Goal: Information Seeking & Learning: Learn about a topic

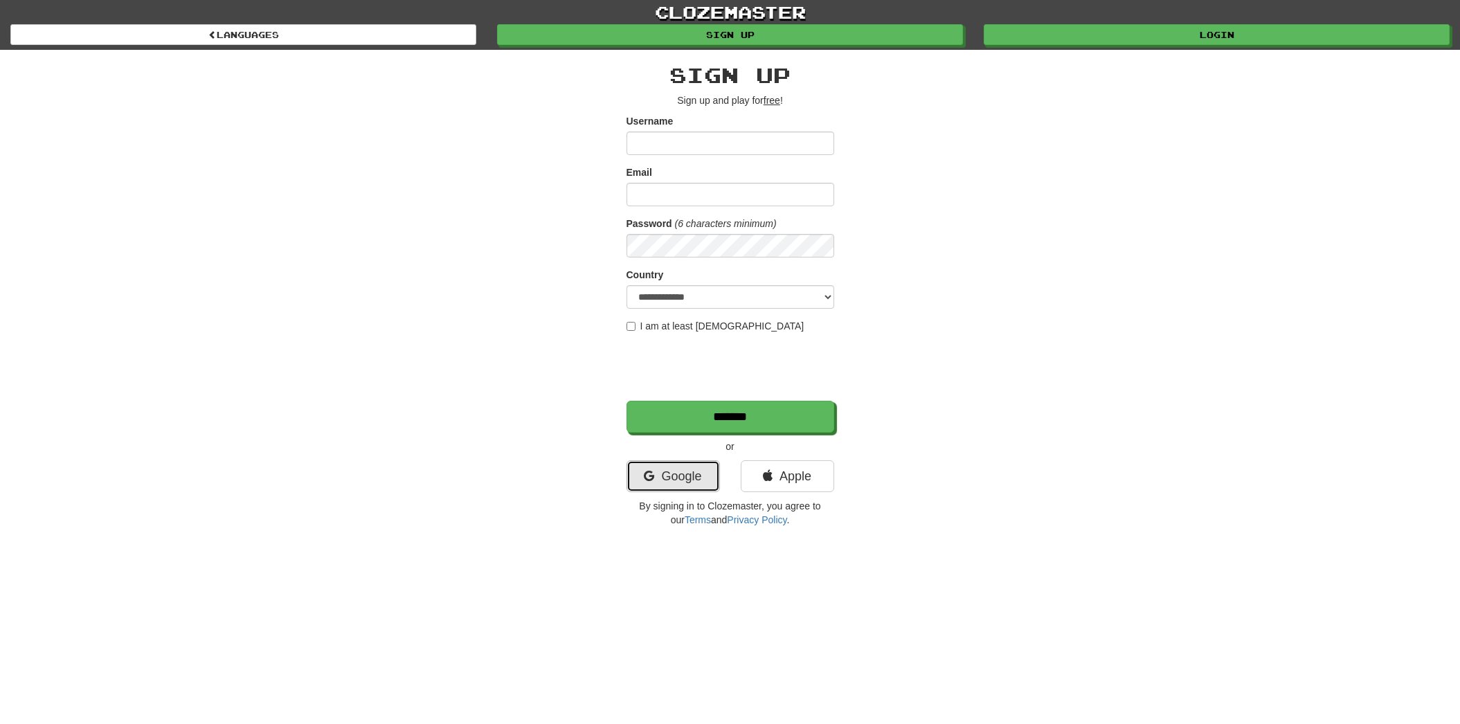
click at [669, 474] on link "Google" at bounding box center [672, 476] width 93 height 32
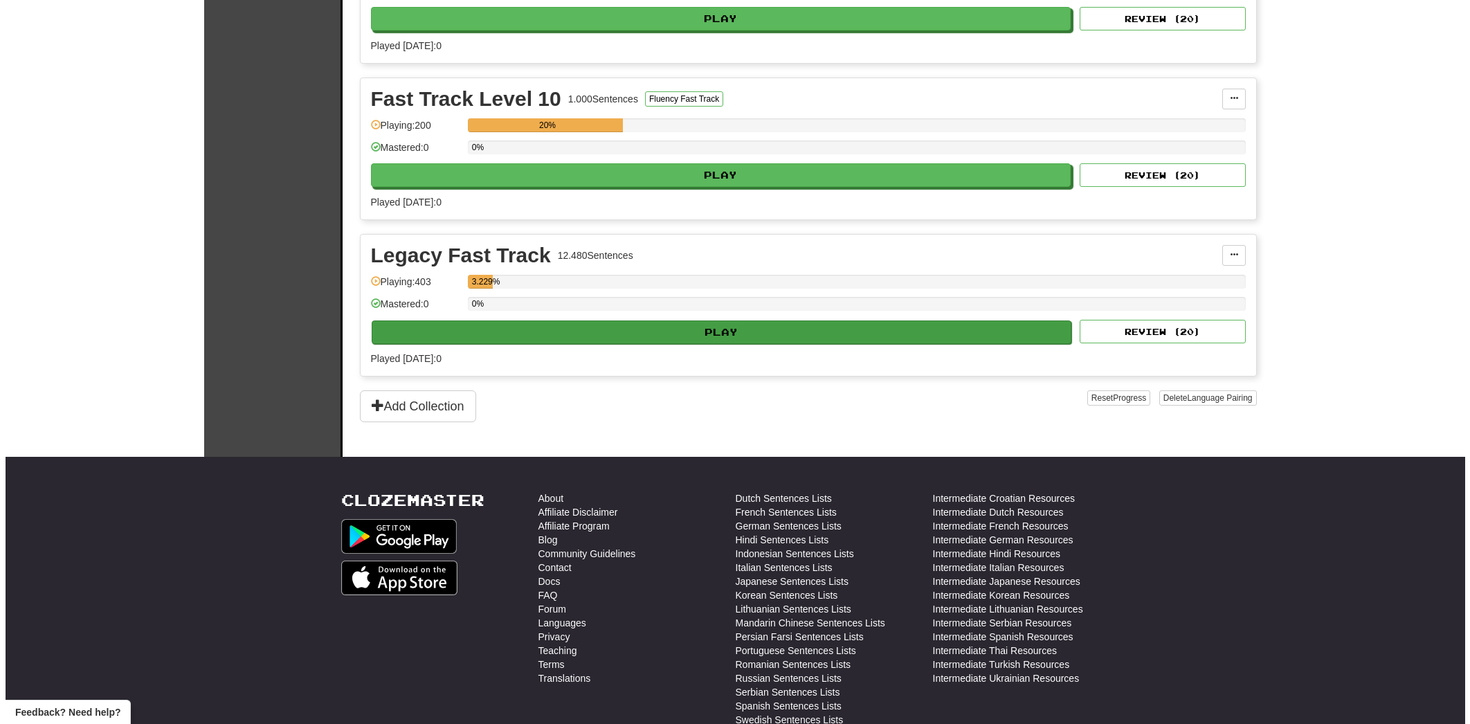
scroll to position [2312, 0]
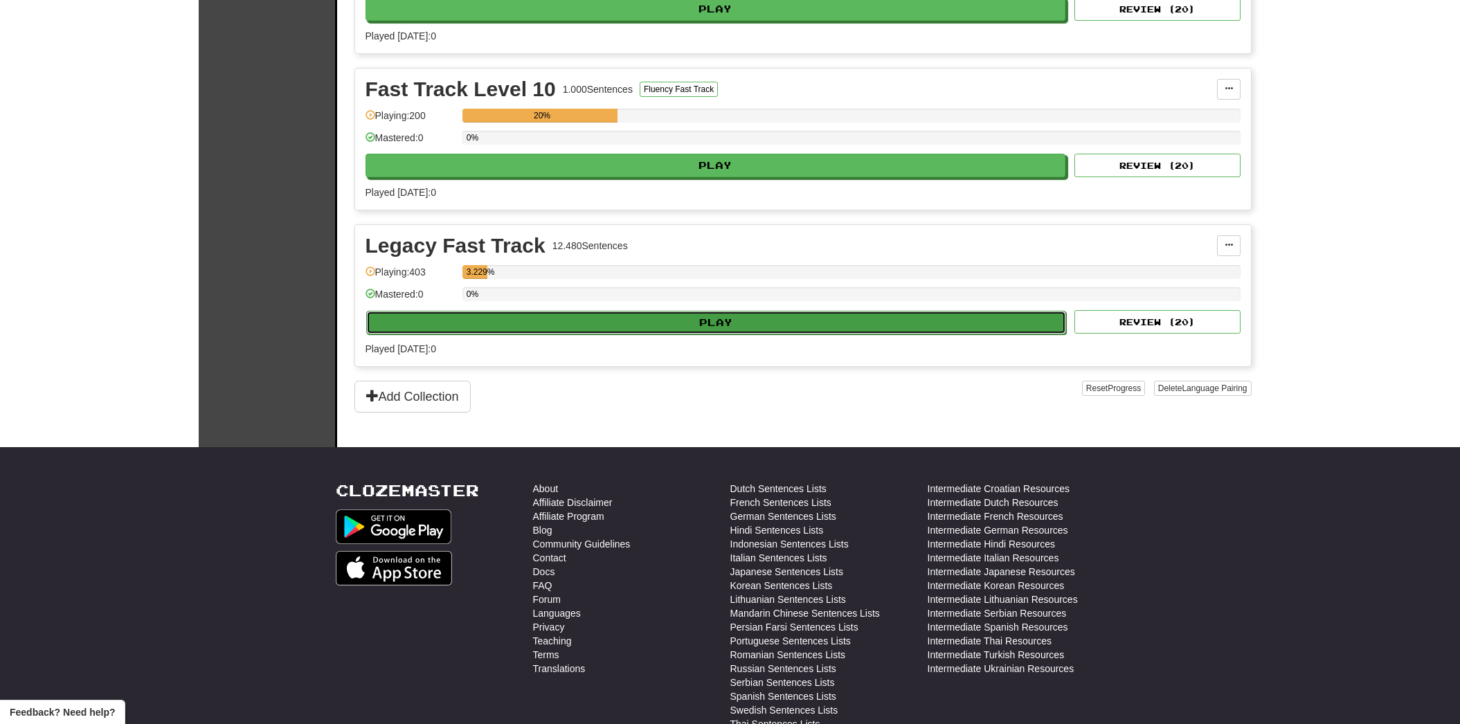
click at [554, 327] on button "Play" at bounding box center [716, 323] width 701 height 24
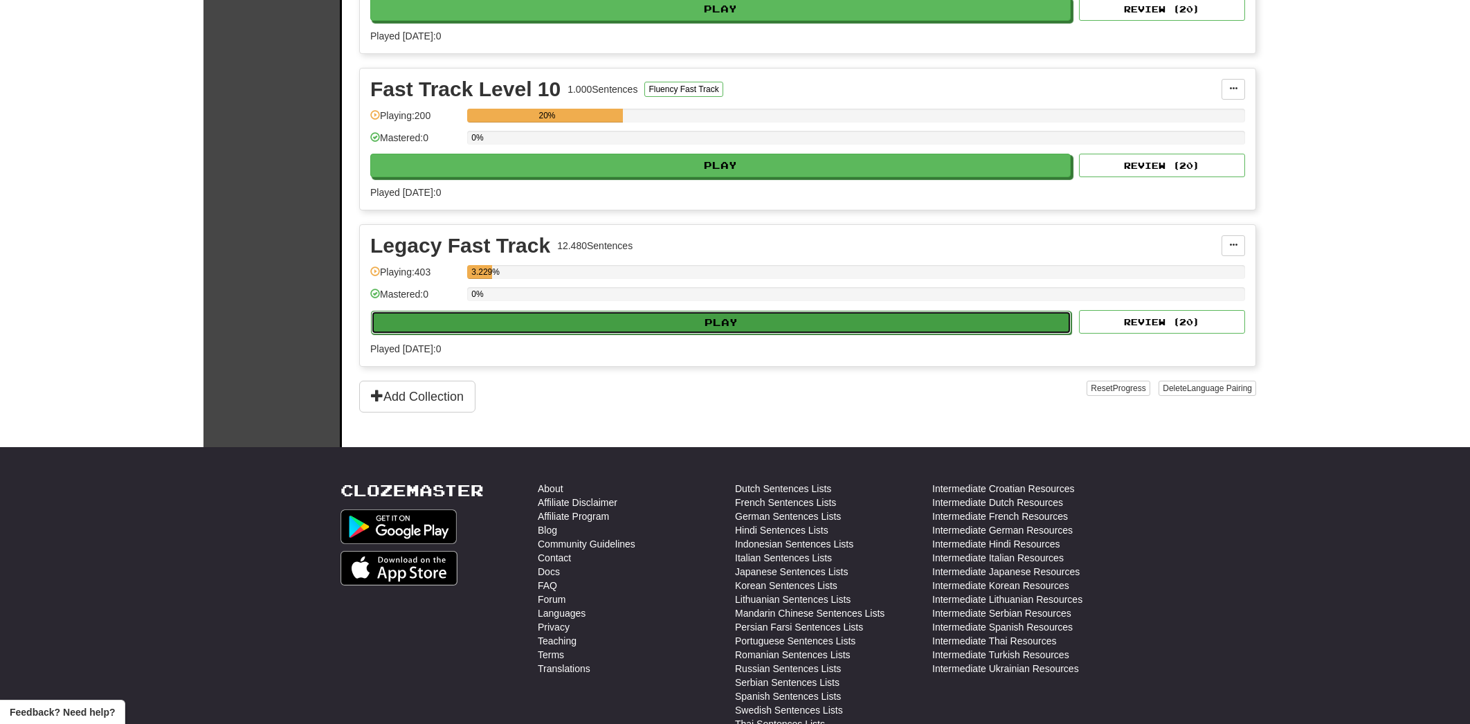
select select "**"
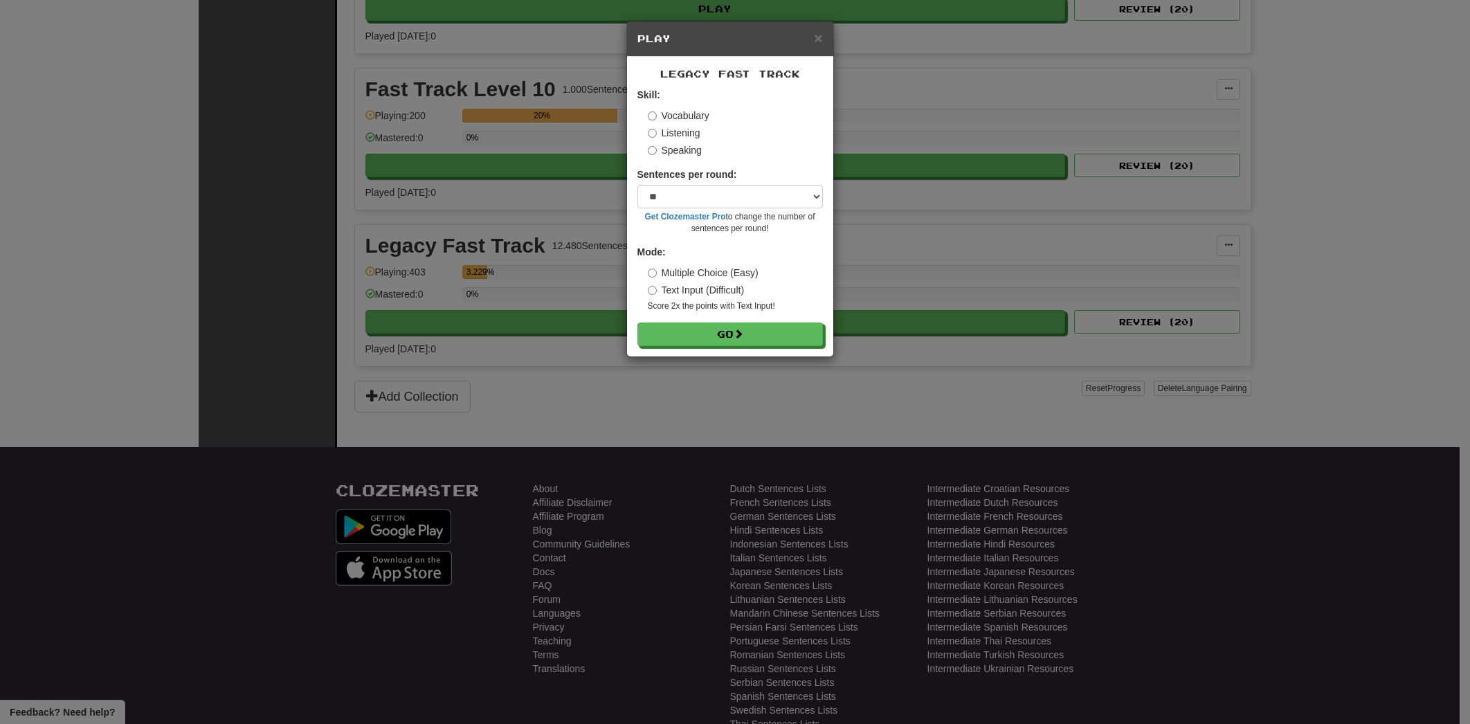
click at [687, 347] on div "Legacy Fast Track Skill: Vocabulary Listening Speaking Sentences per round: * *…" at bounding box center [730, 207] width 206 height 300
click at [688, 342] on button "Go" at bounding box center [731, 335] width 186 height 24
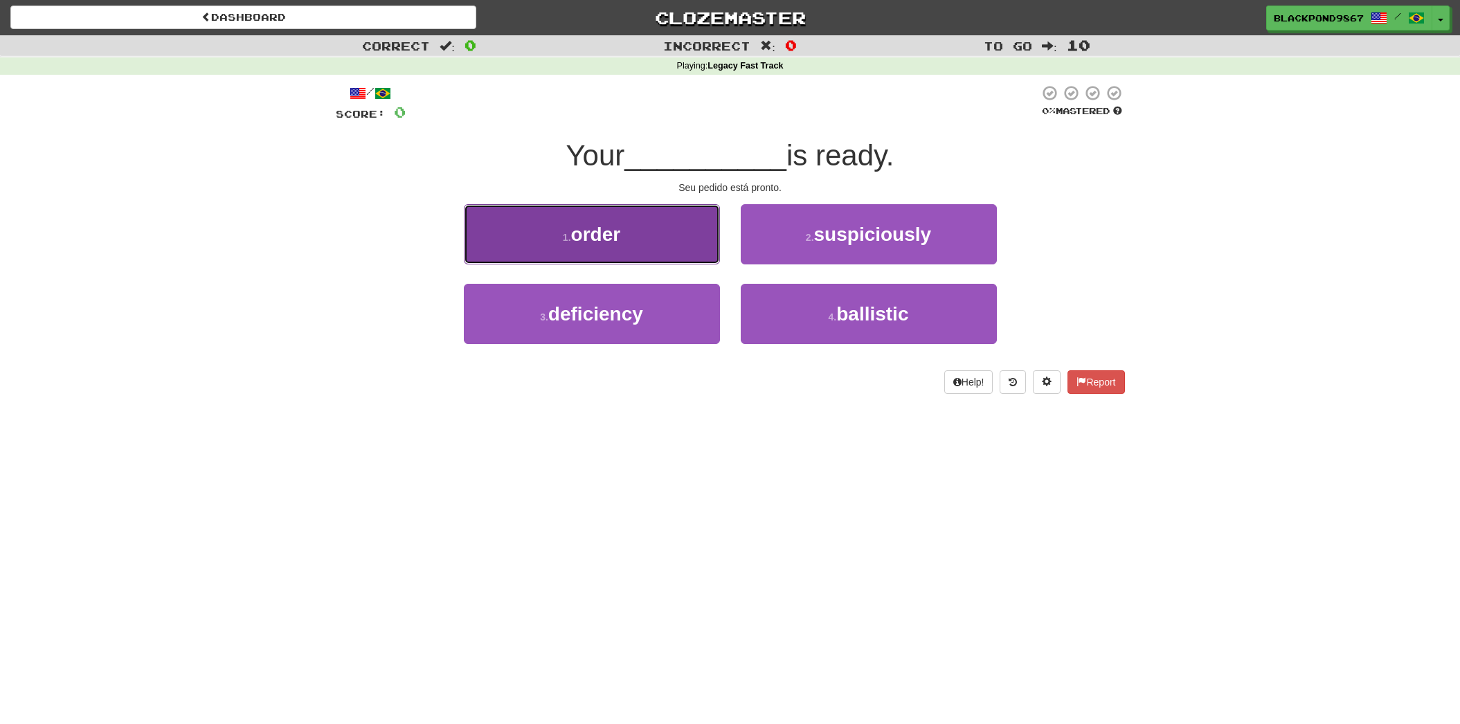
click at [555, 228] on button "1 . order" at bounding box center [592, 234] width 256 height 60
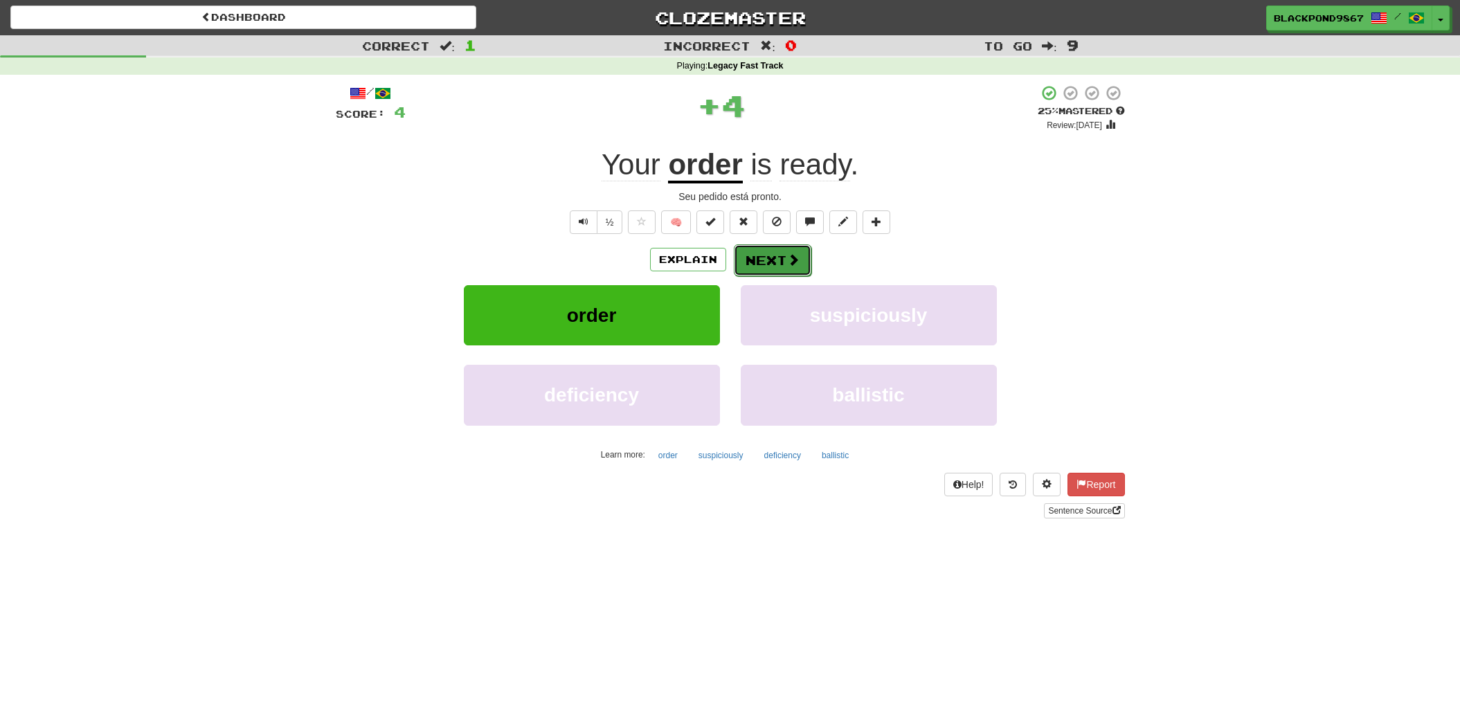
click at [753, 258] on button "Next" at bounding box center [773, 260] width 78 height 32
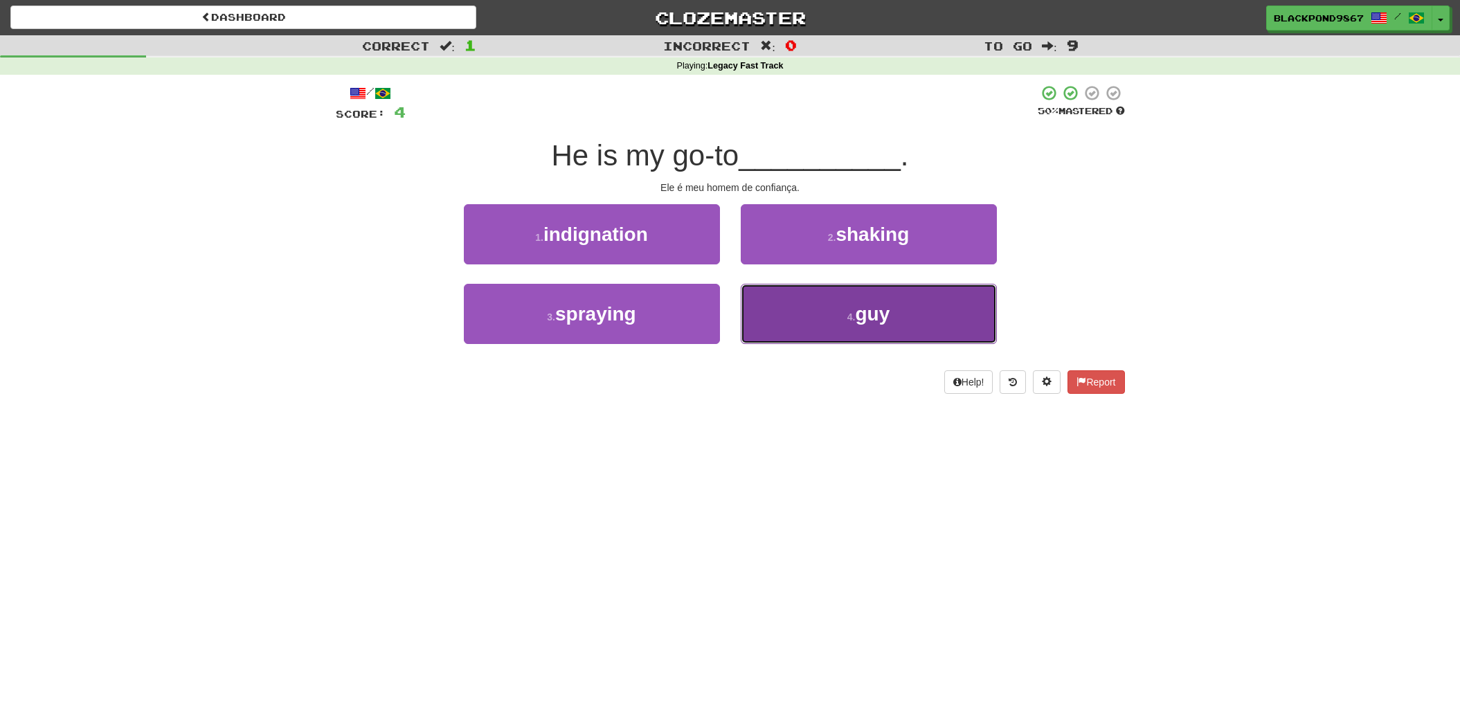
click at [827, 316] on button "4 . guy" at bounding box center [869, 314] width 256 height 60
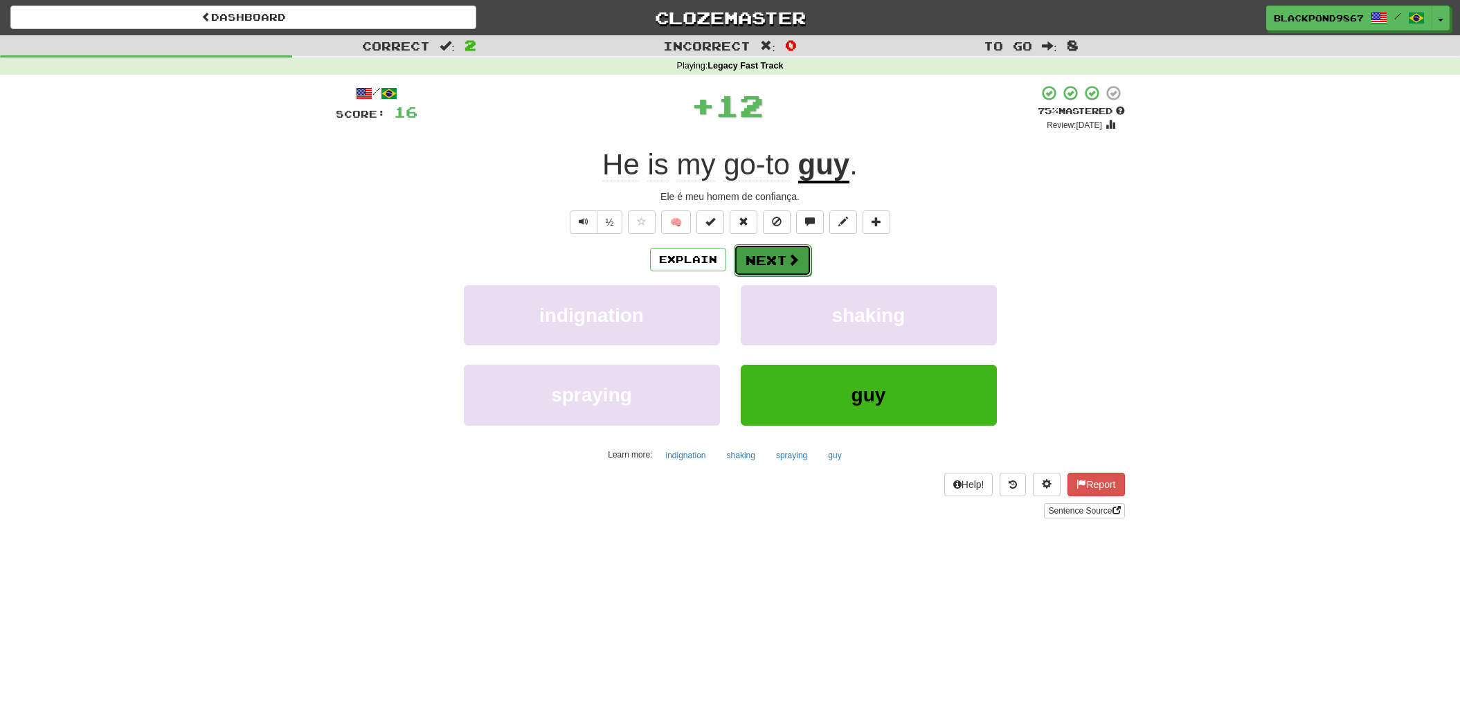
click at [777, 255] on button "Next" at bounding box center [773, 260] width 78 height 32
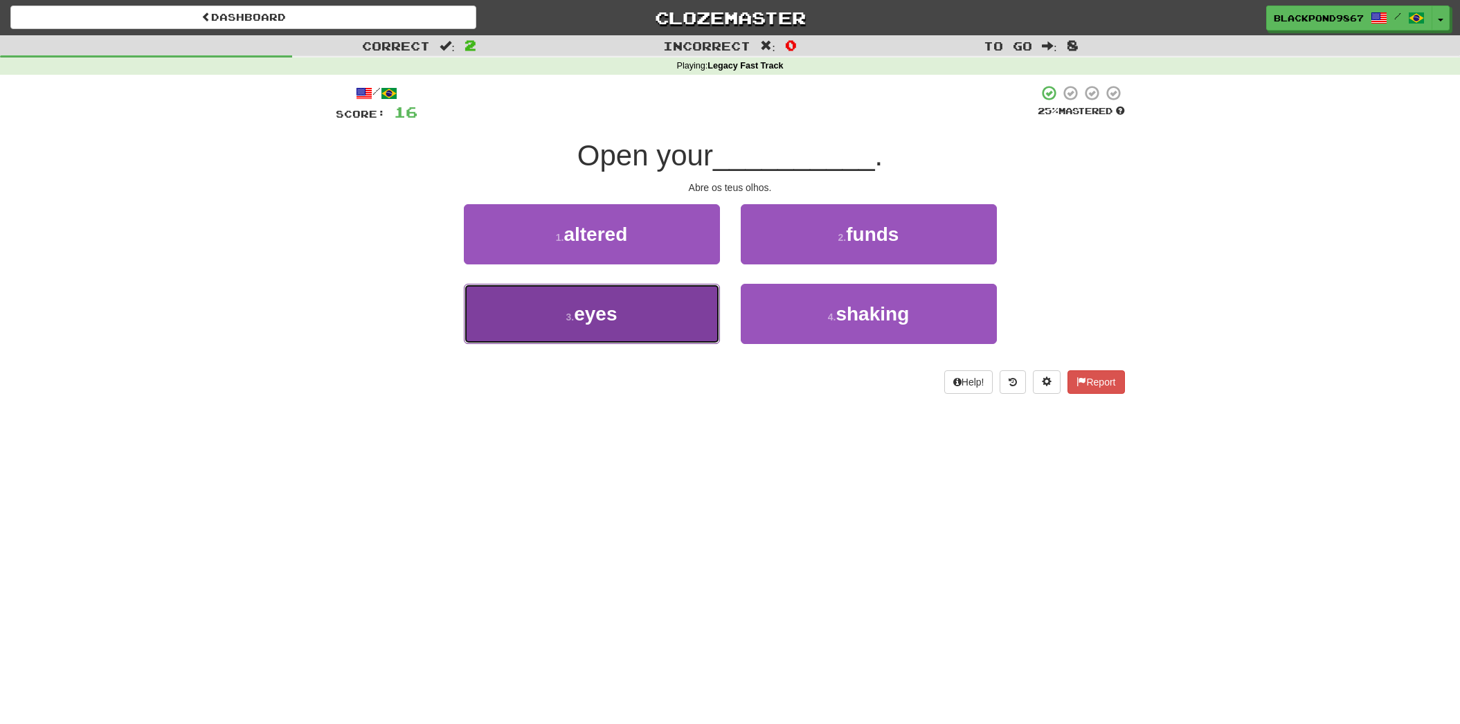
click at [690, 310] on button "3 . eyes" at bounding box center [592, 314] width 256 height 60
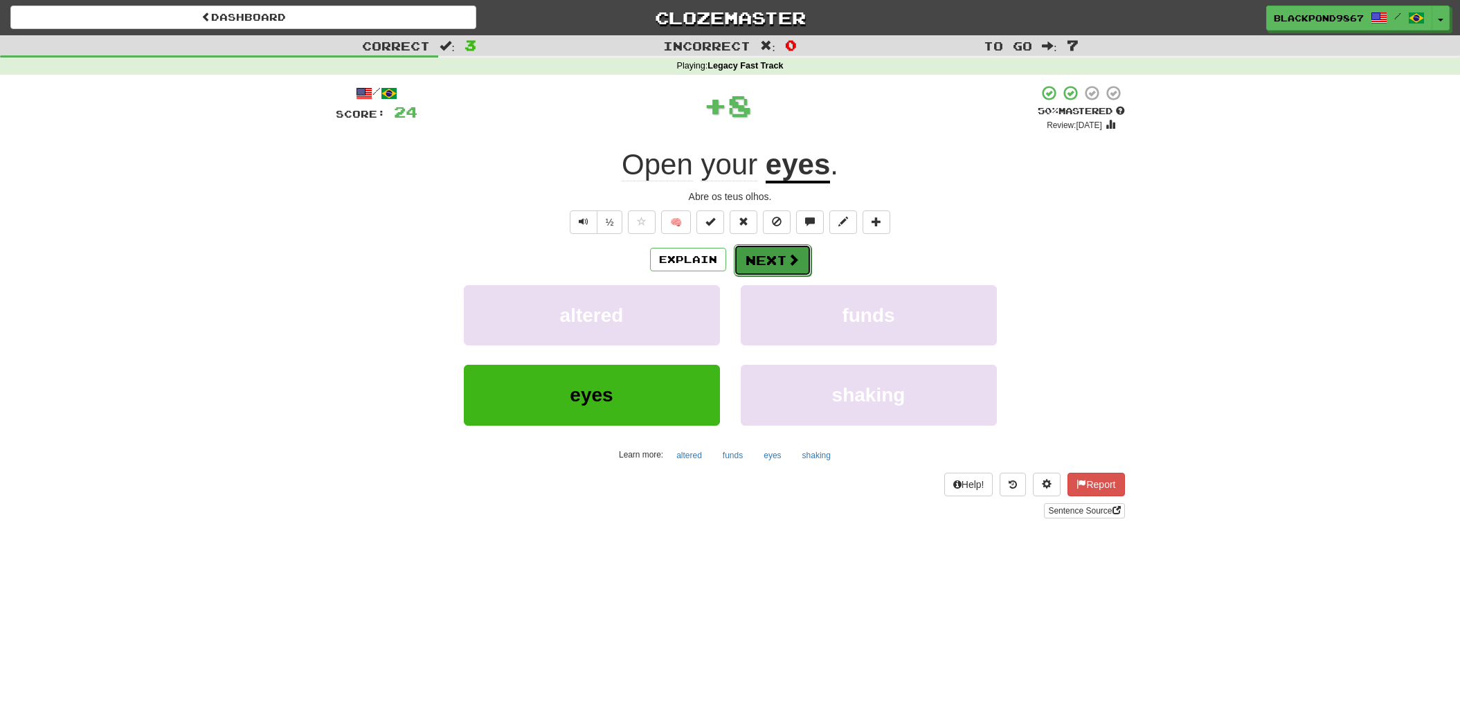
click at [761, 254] on button "Next" at bounding box center [773, 260] width 78 height 32
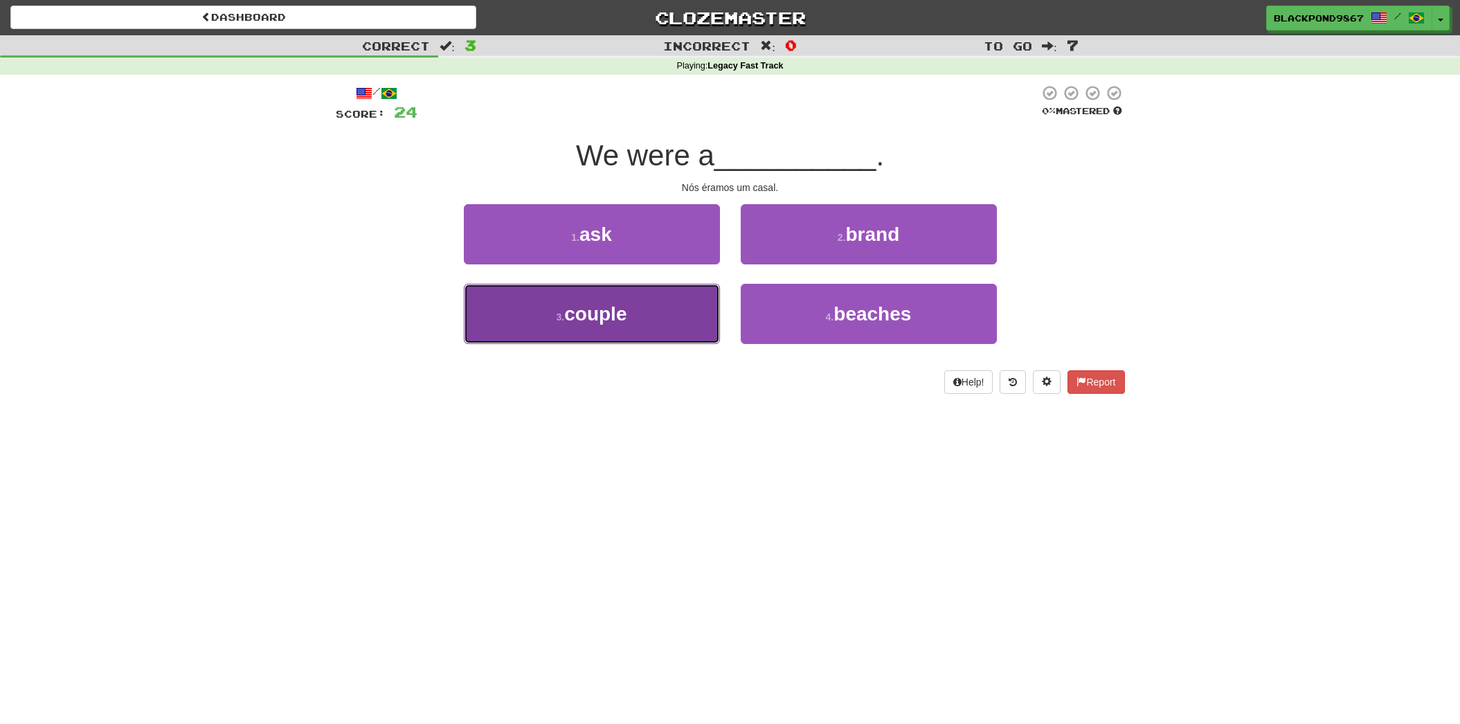
click at [594, 320] on span "couple" at bounding box center [595, 313] width 62 height 21
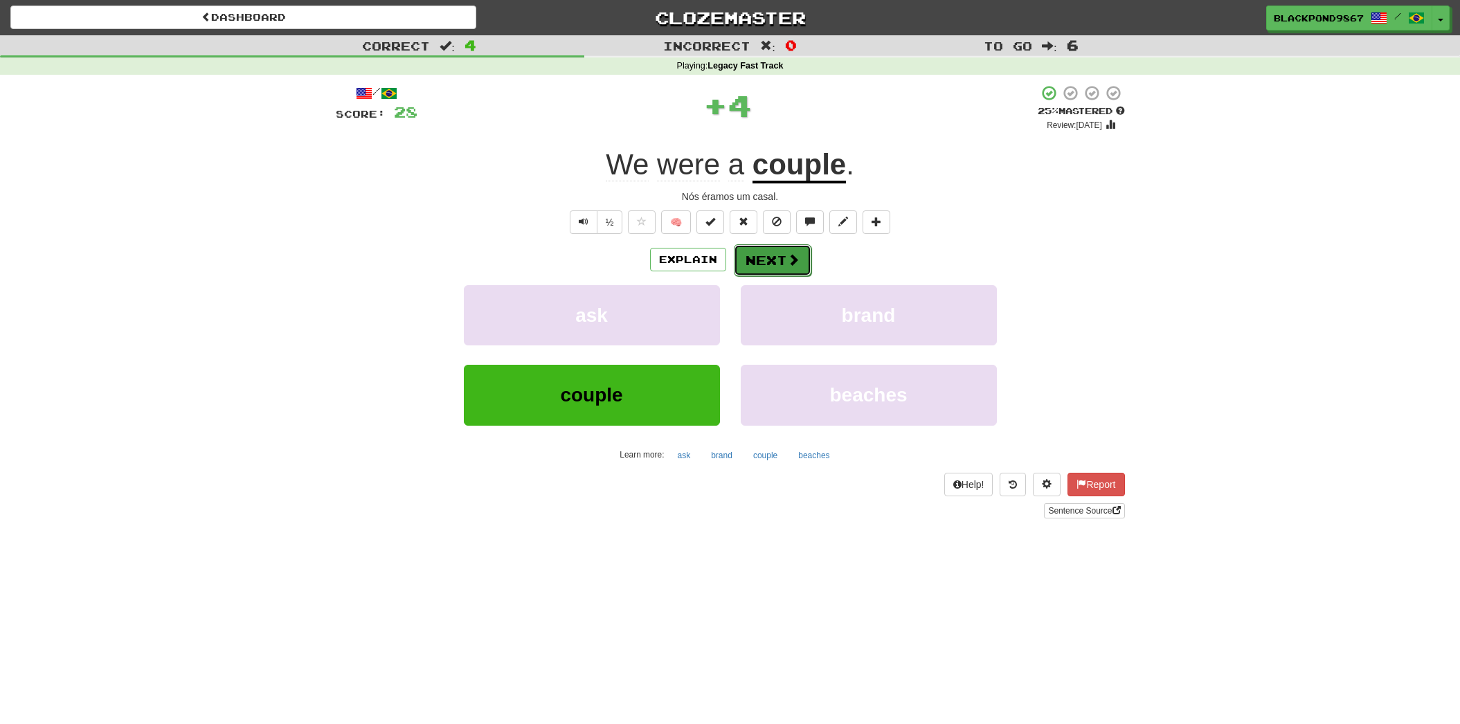
click at [803, 262] on button "Next" at bounding box center [773, 260] width 78 height 32
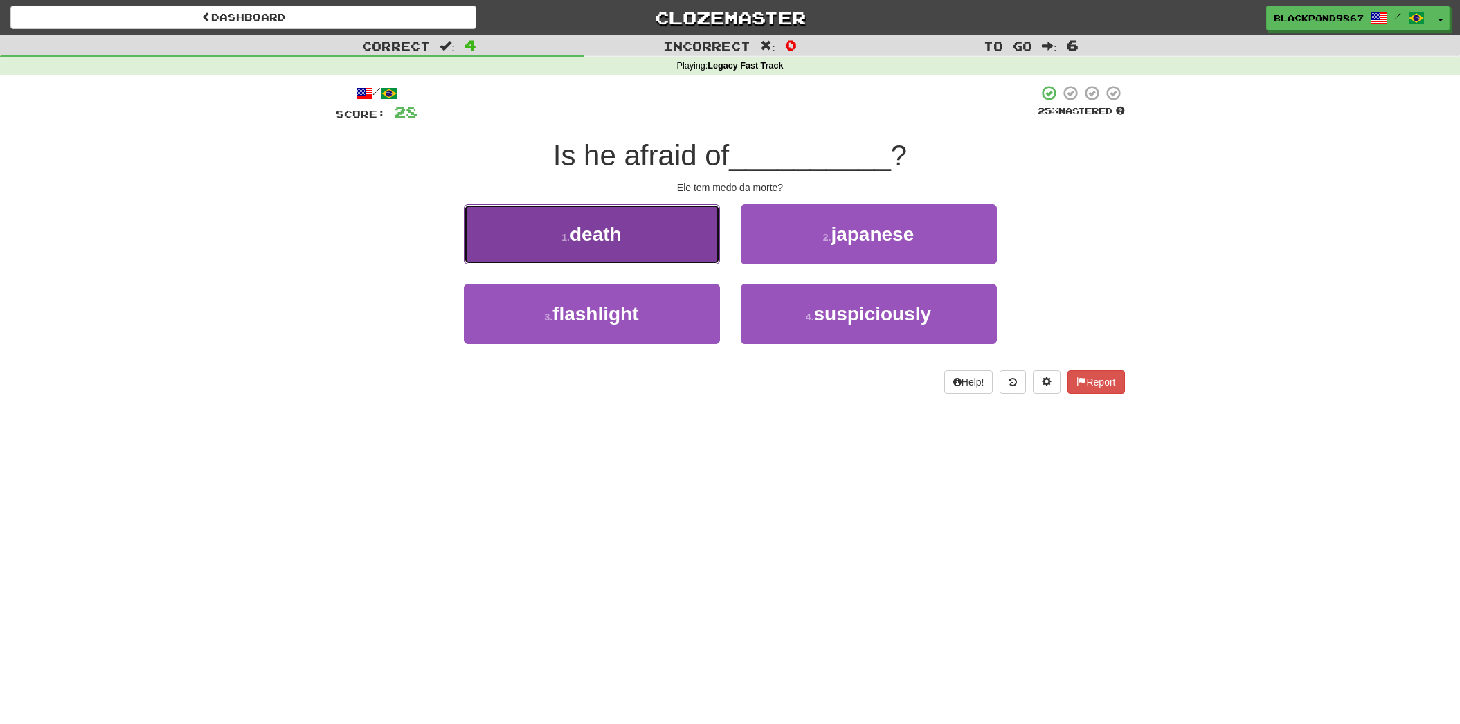
click at [599, 237] on span "death" at bounding box center [596, 234] width 52 height 21
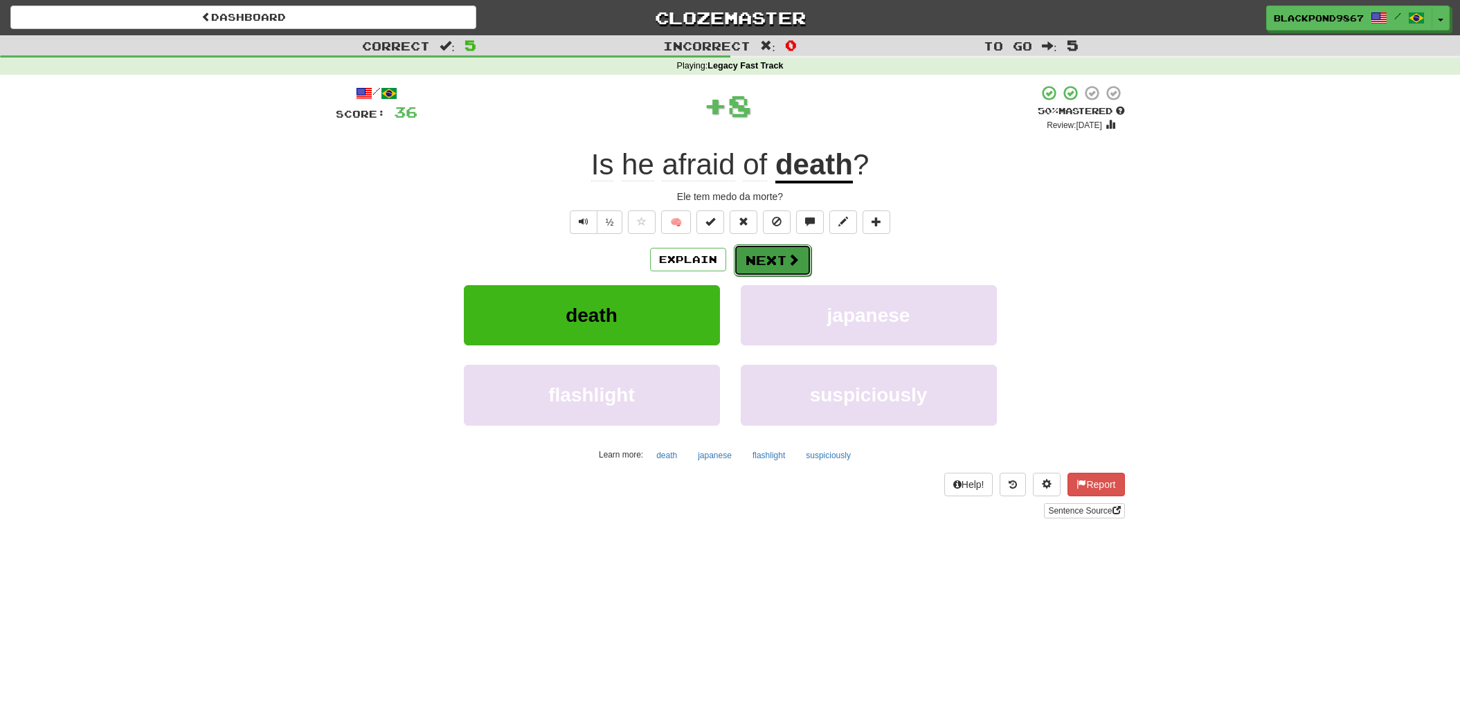
click at [758, 256] on button "Next" at bounding box center [773, 260] width 78 height 32
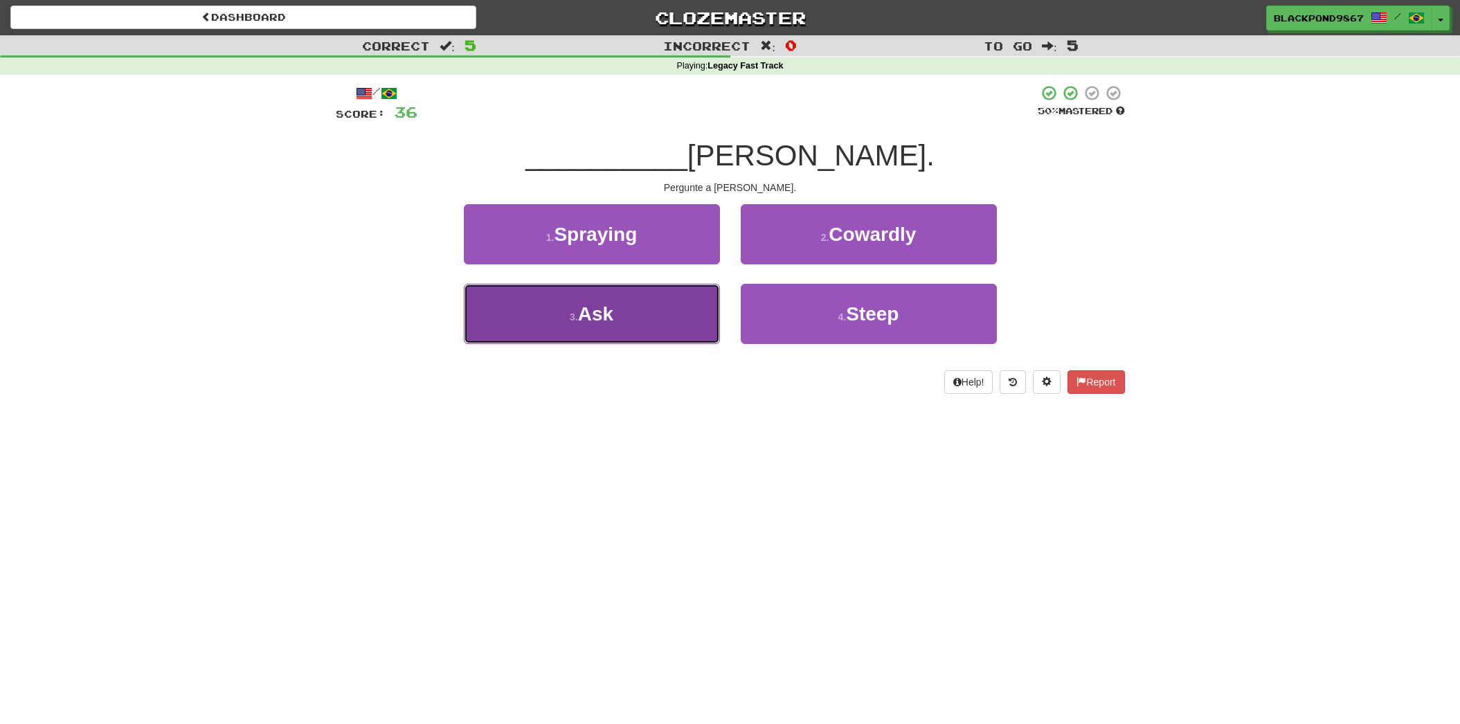
click at [685, 305] on button "3 . Ask" at bounding box center [592, 314] width 256 height 60
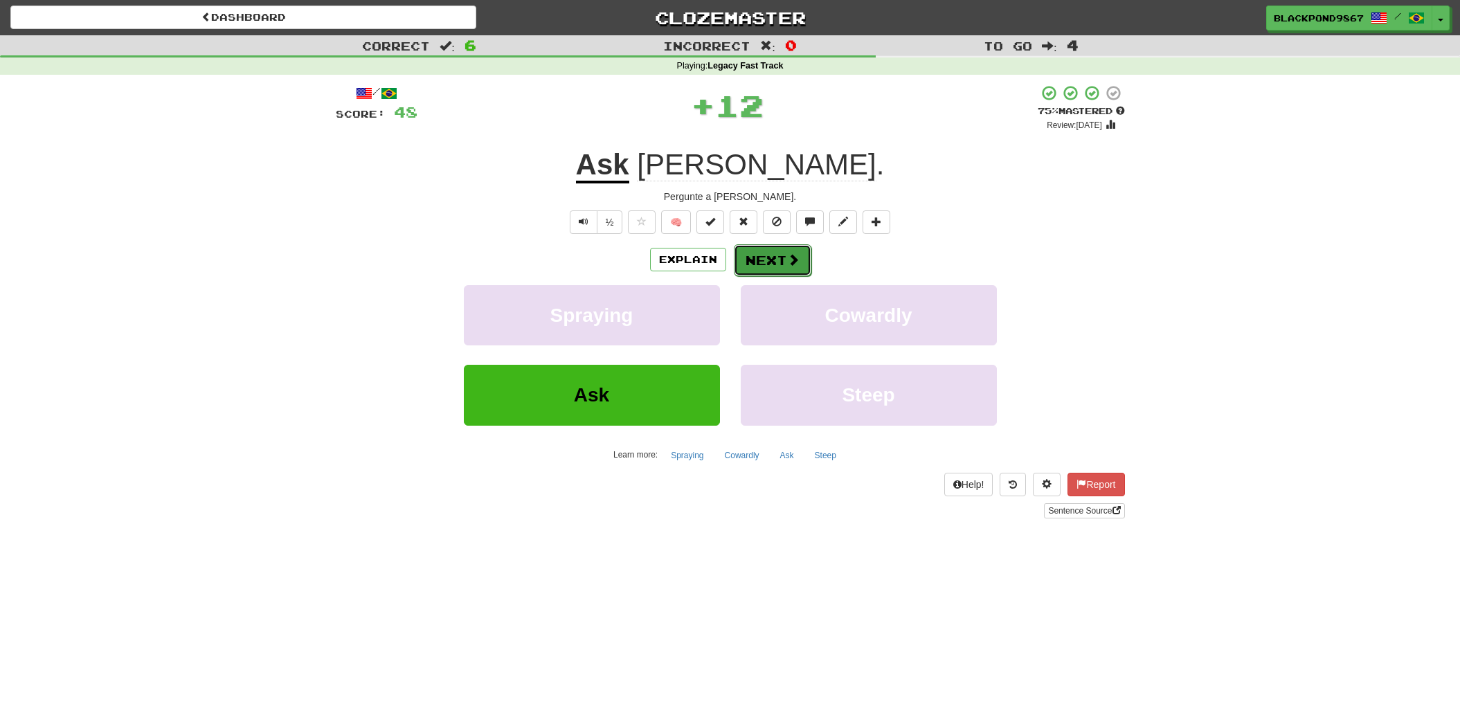
click at [771, 266] on button "Next" at bounding box center [773, 260] width 78 height 32
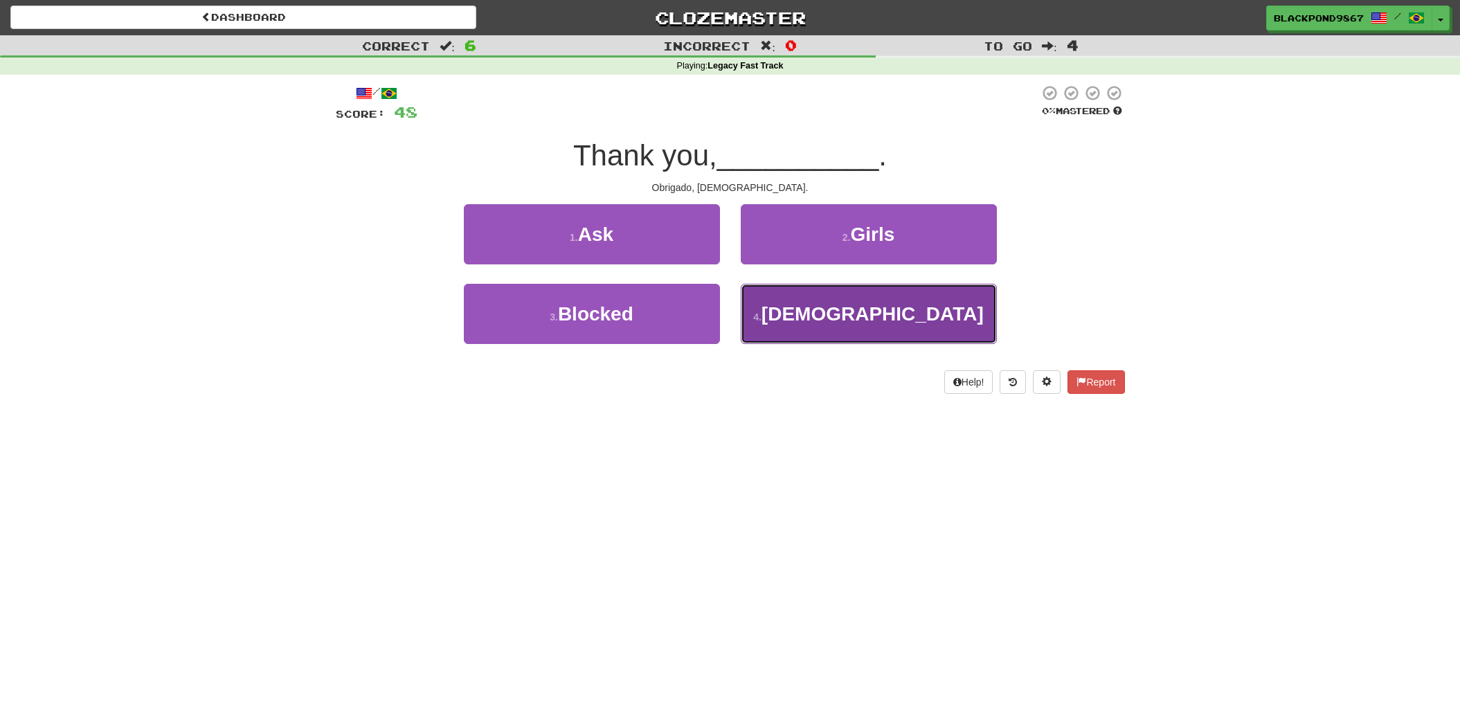
click at [766, 316] on button "4 . Jesus" at bounding box center [869, 314] width 256 height 60
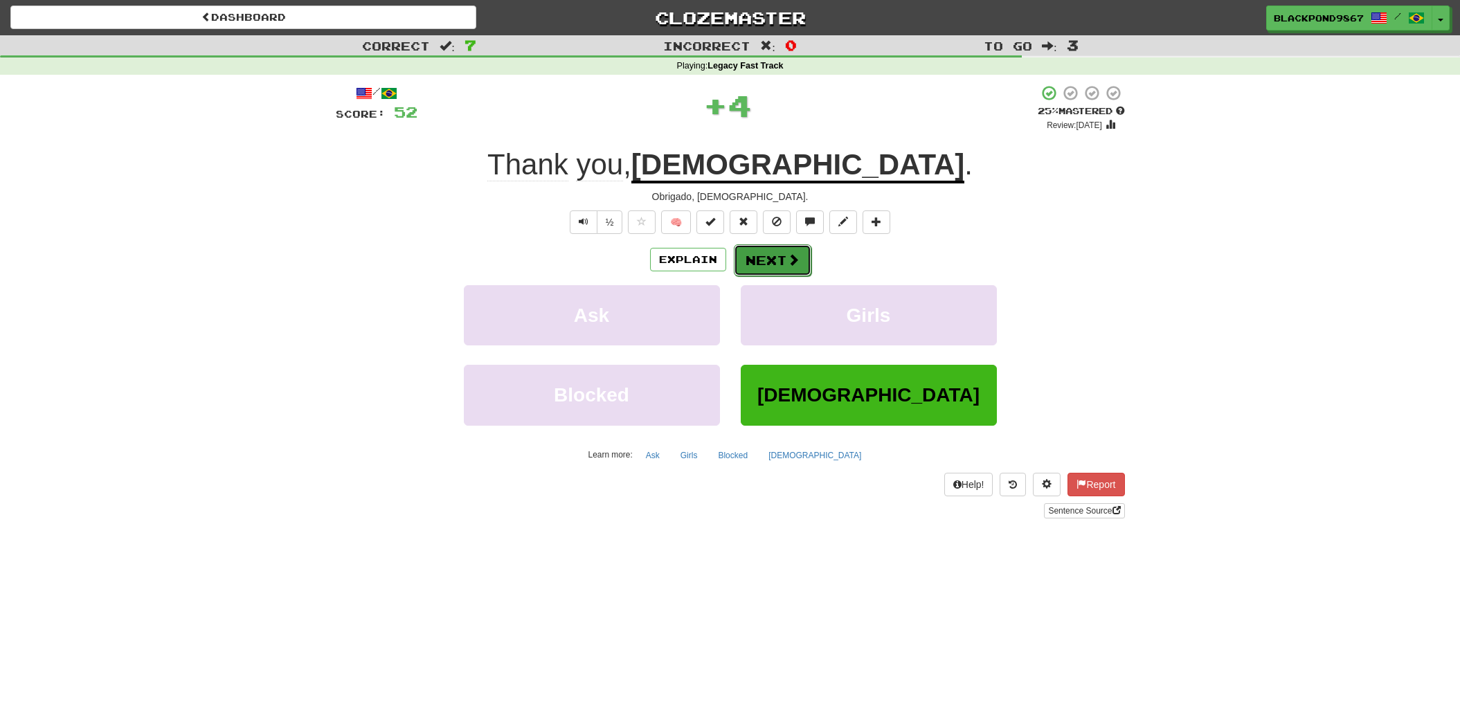
click at [768, 255] on button "Next" at bounding box center [773, 260] width 78 height 32
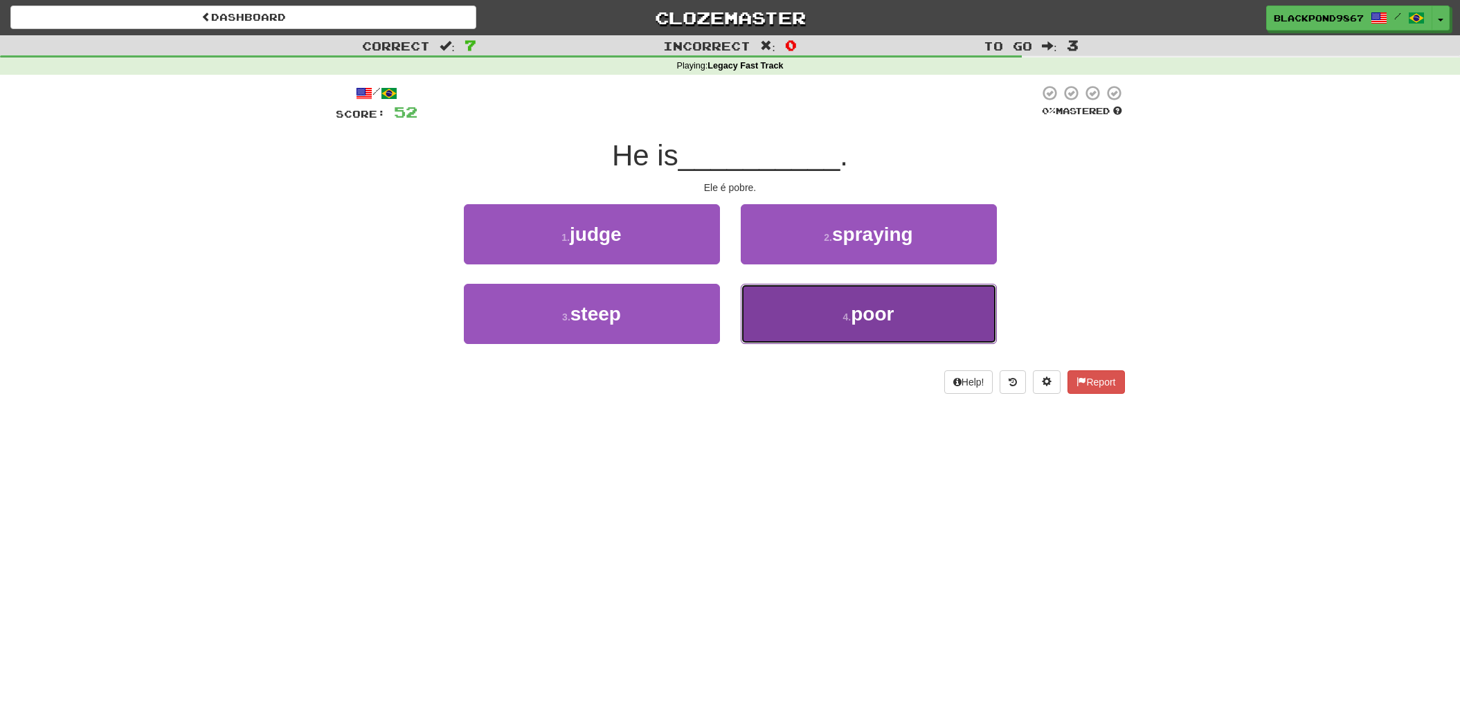
click at [793, 321] on button "4 . poor" at bounding box center [869, 314] width 256 height 60
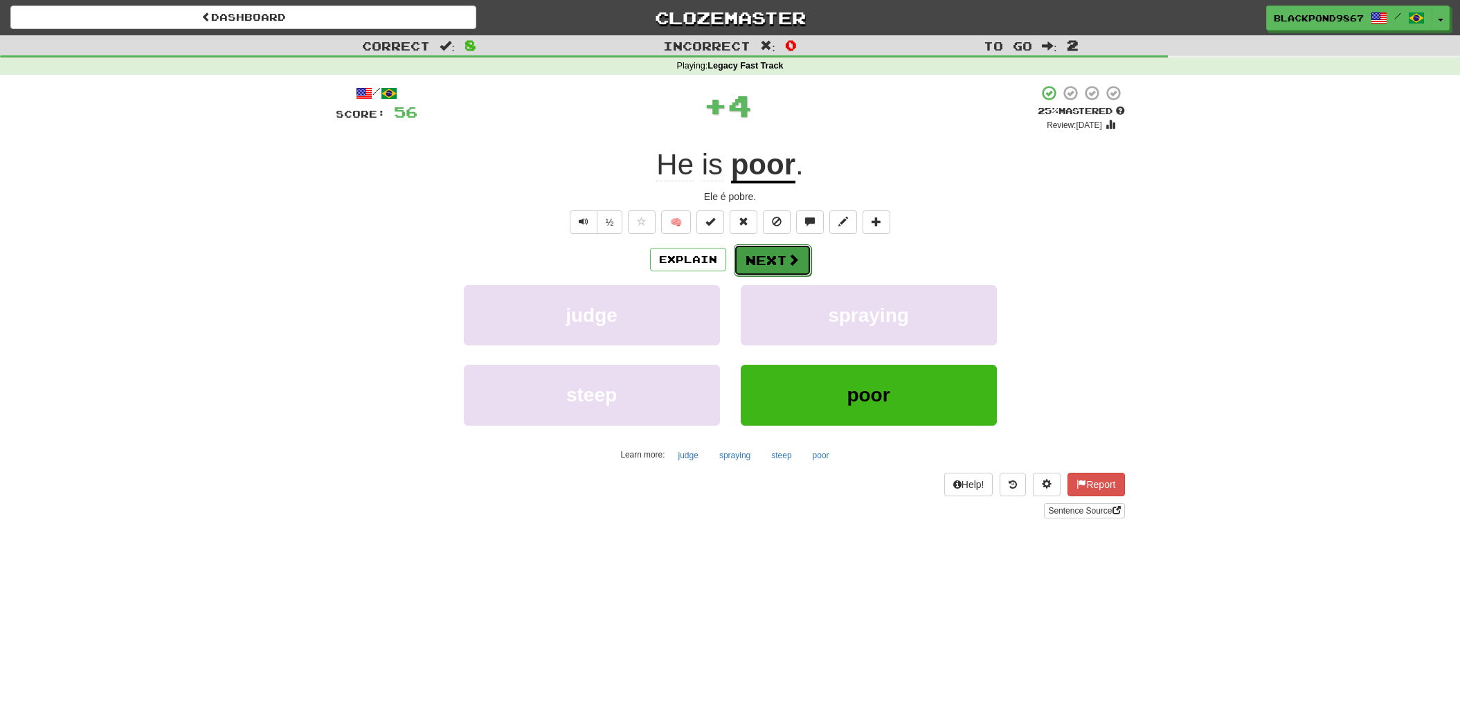
click at [773, 255] on button "Next" at bounding box center [773, 260] width 78 height 32
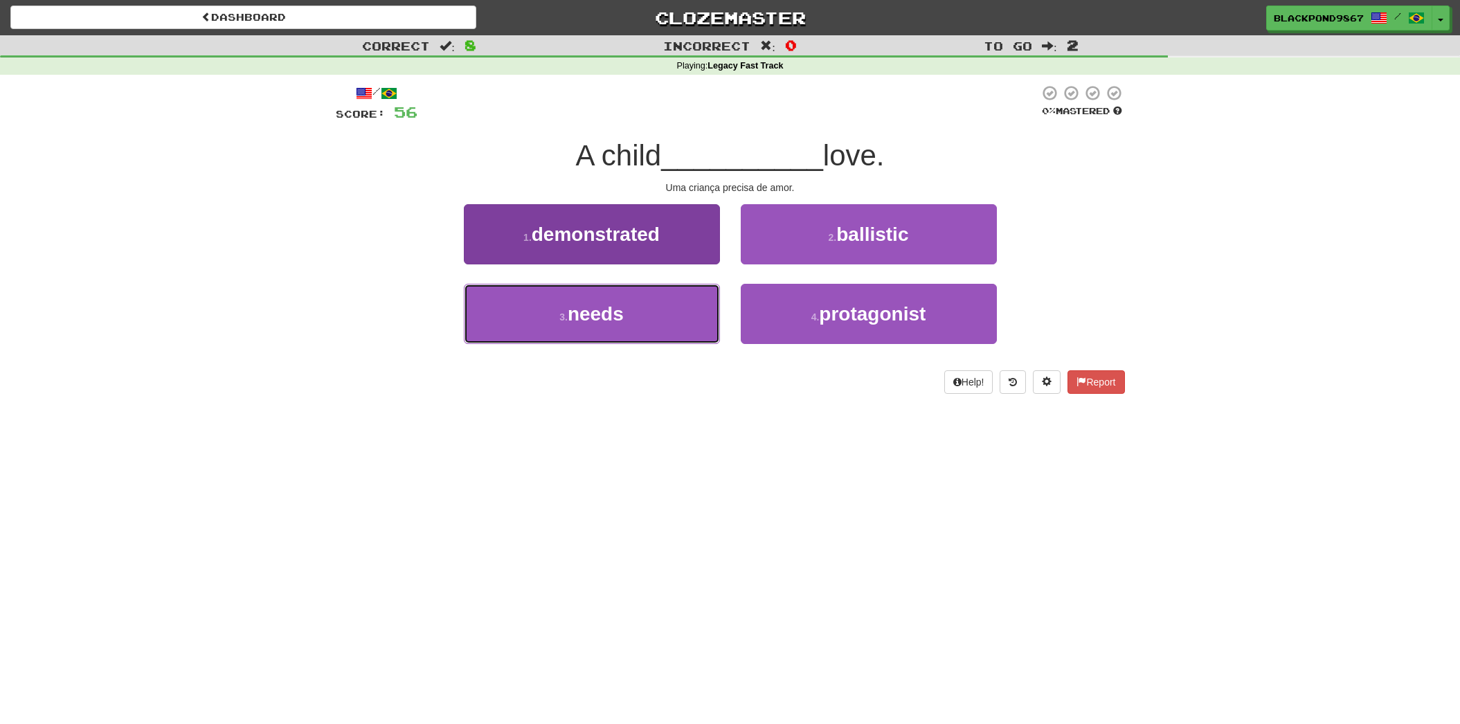
drag, startPoint x: 604, startPoint y: 325, endPoint x: 622, endPoint y: 314, distance: 20.9
click at [608, 323] on button "3 . needs" at bounding box center [592, 314] width 256 height 60
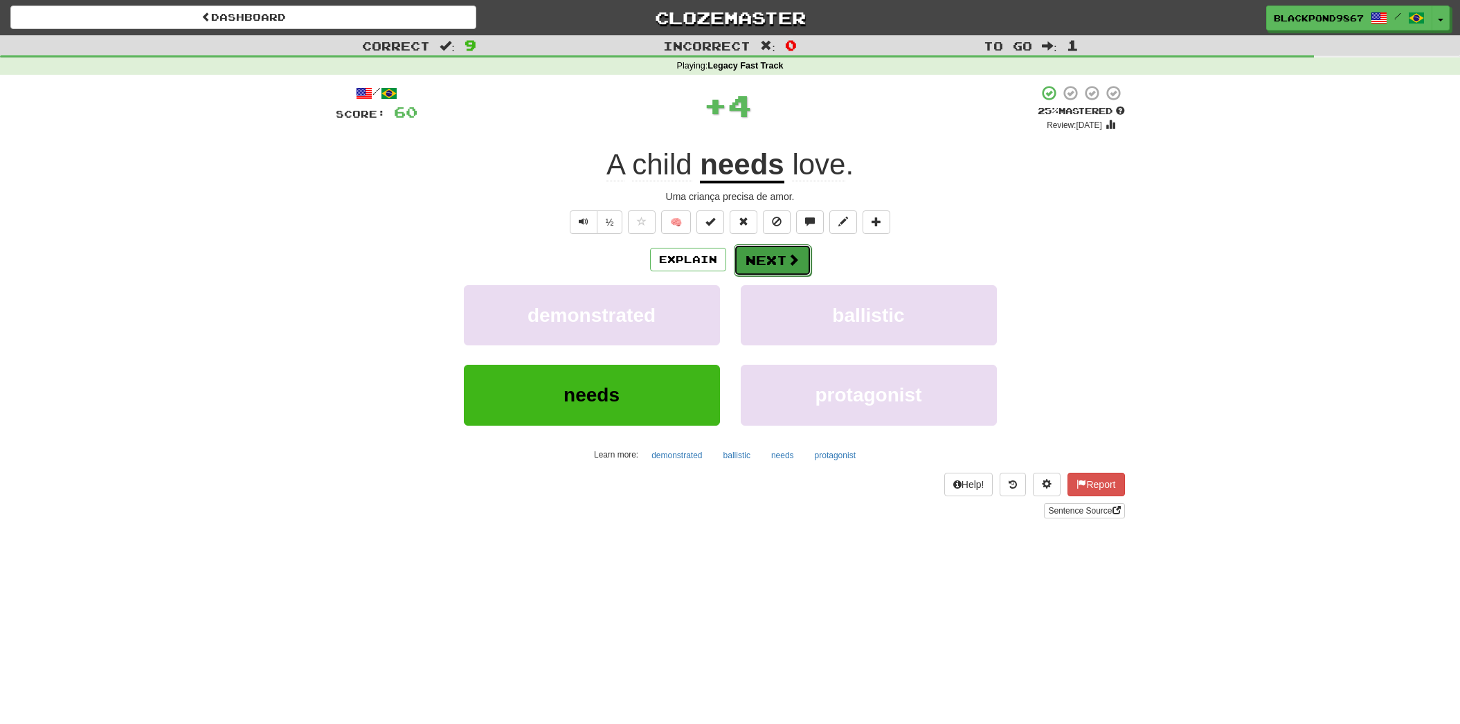
click at [787, 265] on span at bounding box center [793, 259] width 12 height 12
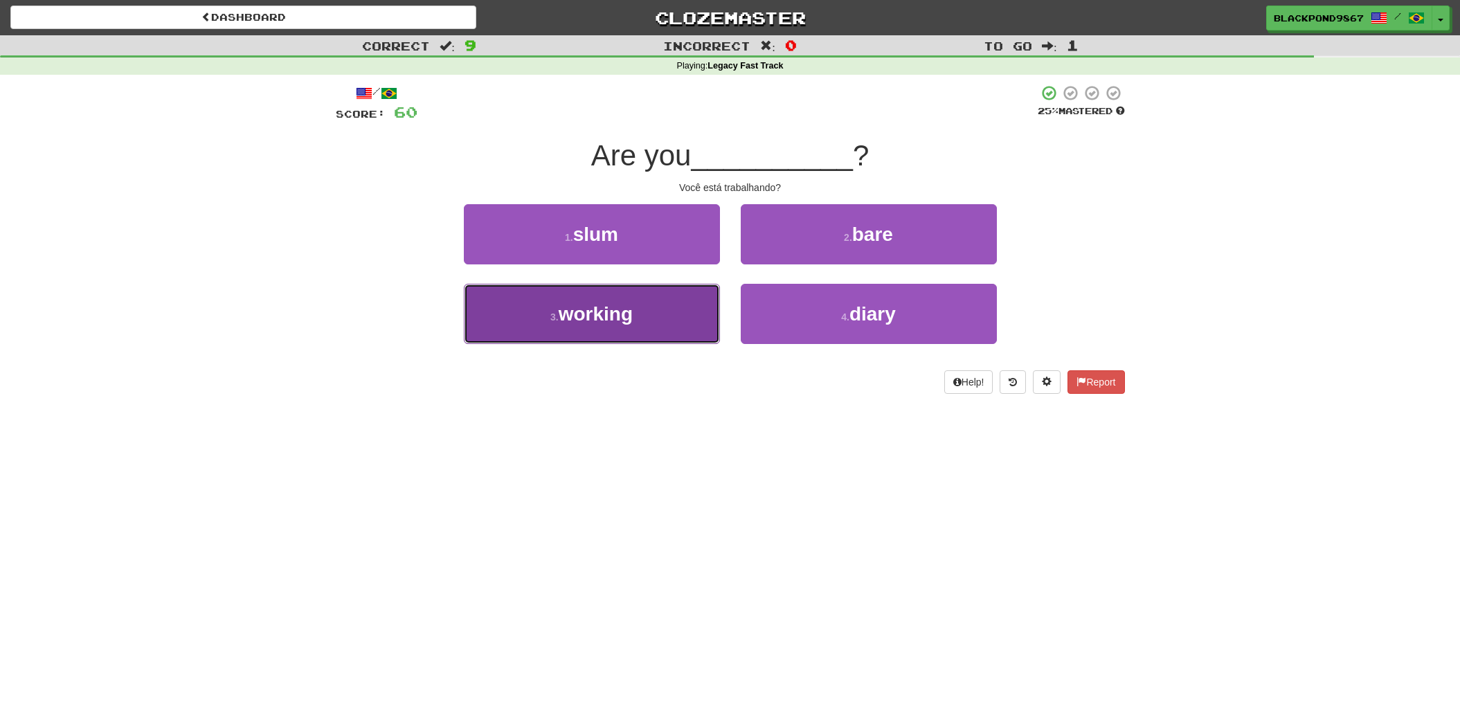
click at [615, 311] on span "working" at bounding box center [596, 313] width 74 height 21
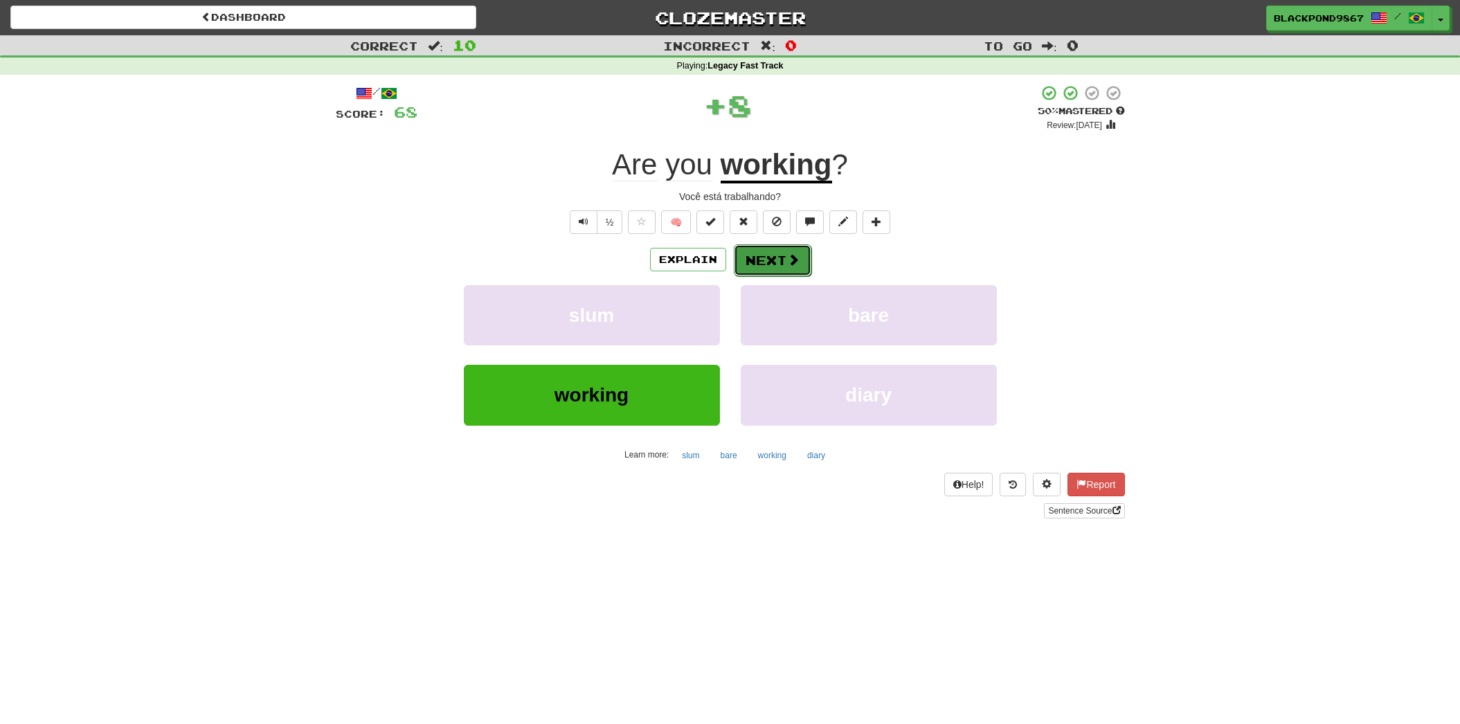
click at [787, 264] on span at bounding box center [793, 259] width 12 height 12
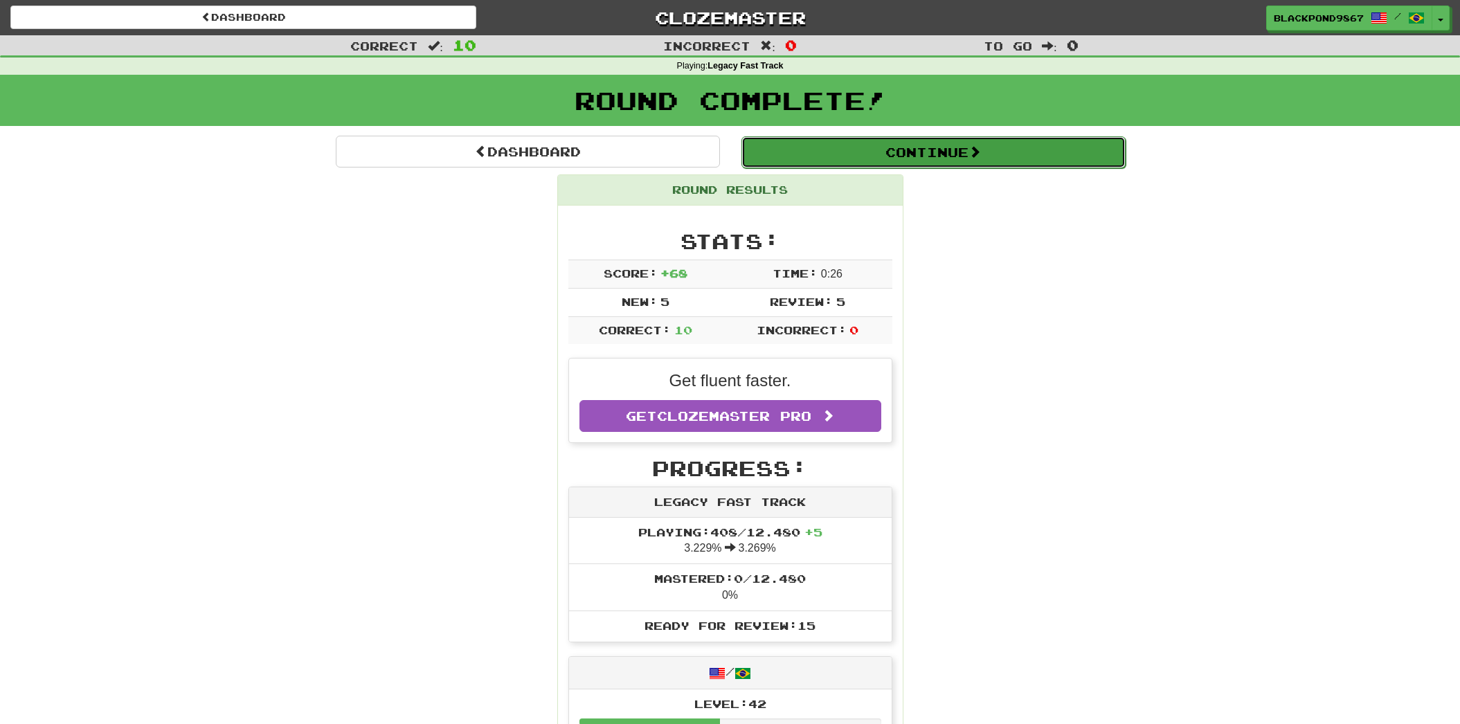
click at [872, 165] on button "Continue" at bounding box center [933, 152] width 384 height 32
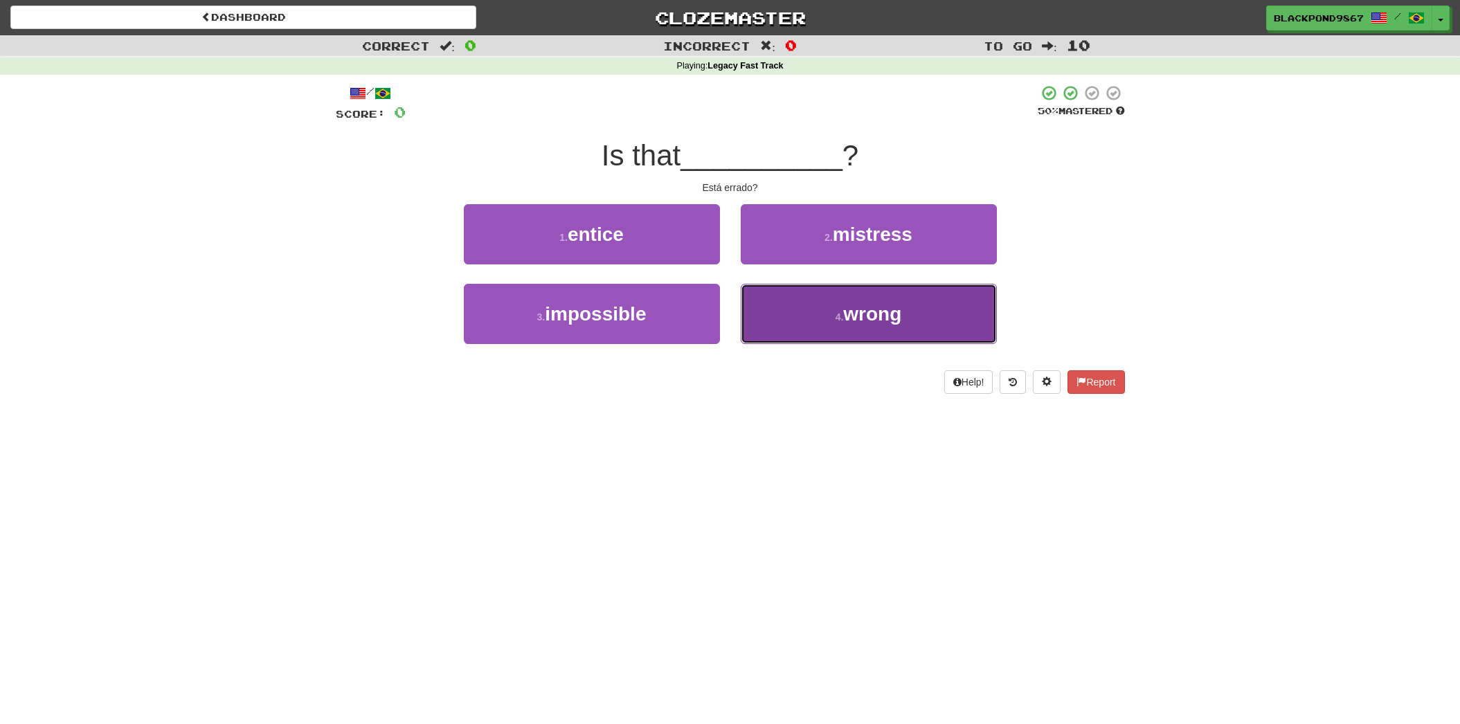
click at [821, 321] on button "4 . wrong" at bounding box center [869, 314] width 256 height 60
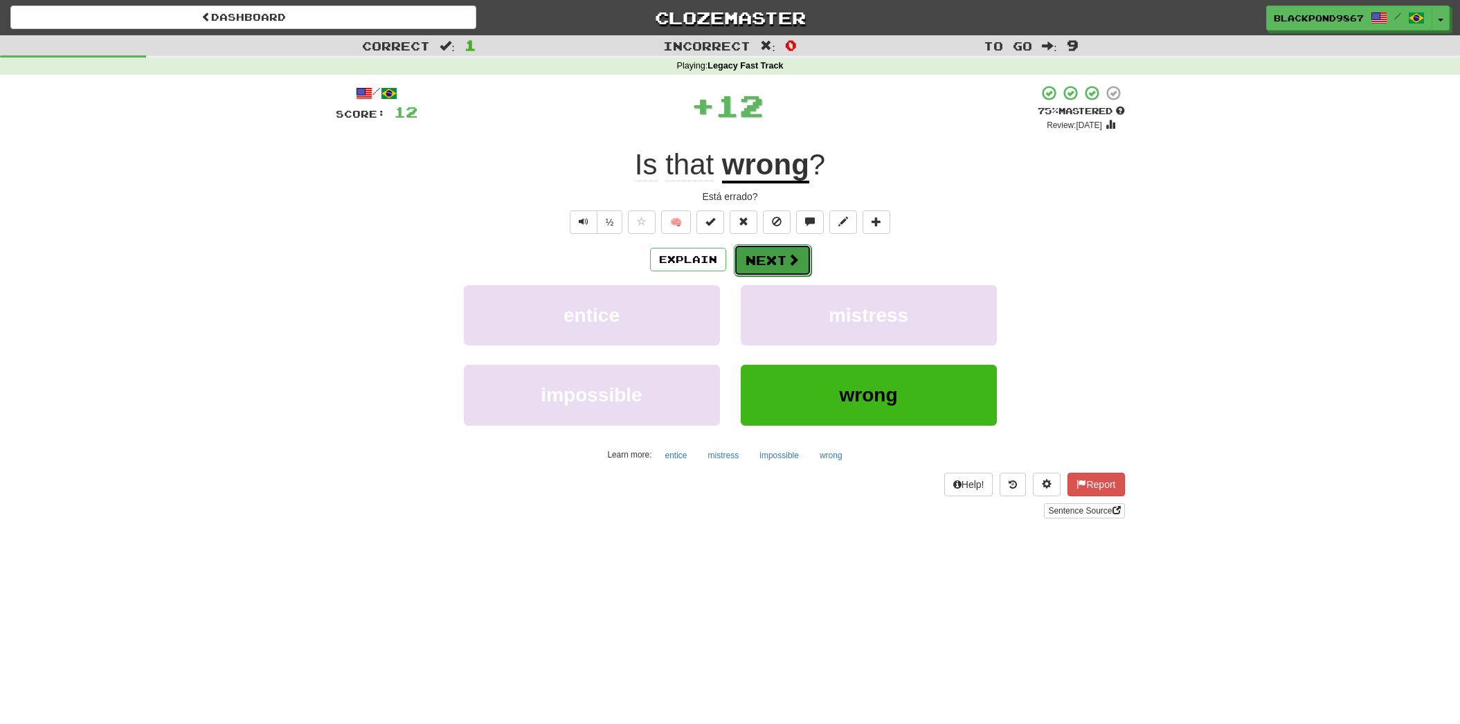
click at [787, 266] on span at bounding box center [793, 259] width 12 height 12
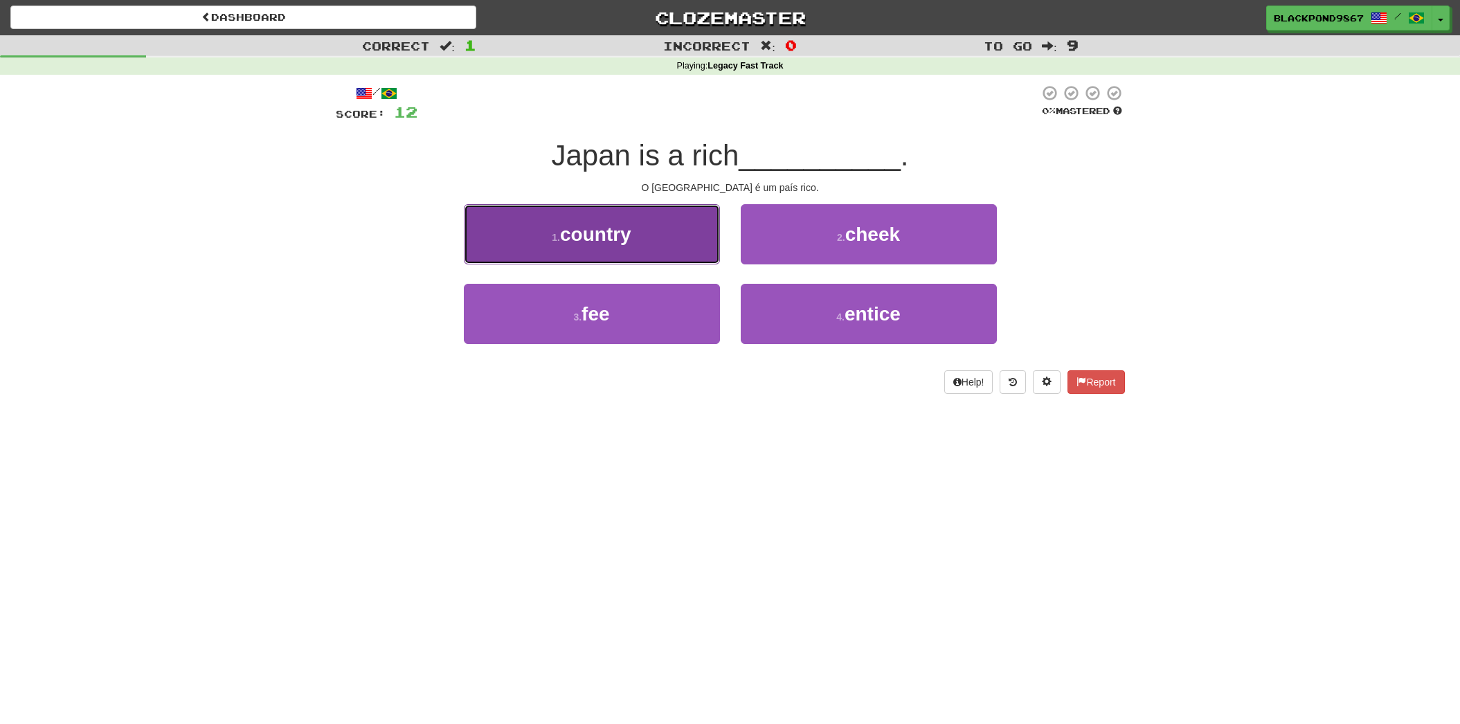
click at [608, 255] on button "1 . country" at bounding box center [592, 234] width 256 height 60
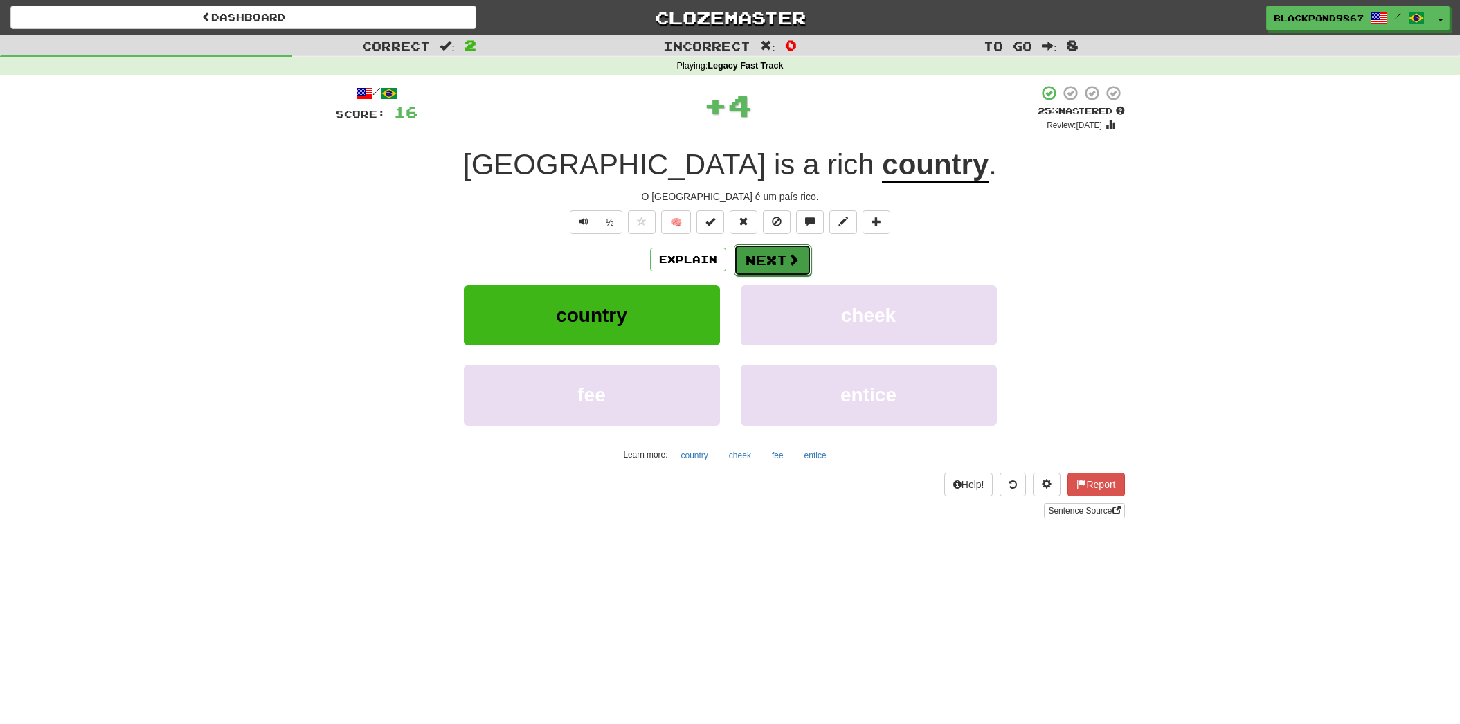
click at [773, 263] on button "Next" at bounding box center [773, 260] width 78 height 32
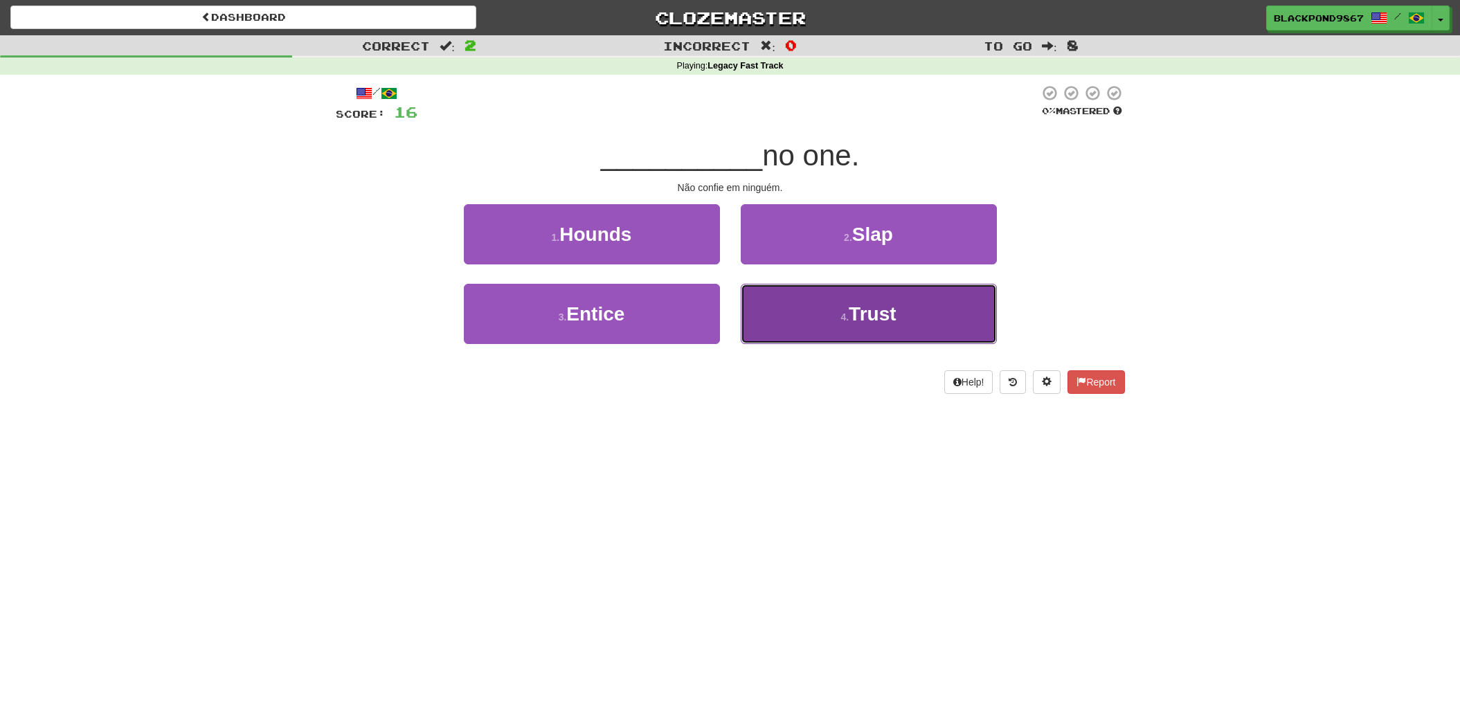
click at [815, 324] on button "4 . Trust" at bounding box center [869, 314] width 256 height 60
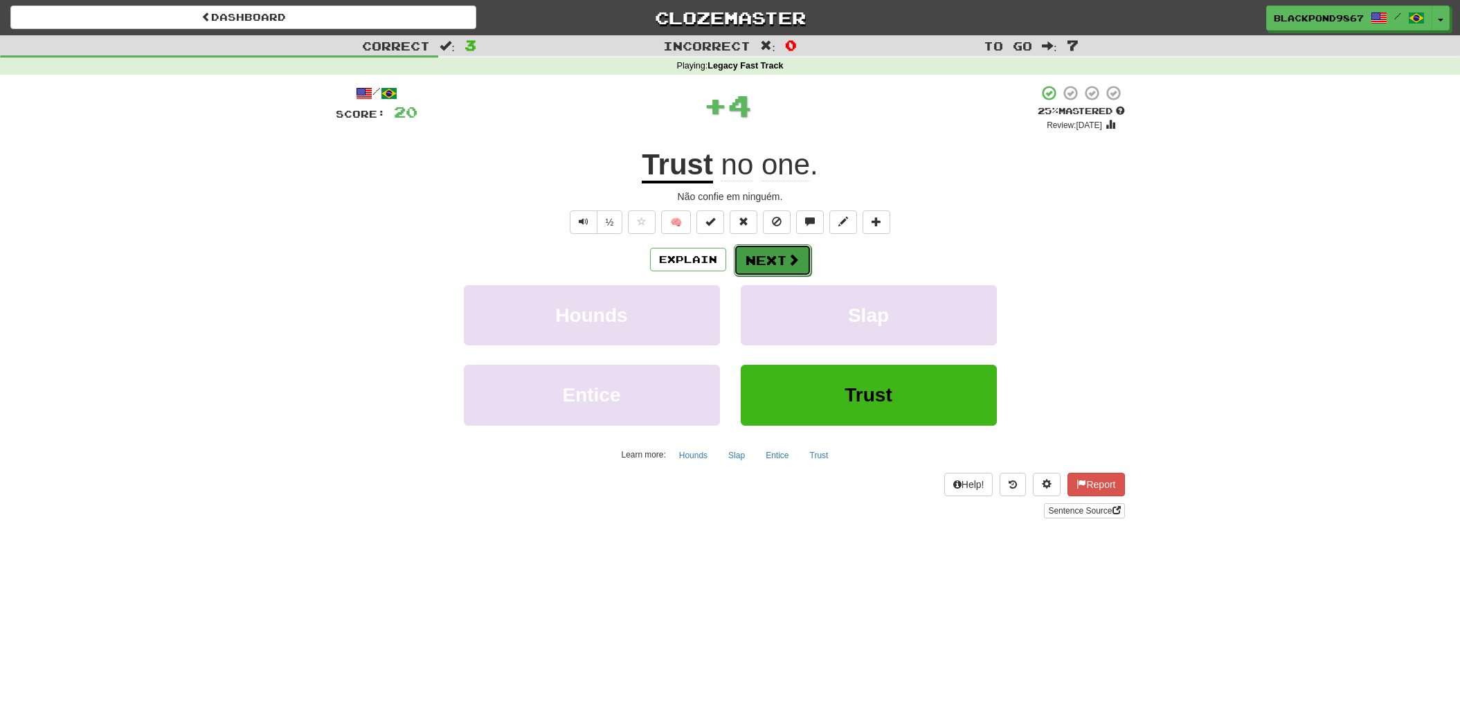
click at [779, 267] on button "Next" at bounding box center [773, 260] width 78 height 32
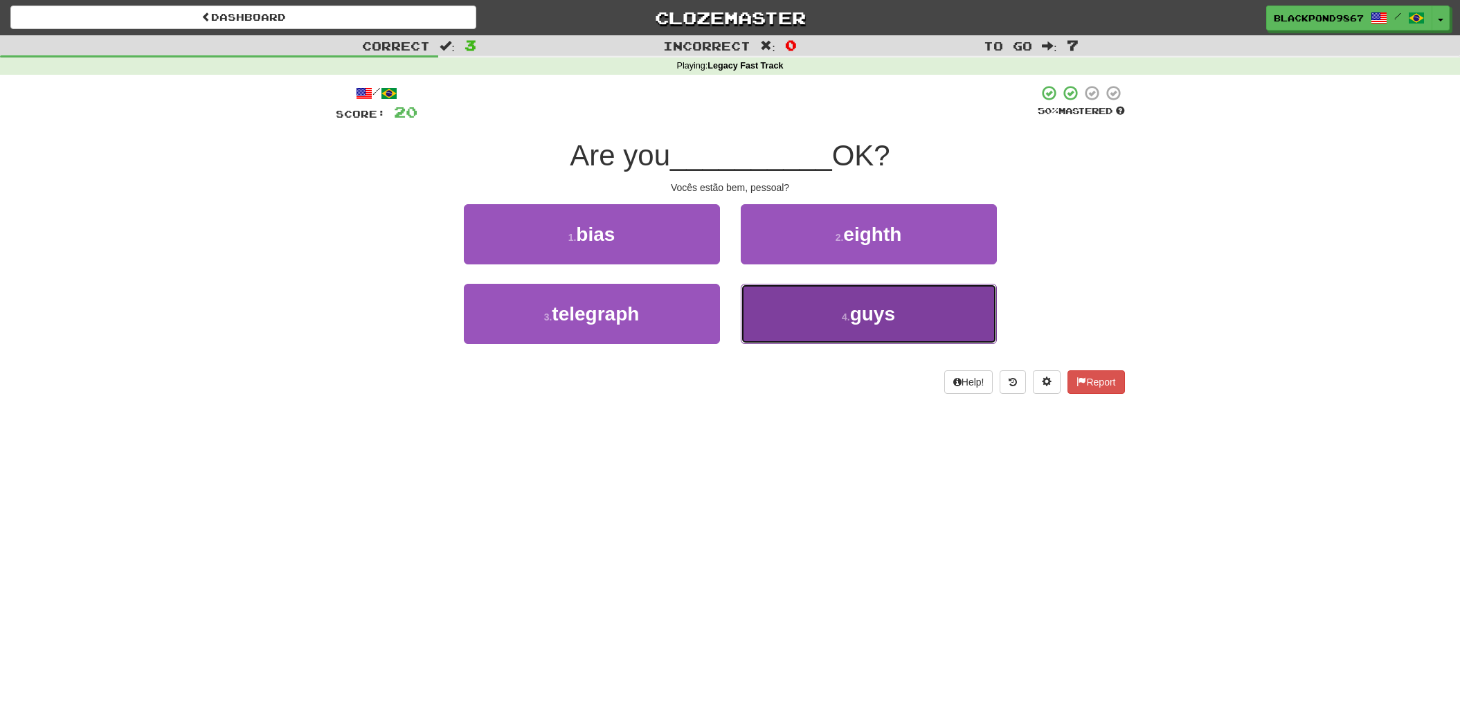
click at [846, 311] on small "4 ." at bounding box center [846, 316] width 8 height 11
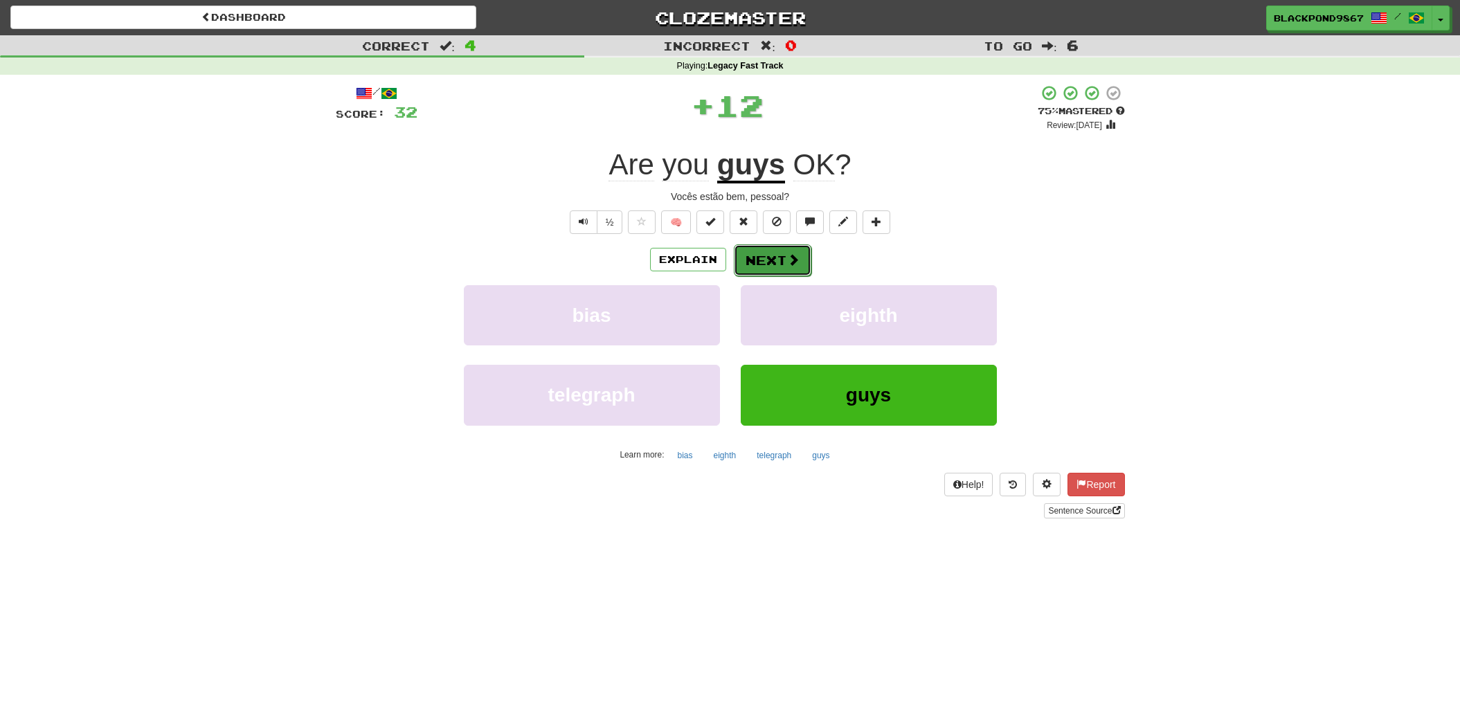
click at [787, 260] on span at bounding box center [793, 259] width 12 height 12
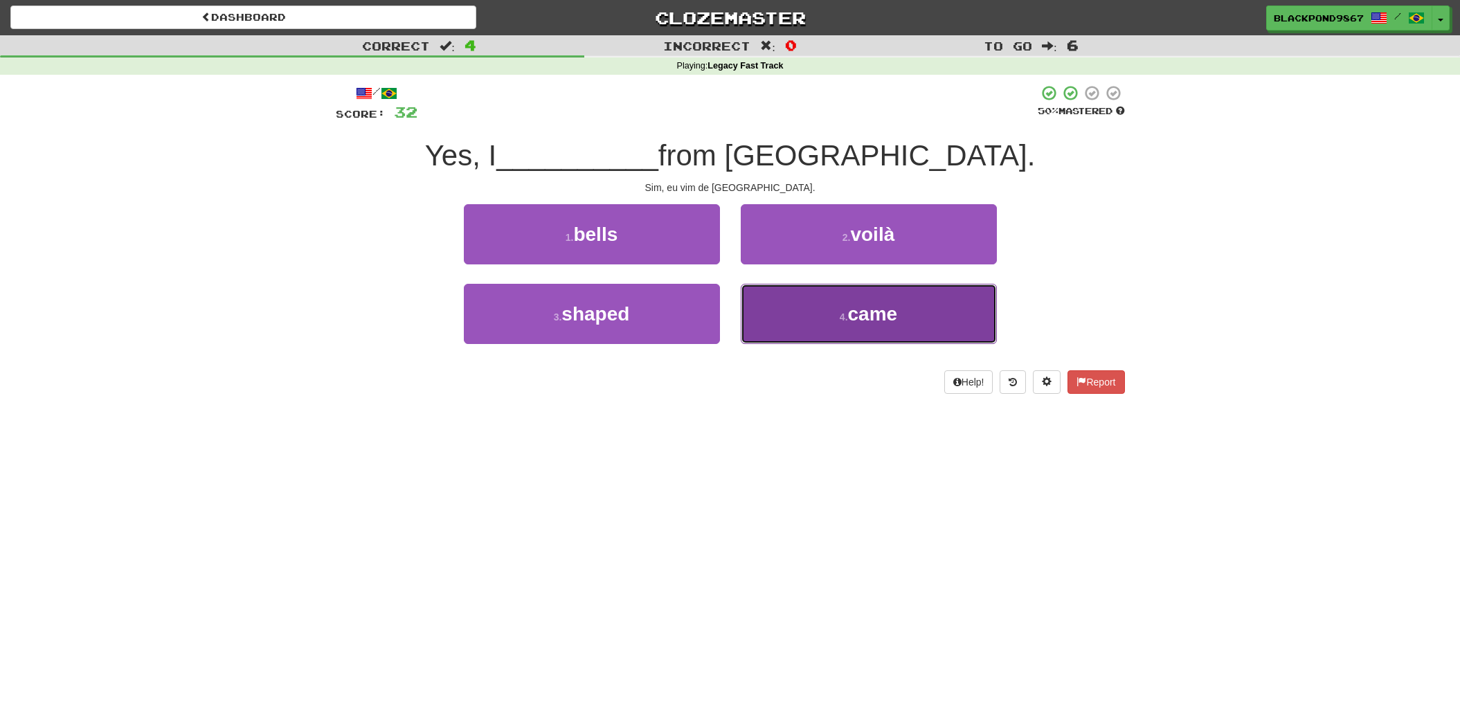
click at [854, 327] on button "4 . came" at bounding box center [869, 314] width 256 height 60
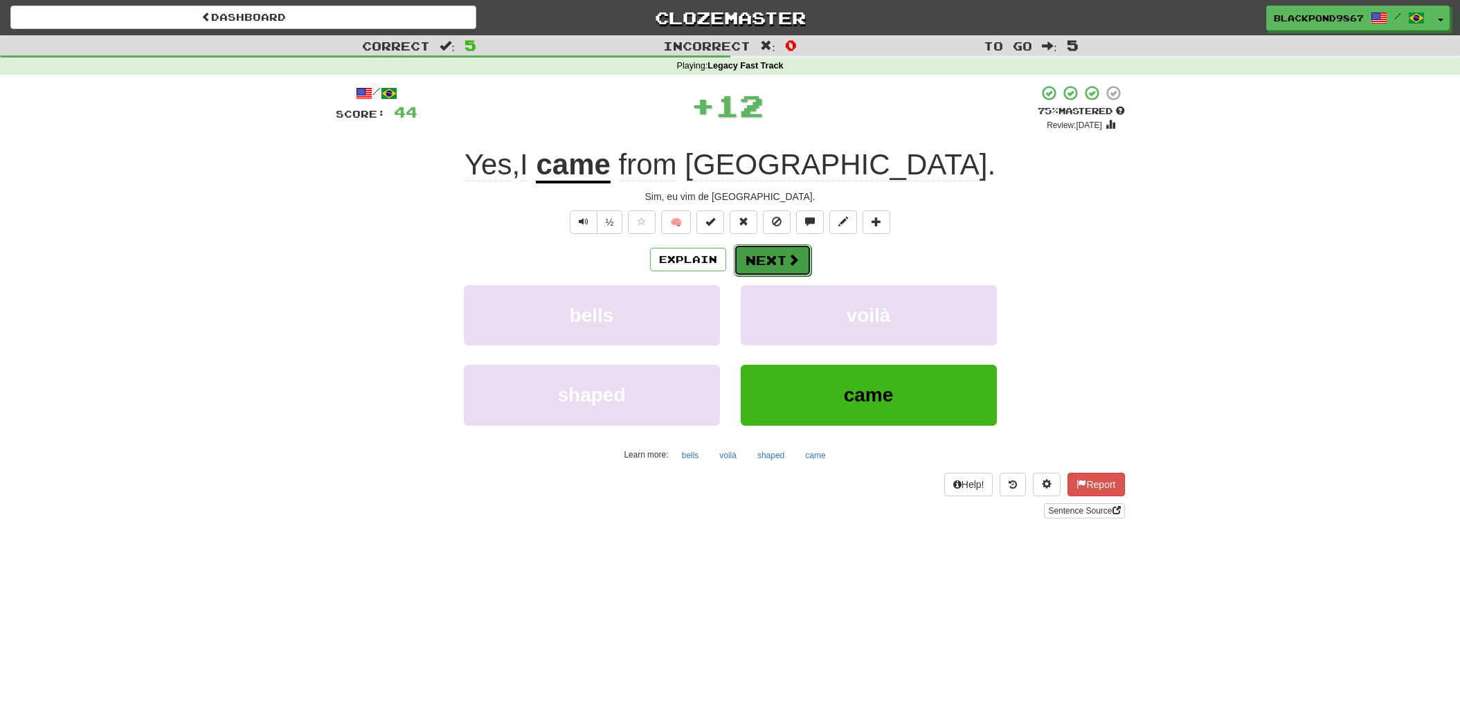
click at [782, 265] on button "Next" at bounding box center [773, 260] width 78 height 32
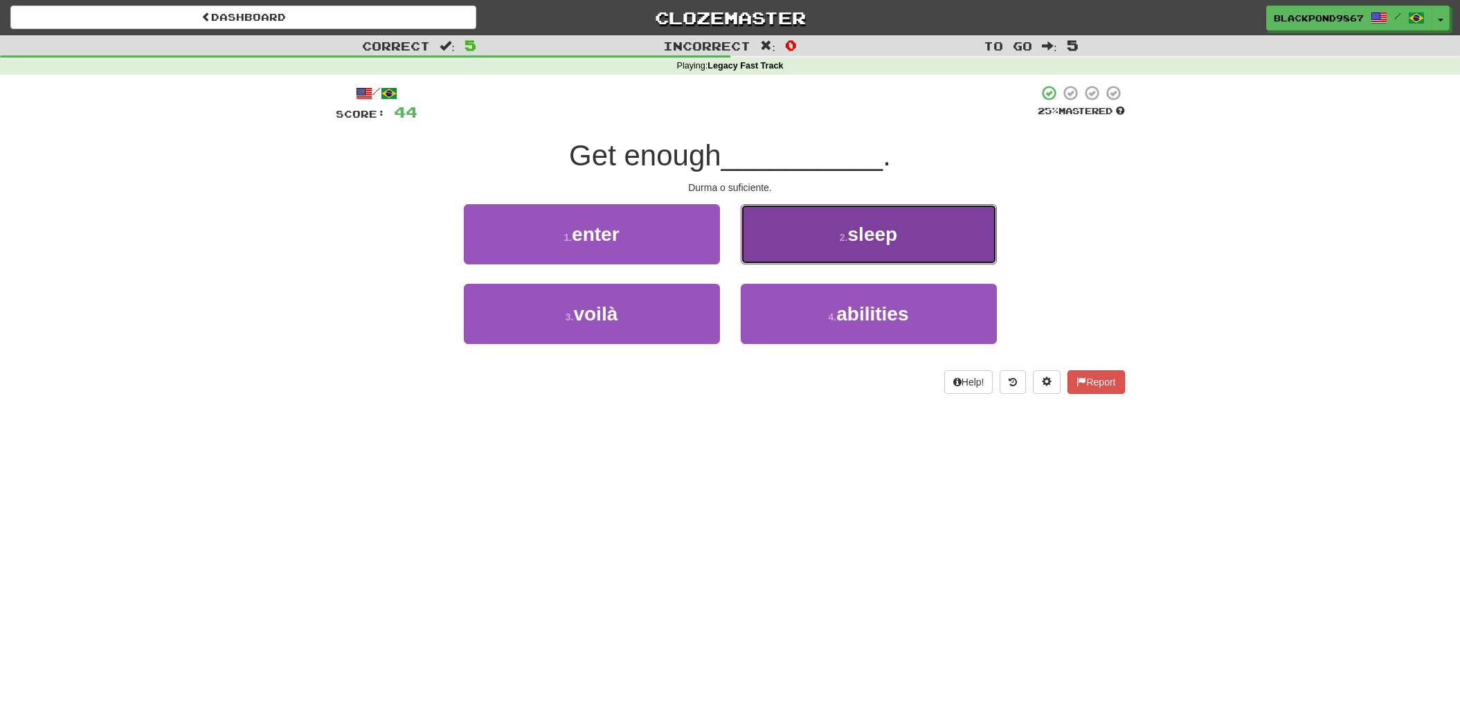
click at [790, 248] on button "2 . sleep" at bounding box center [869, 234] width 256 height 60
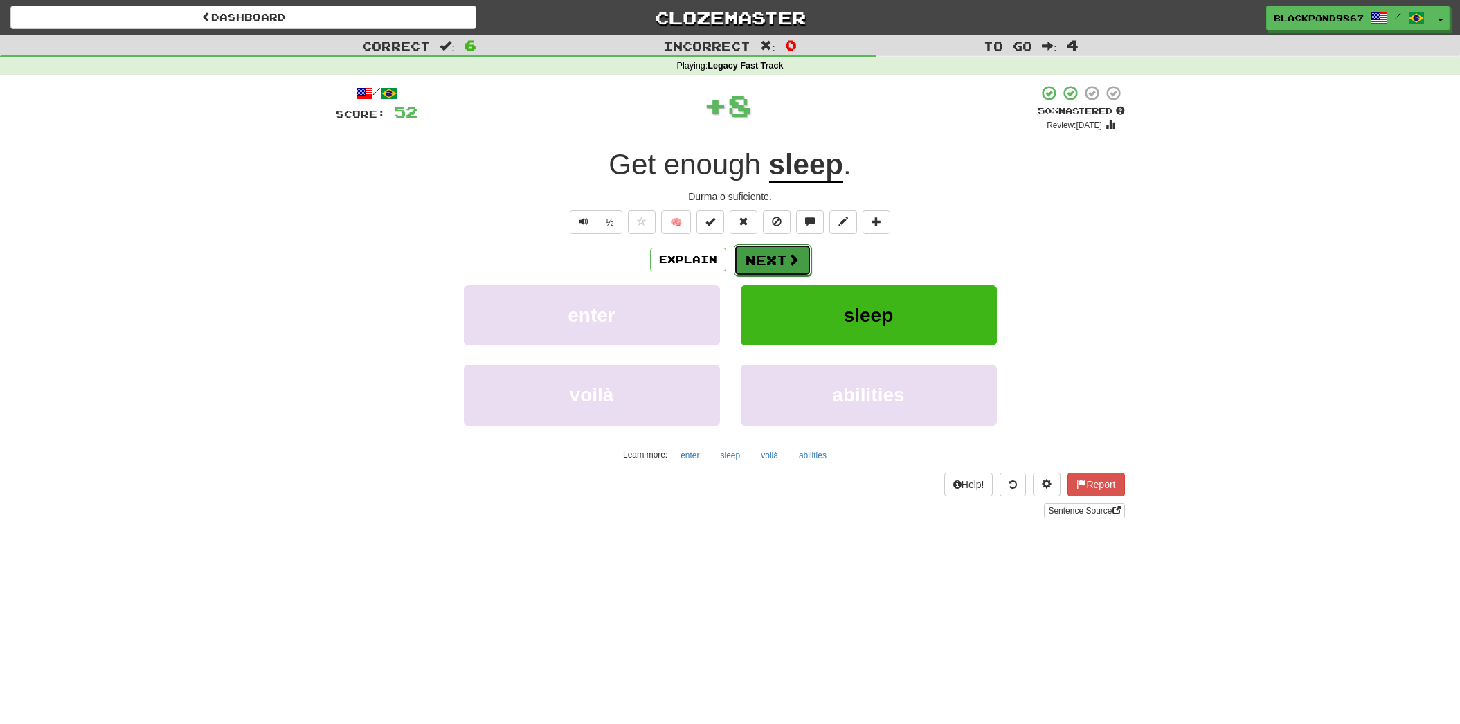
click at [765, 253] on button "Next" at bounding box center [773, 260] width 78 height 32
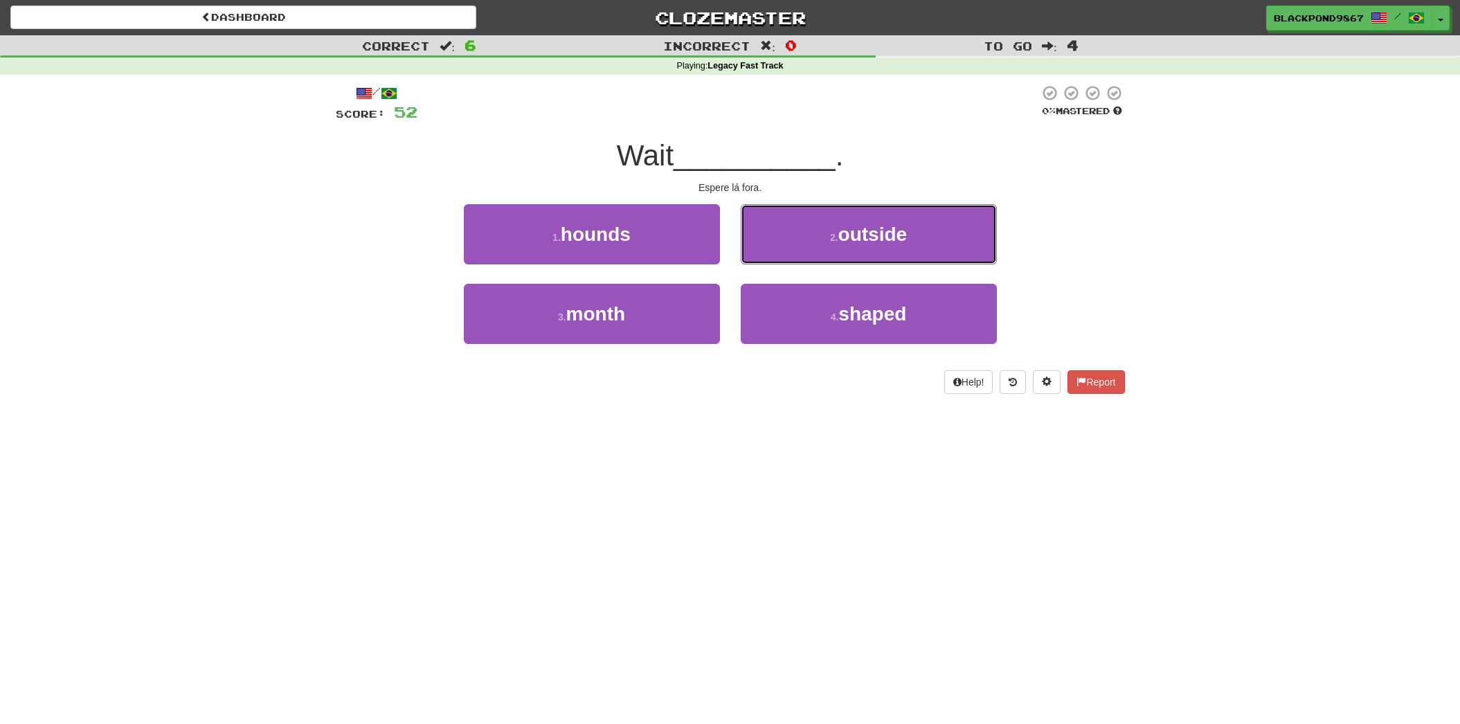
click at [765, 253] on button "2 . outside" at bounding box center [869, 234] width 256 height 60
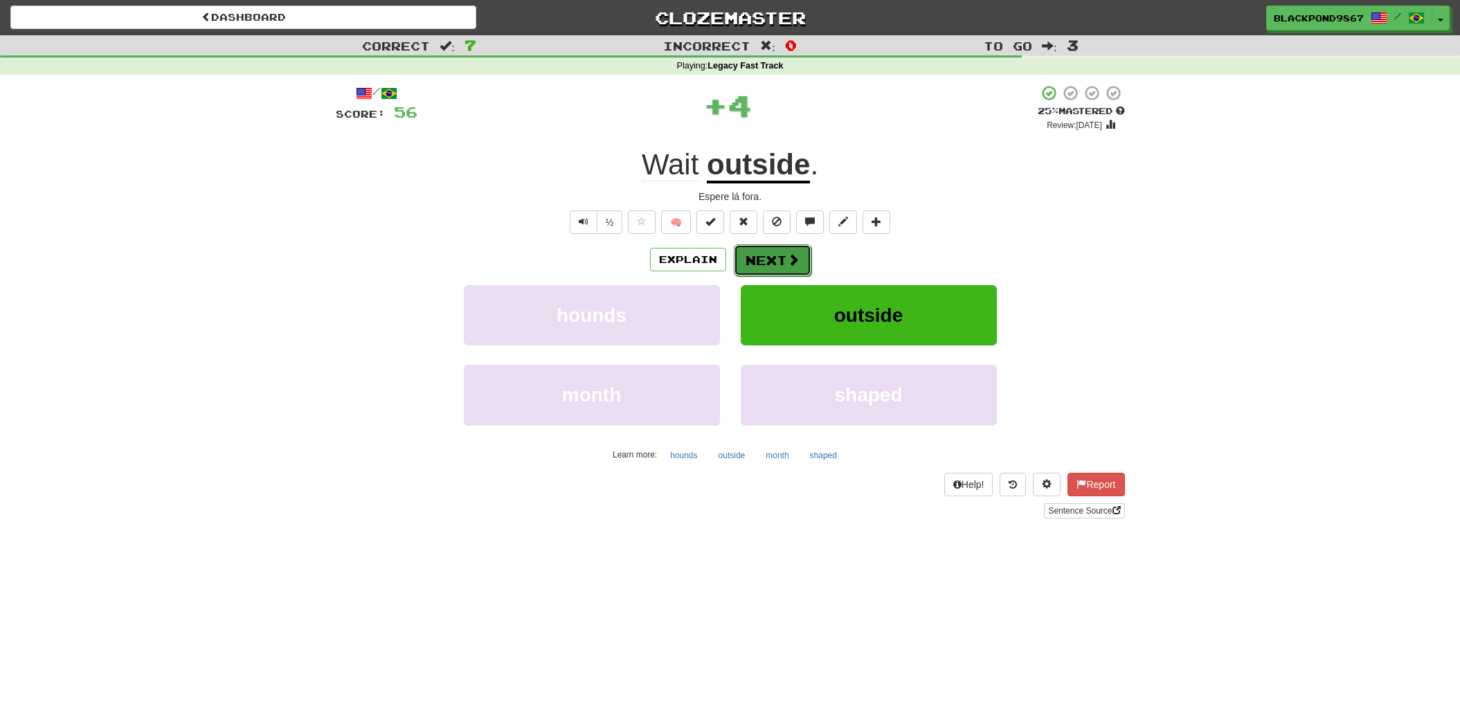
click at [764, 264] on button "Next" at bounding box center [773, 260] width 78 height 32
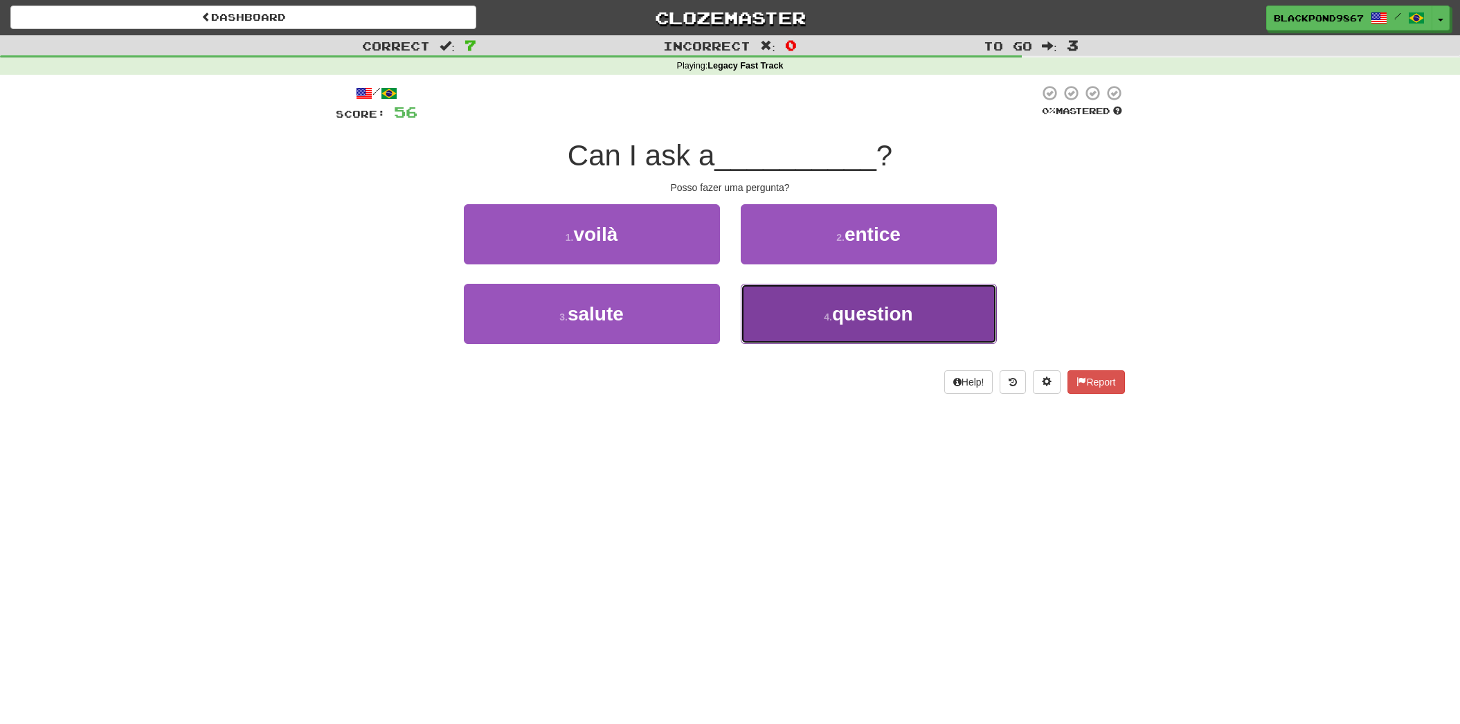
click at [764, 312] on button "4 . question" at bounding box center [869, 314] width 256 height 60
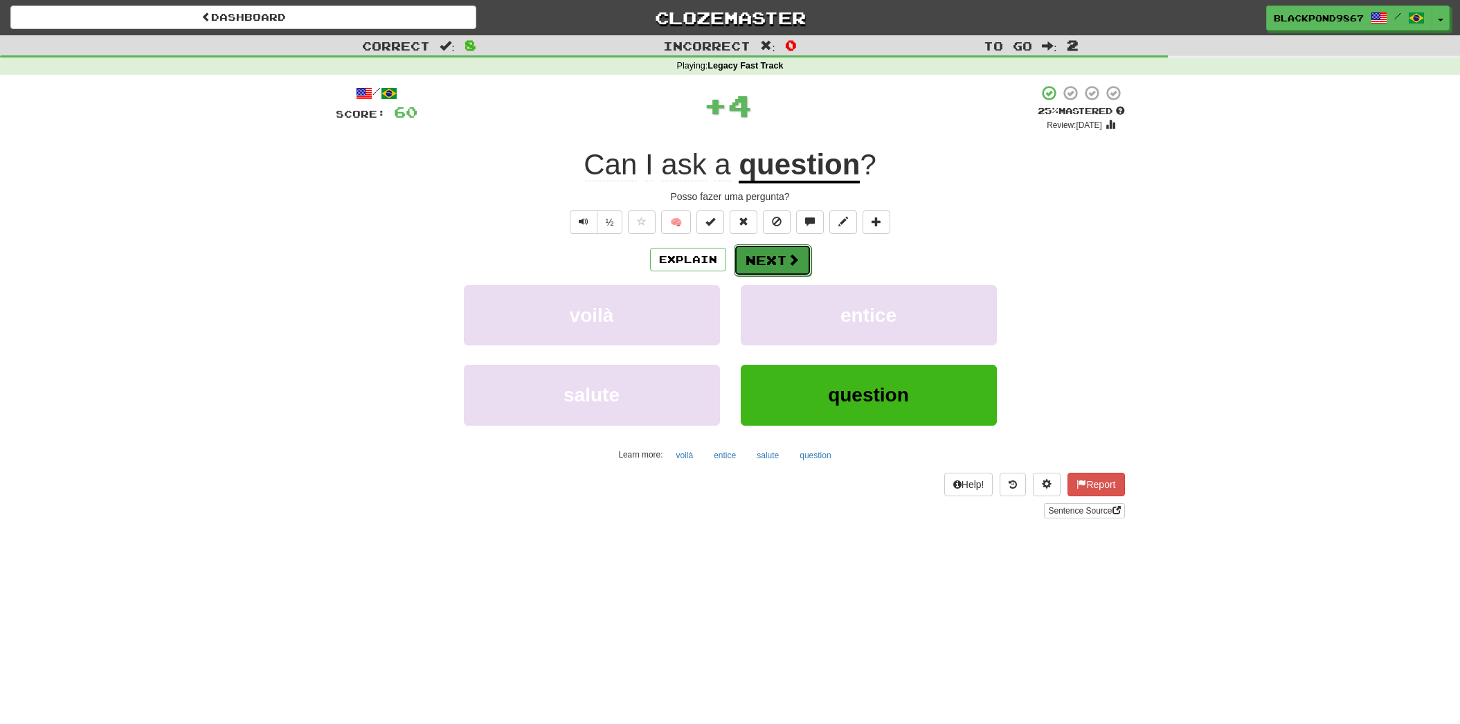
click at [773, 258] on button "Next" at bounding box center [773, 260] width 78 height 32
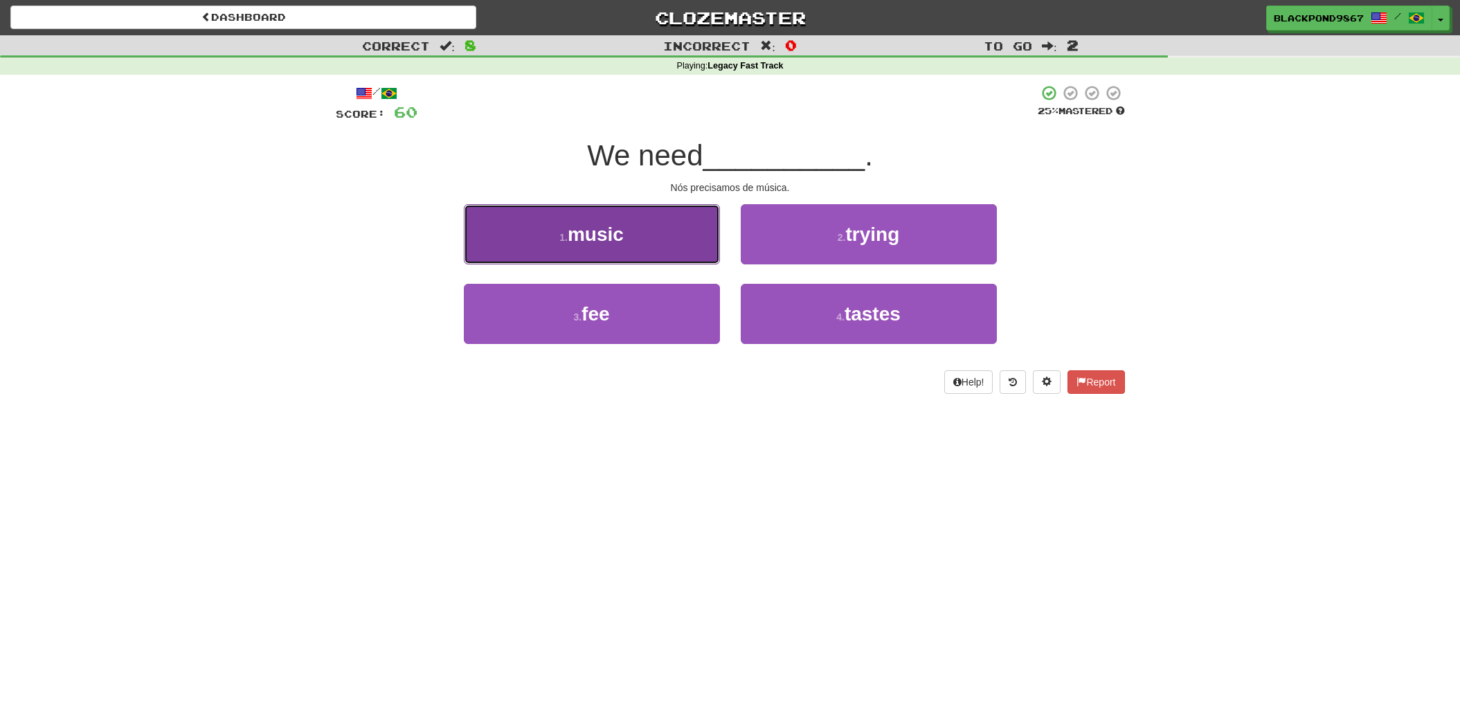
click at [672, 251] on button "1 . music" at bounding box center [592, 234] width 256 height 60
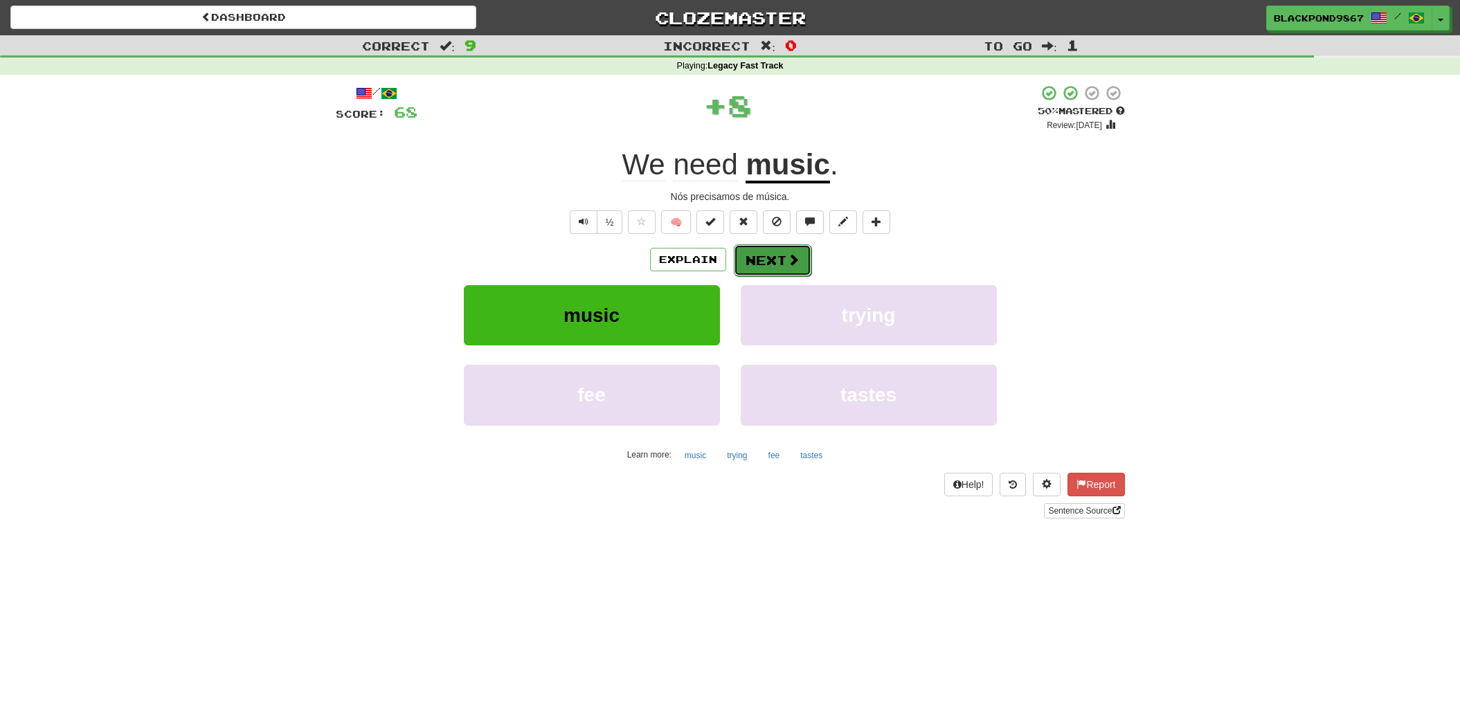
click at [766, 258] on button "Next" at bounding box center [773, 260] width 78 height 32
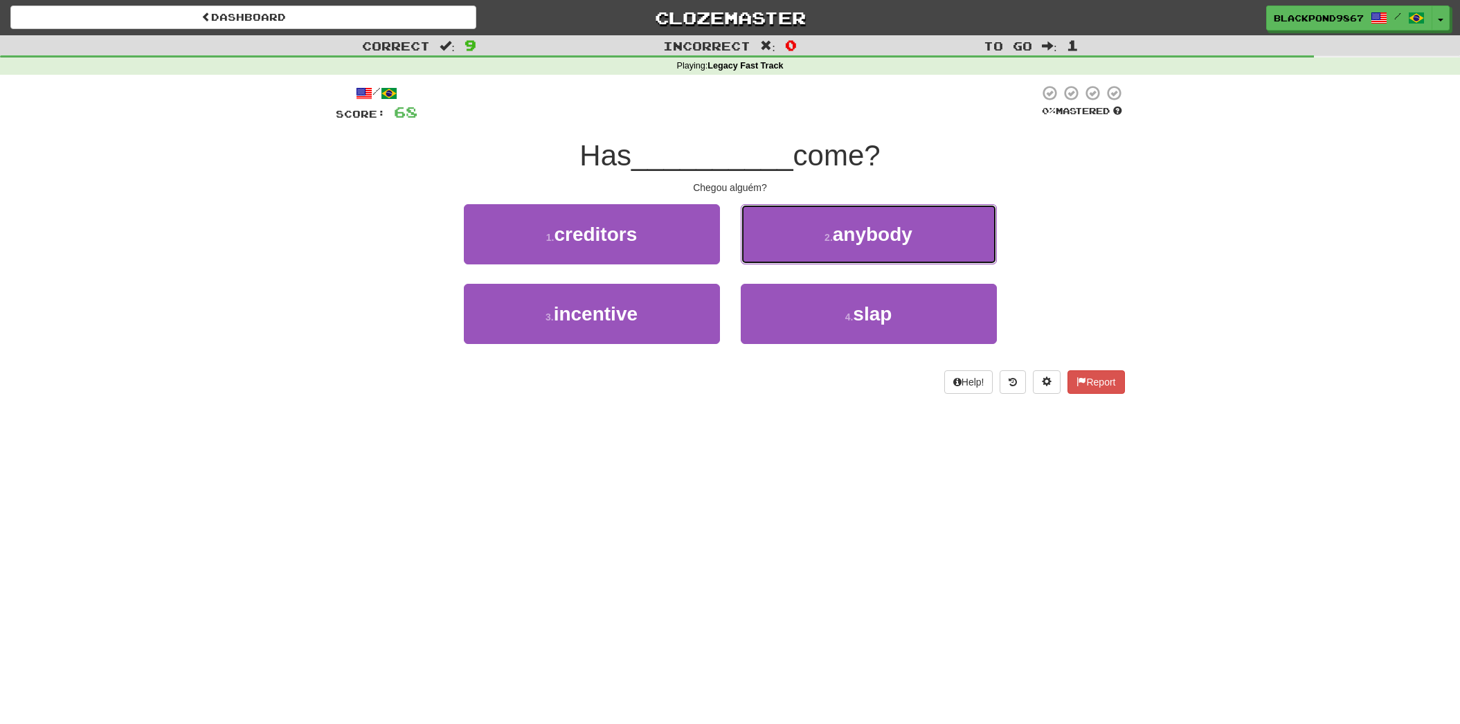
click at [766, 258] on button "2 . anybody" at bounding box center [869, 234] width 256 height 60
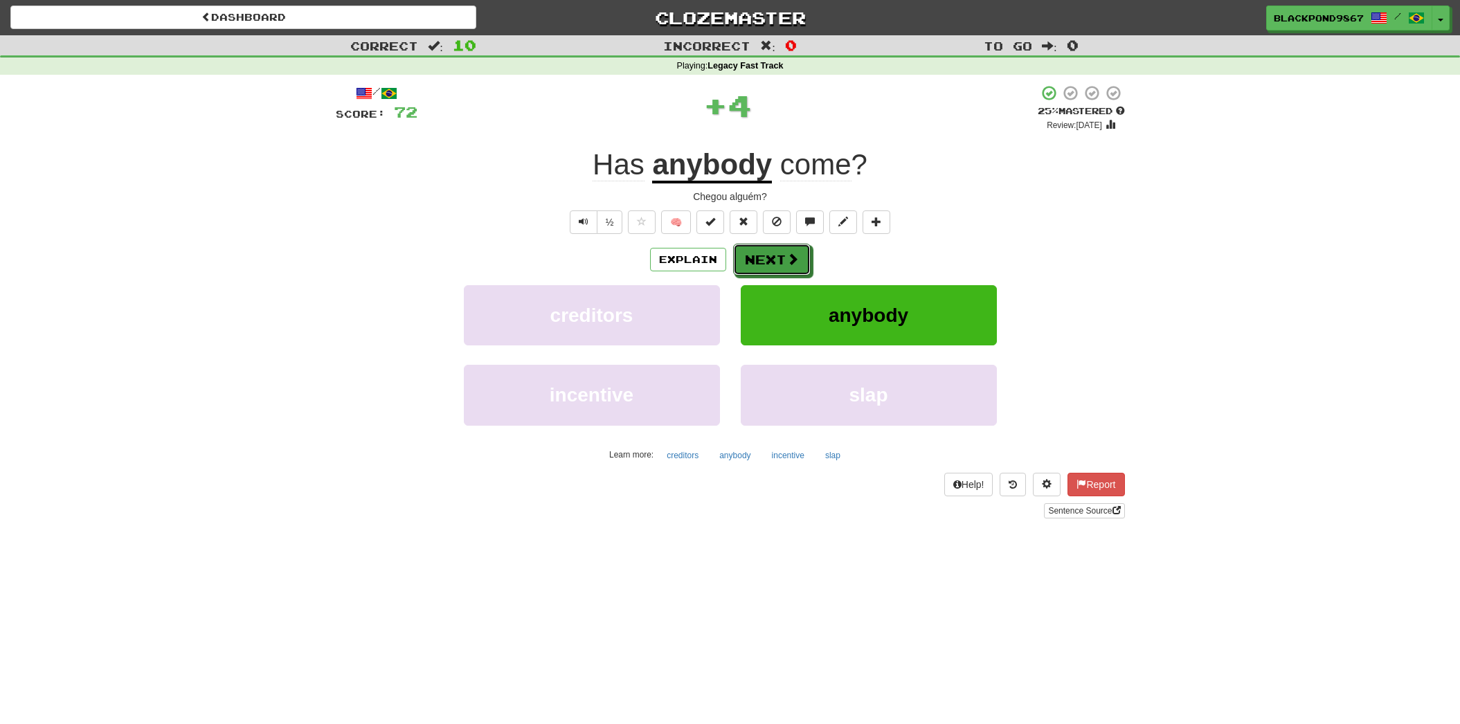
click at [766, 258] on button "Next" at bounding box center [772, 260] width 78 height 32
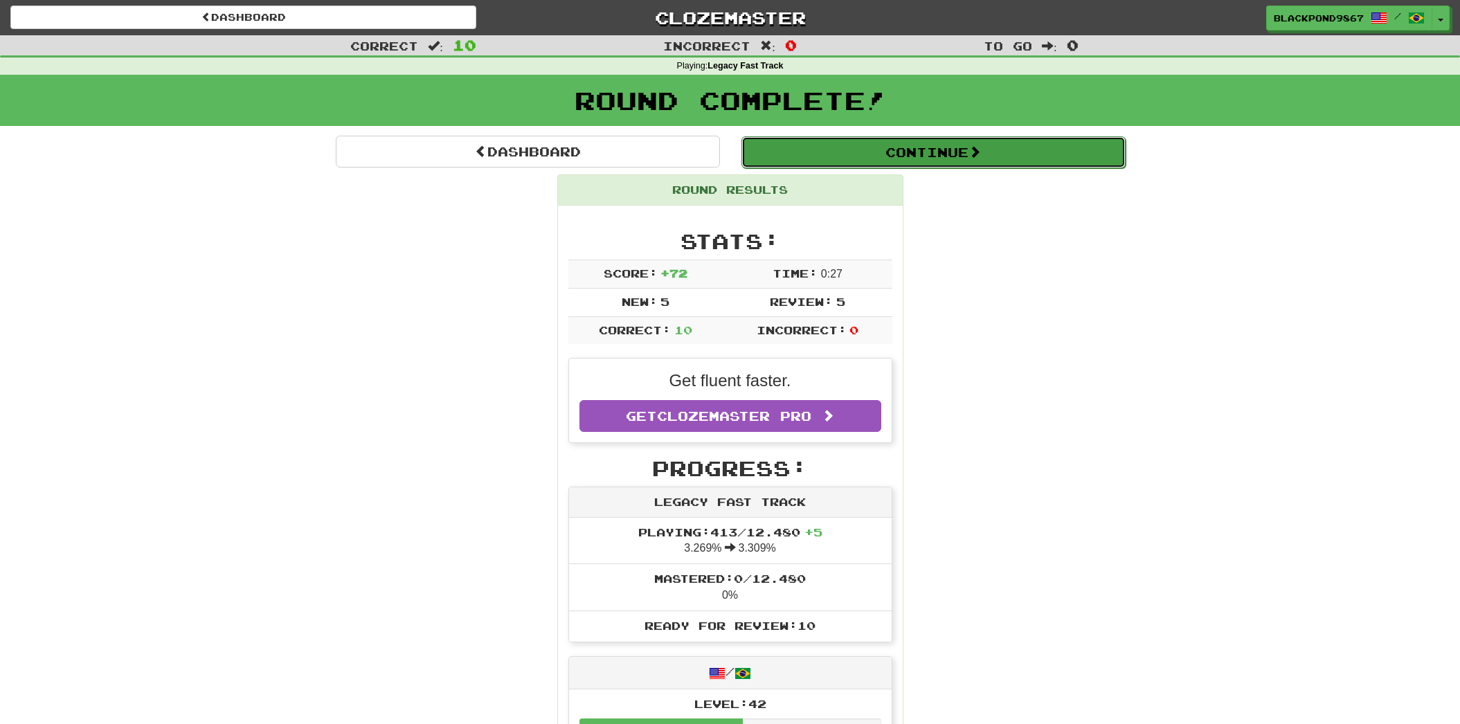
click at [809, 157] on button "Continue" at bounding box center [933, 152] width 384 height 32
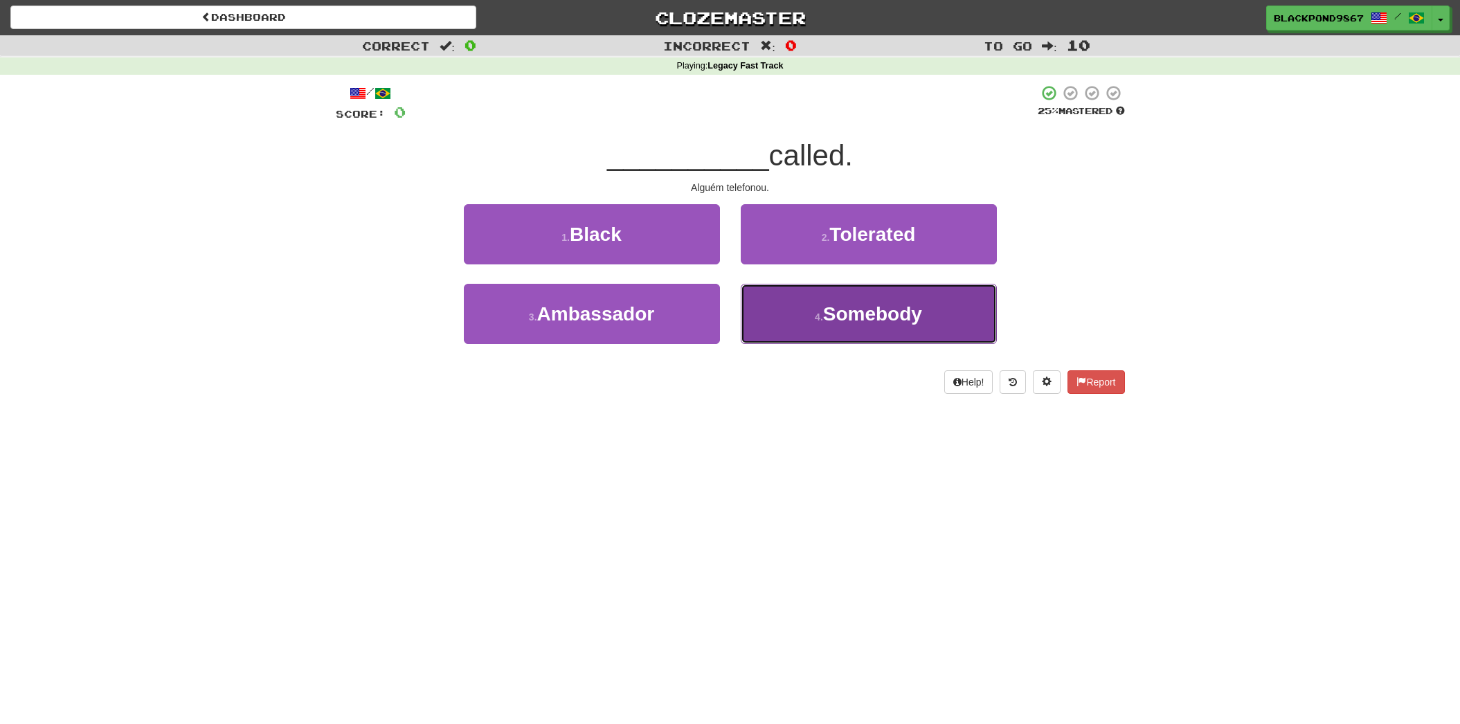
click at [793, 328] on button "4 . Somebody" at bounding box center [869, 314] width 256 height 60
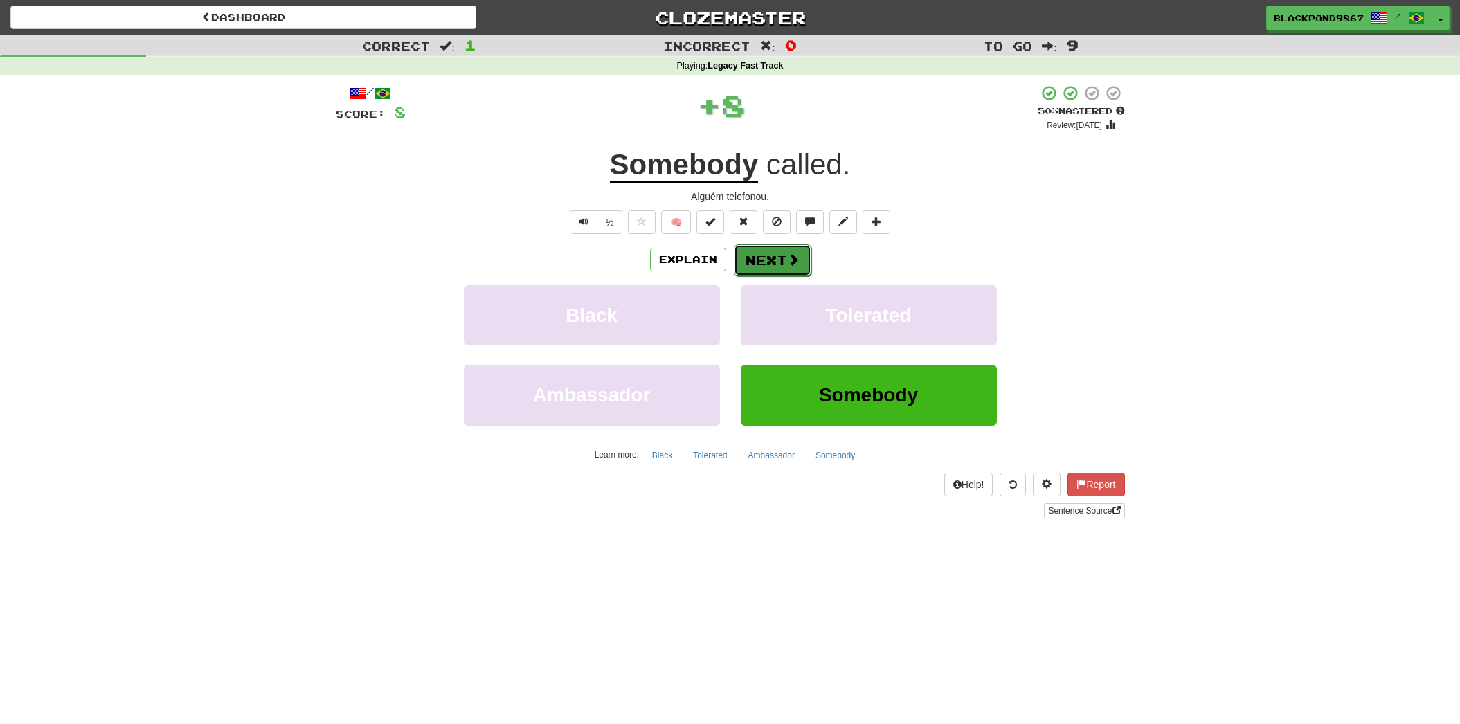
click at [774, 260] on button "Next" at bounding box center [773, 260] width 78 height 32
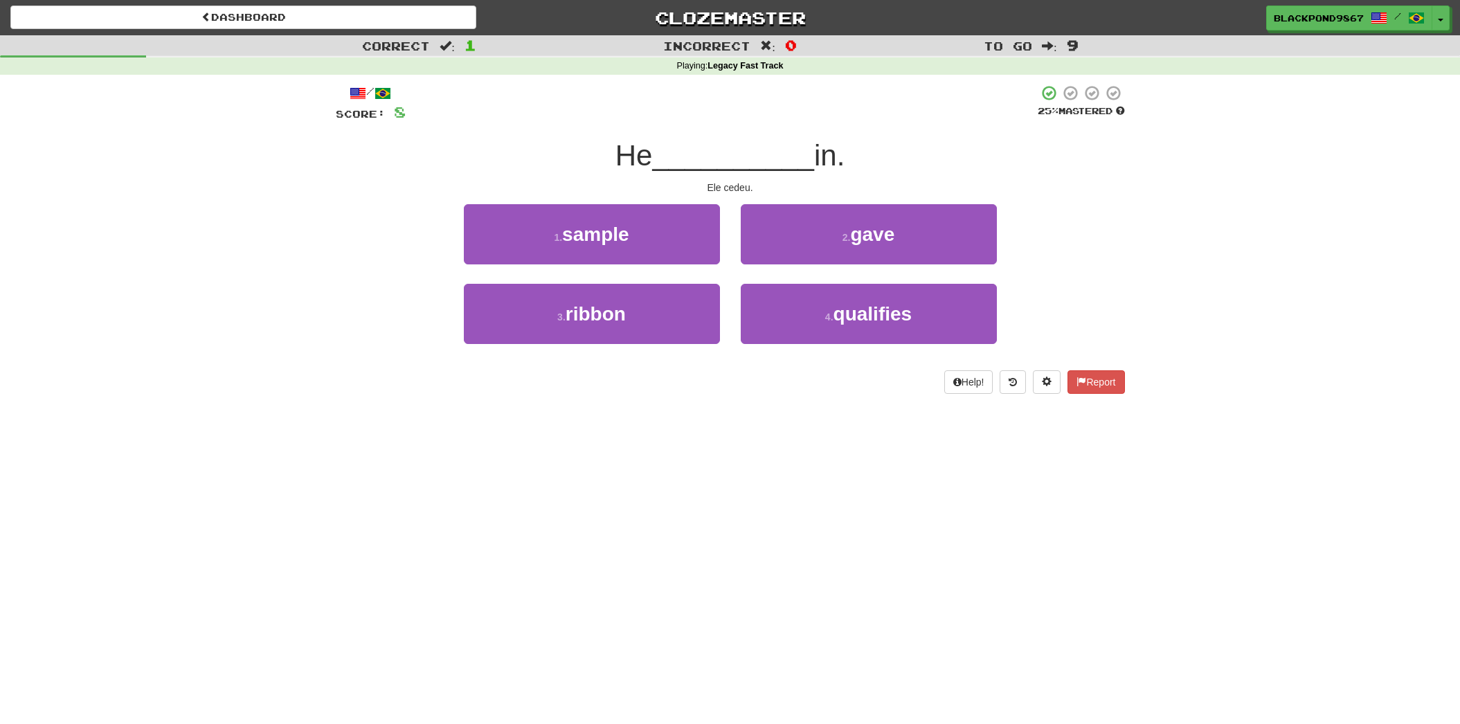
click at [801, 267] on div "2 . gave" at bounding box center [868, 244] width 277 height 80
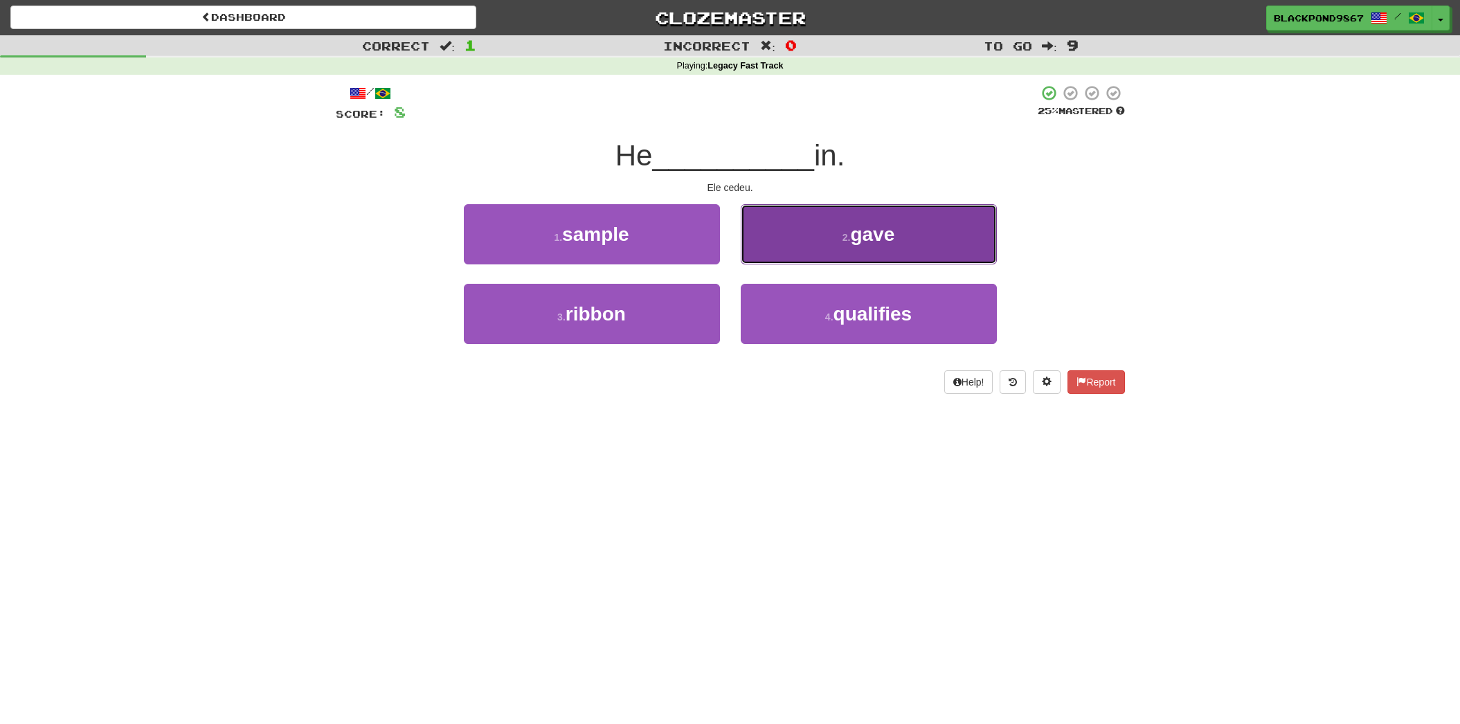
click at [811, 251] on button "2 . gave" at bounding box center [869, 234] width 256 height 60
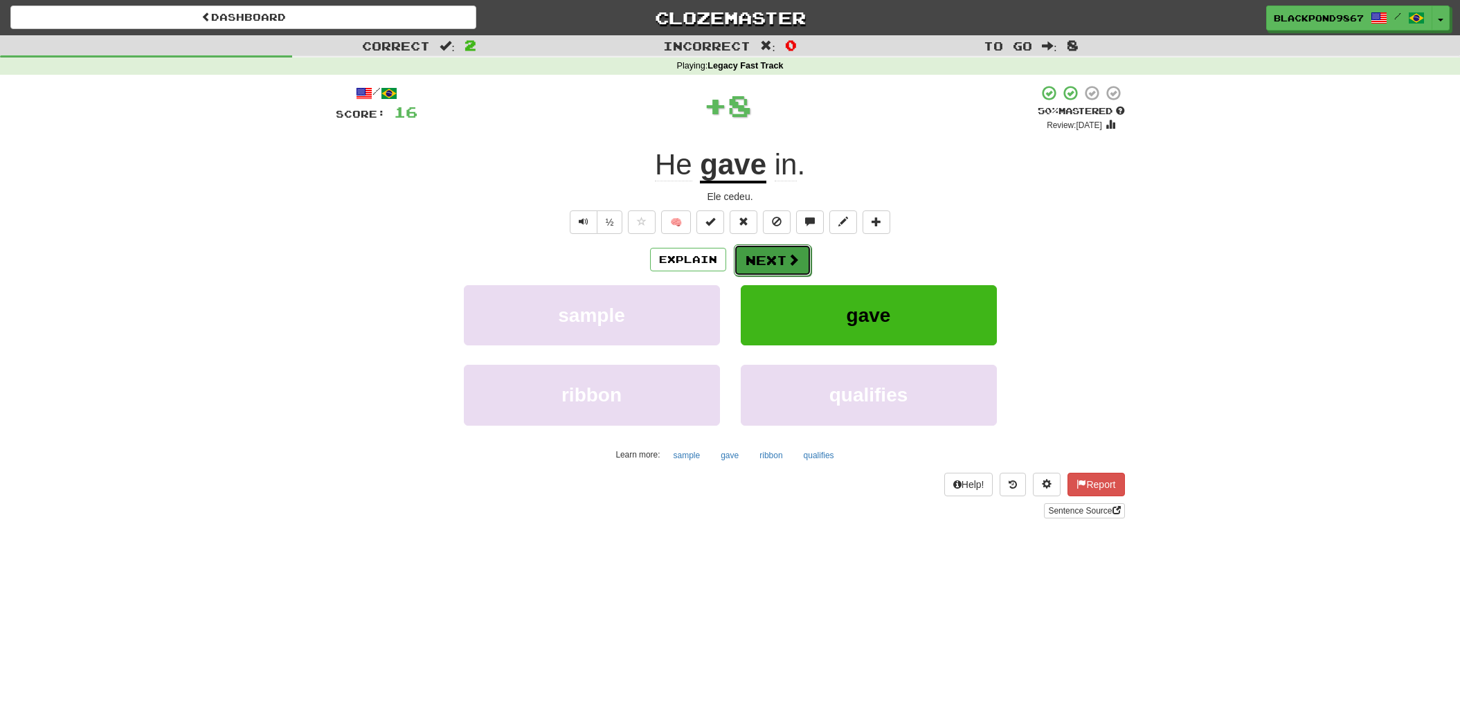
click at [799, 262] on button "Next" at bounding box center [773, 260] width 78 height 32
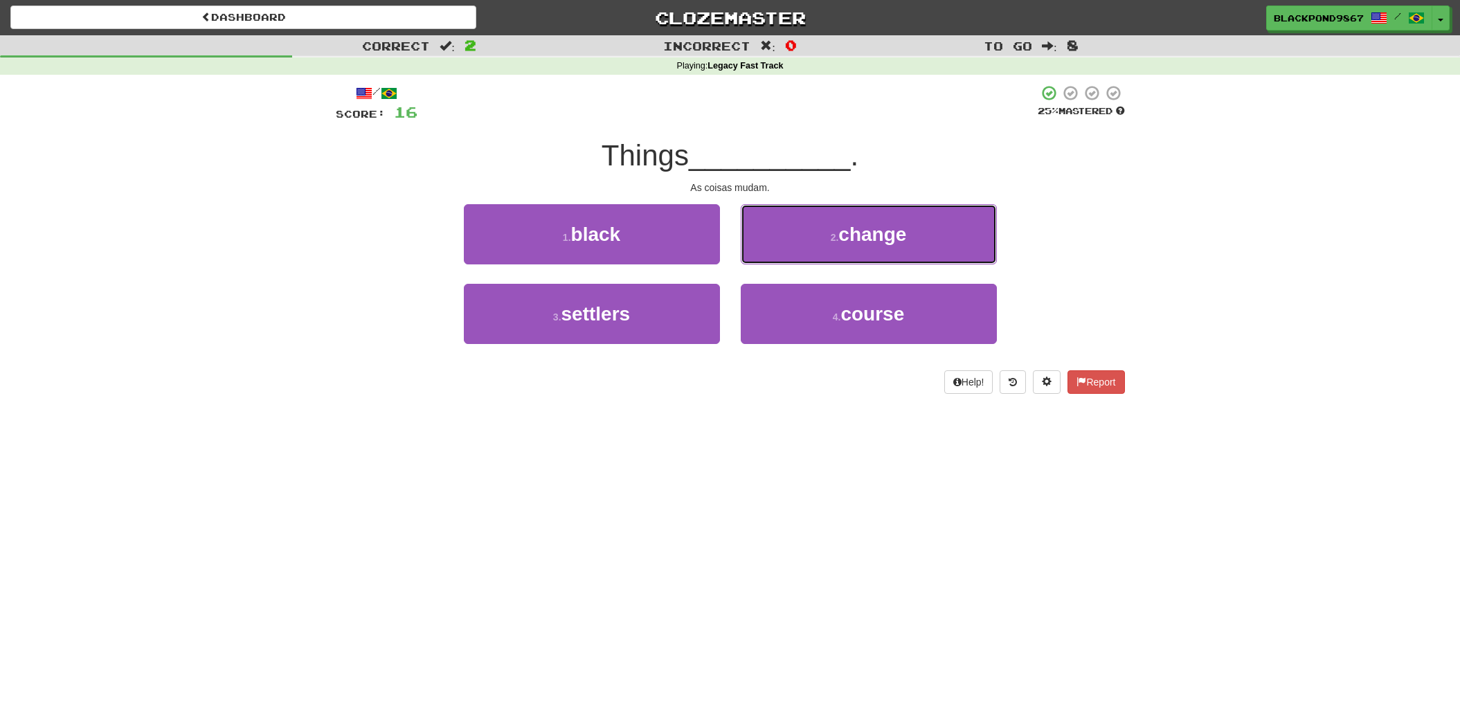
click at [799, 262] on button "2 . change" at bounding box center [869, 234] width 256 height 60
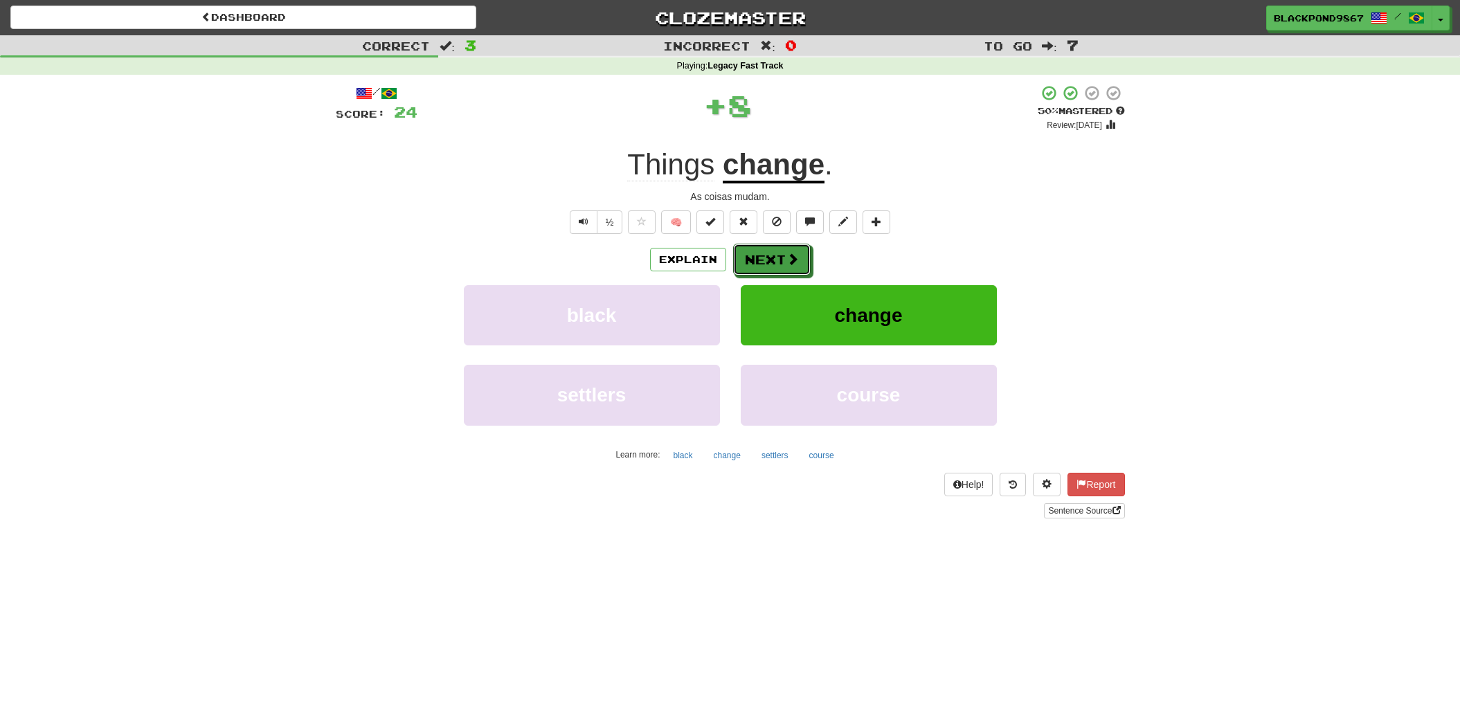
click at [799, 262] on button "Next" at bounding box center [772, 260] width 78 height 32
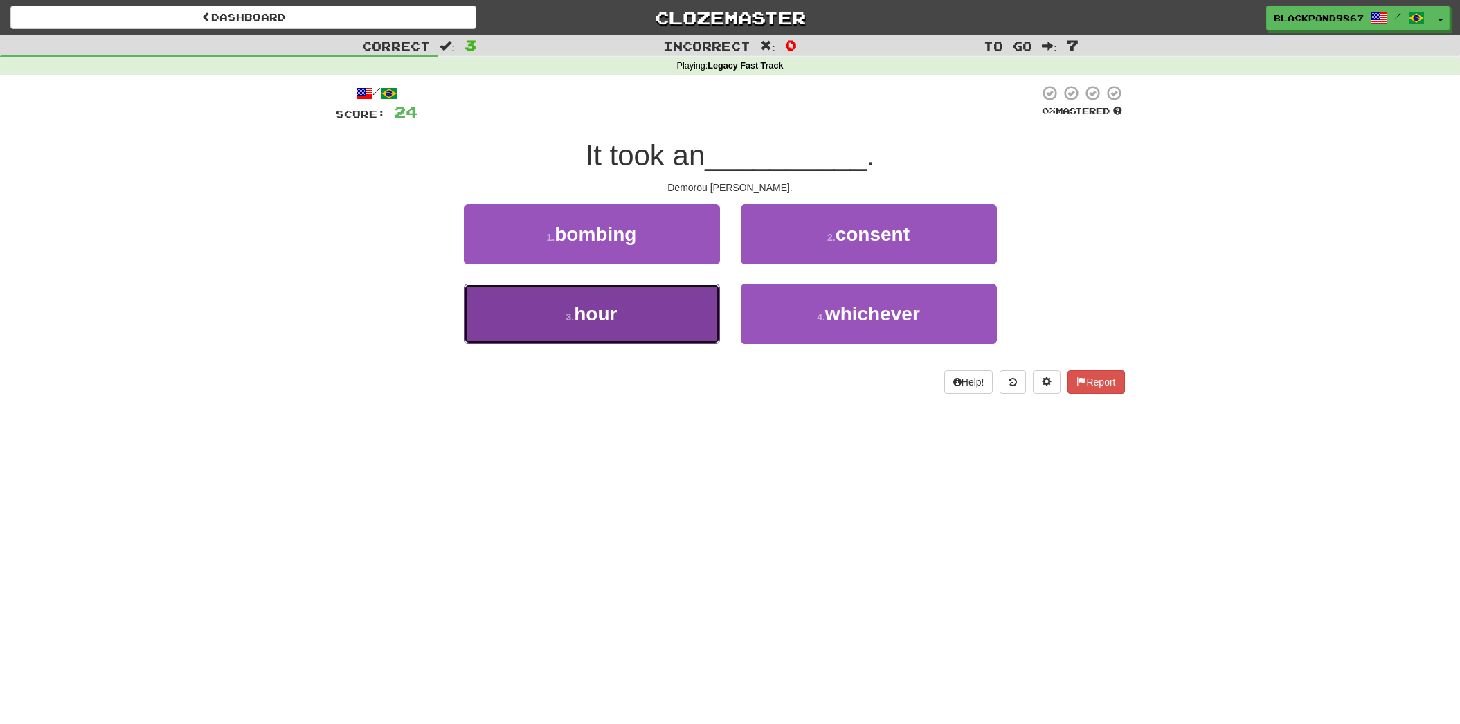
click at [663, 321] on button "3 . hour" at bounding box center [592, 314] width 256 height 60
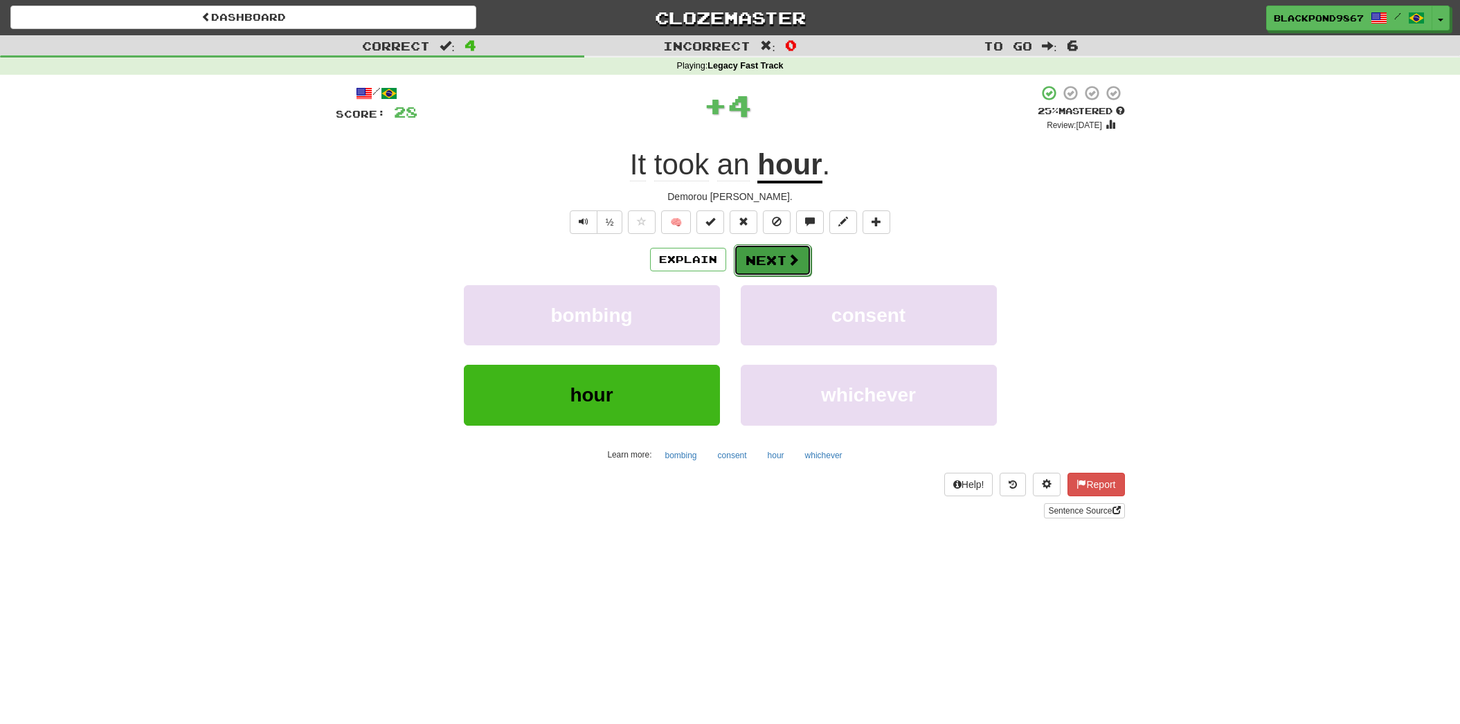
click at [778, 255] on button "Next" at bounding box center [773, 260] width 78 height 32
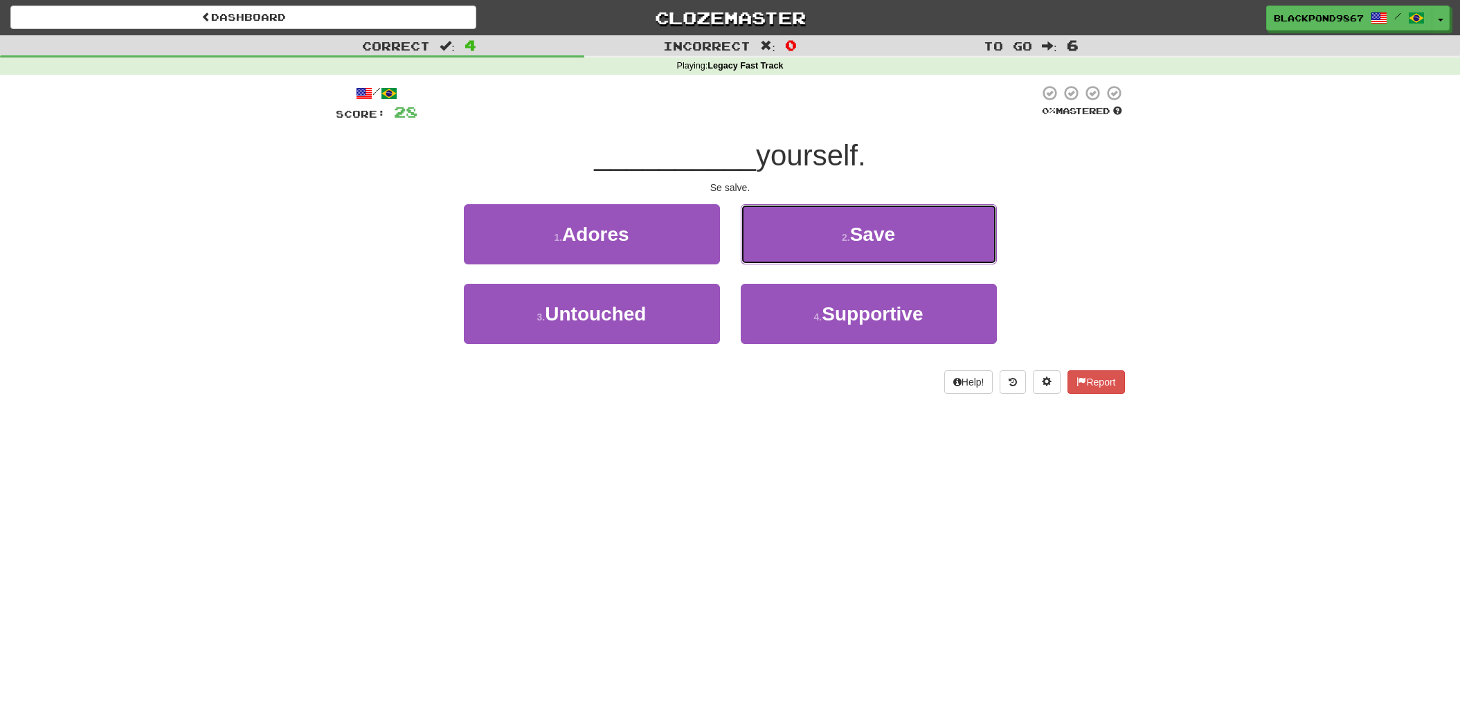
click at [778, 255] on button "2 . Save" at bounding box center [869, 234] width 256 height 60
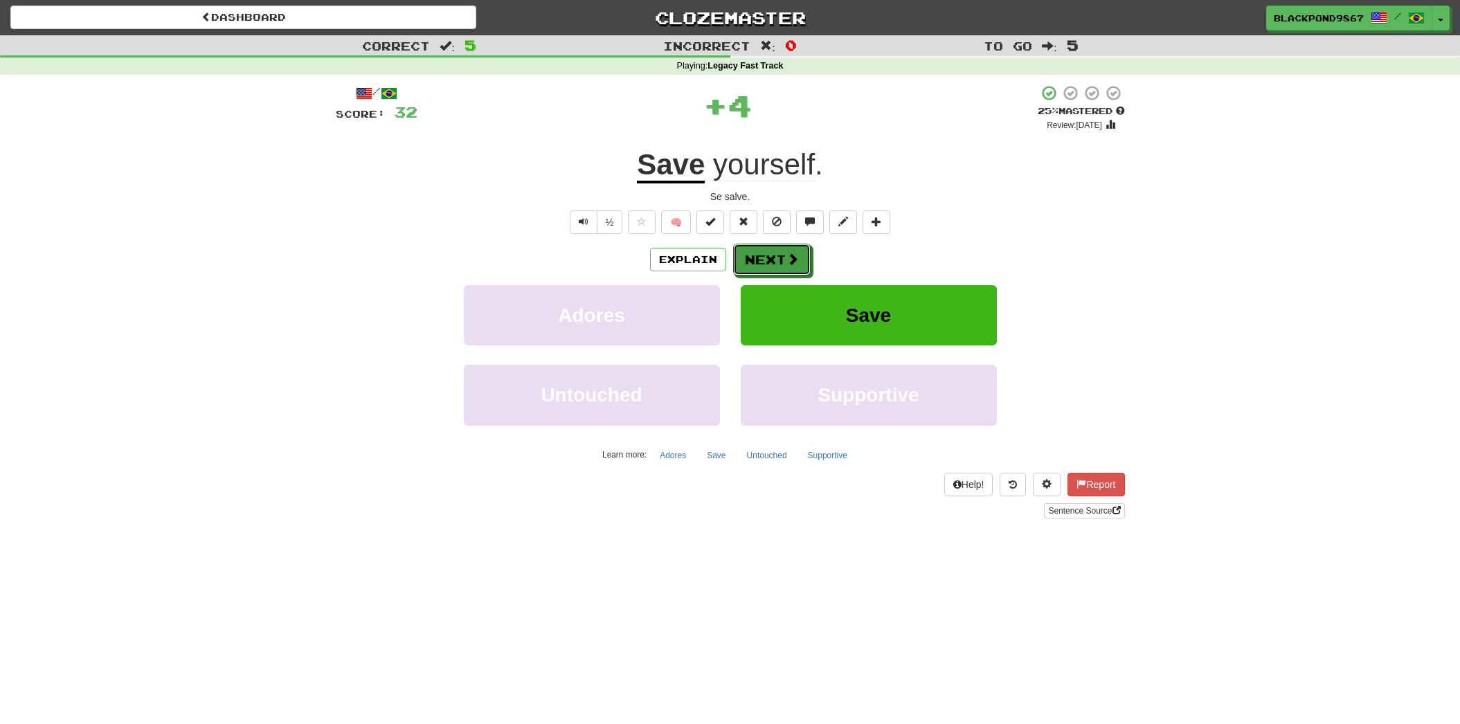
click at [778, 255] on button "Next" at bounding box center [772, 260] width 78 height 32
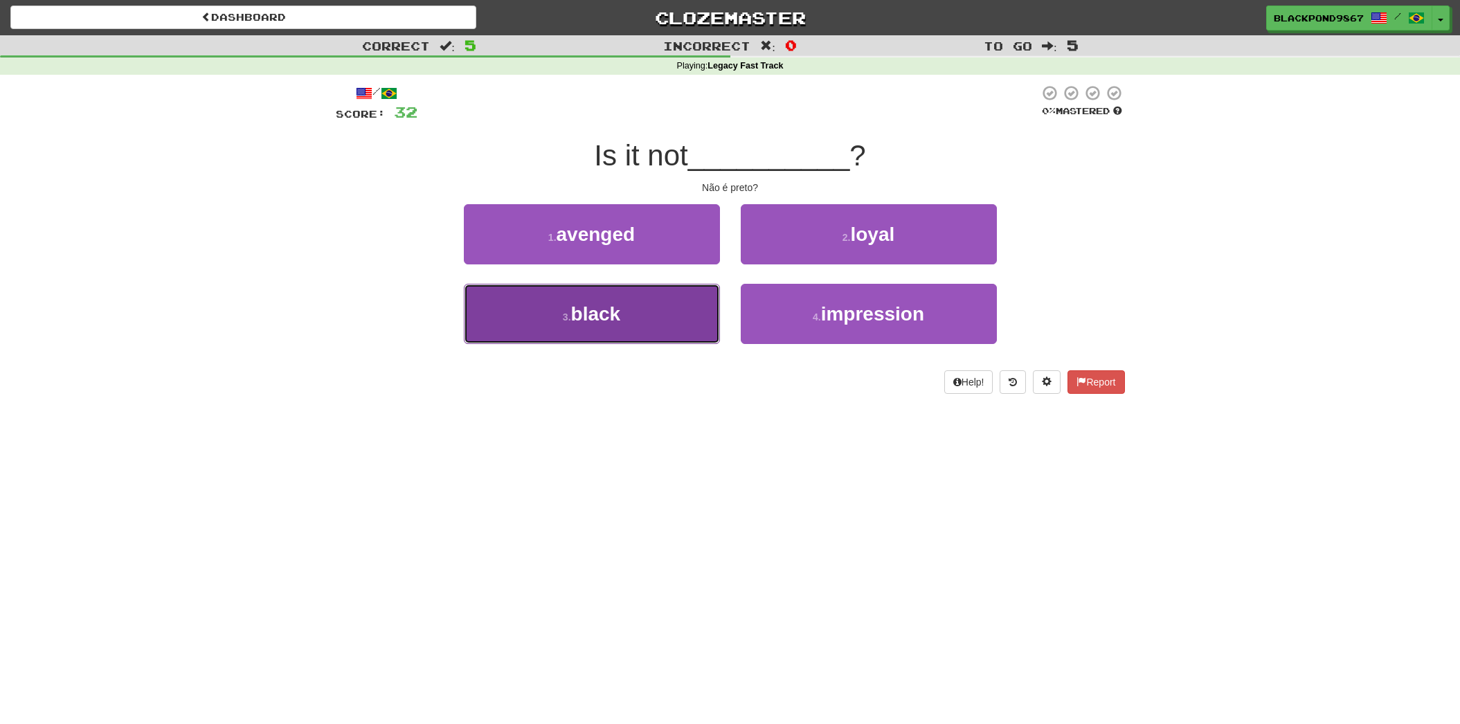
click at [710, 290] on button "3 . black" at bounding box center [592, 314] width 256 height 60
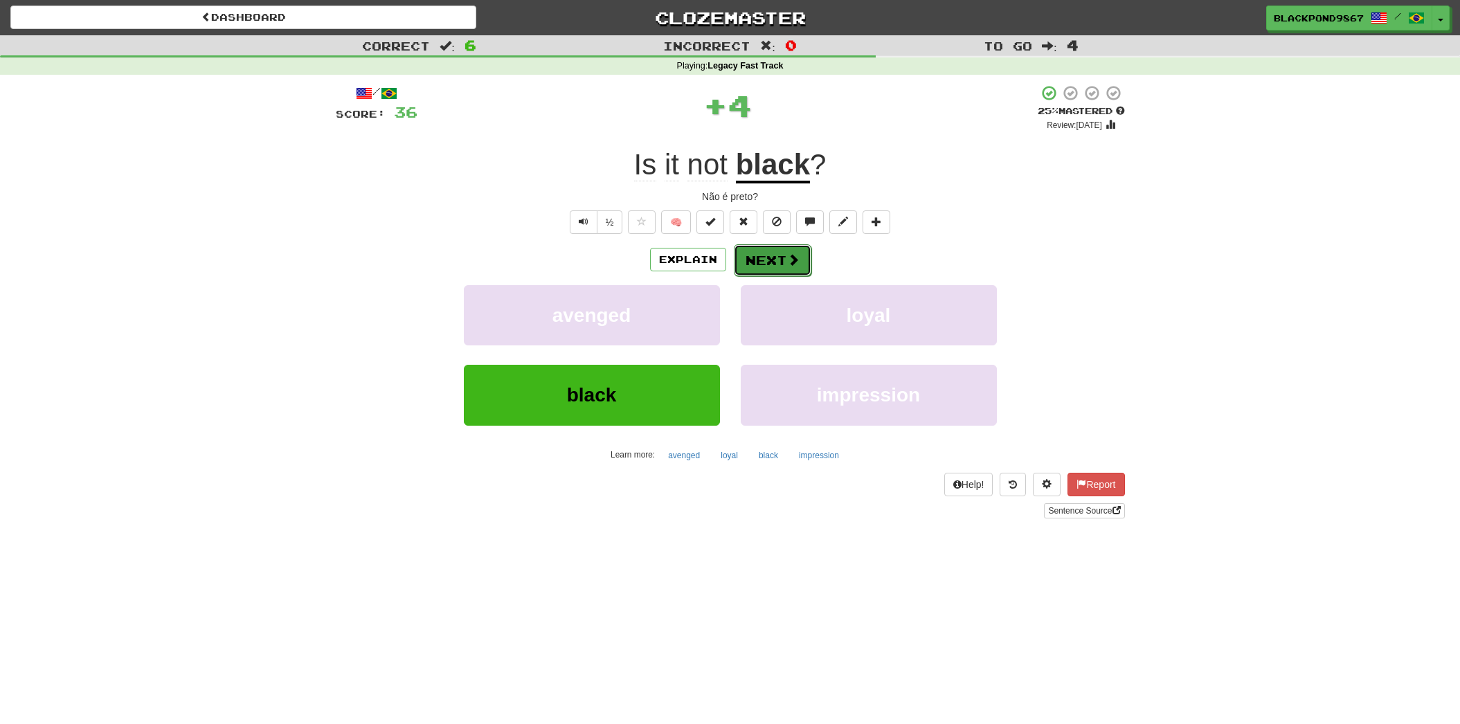
click at [759, 264] on button "Next" at bounding box center [773, 260] width 78 height 32
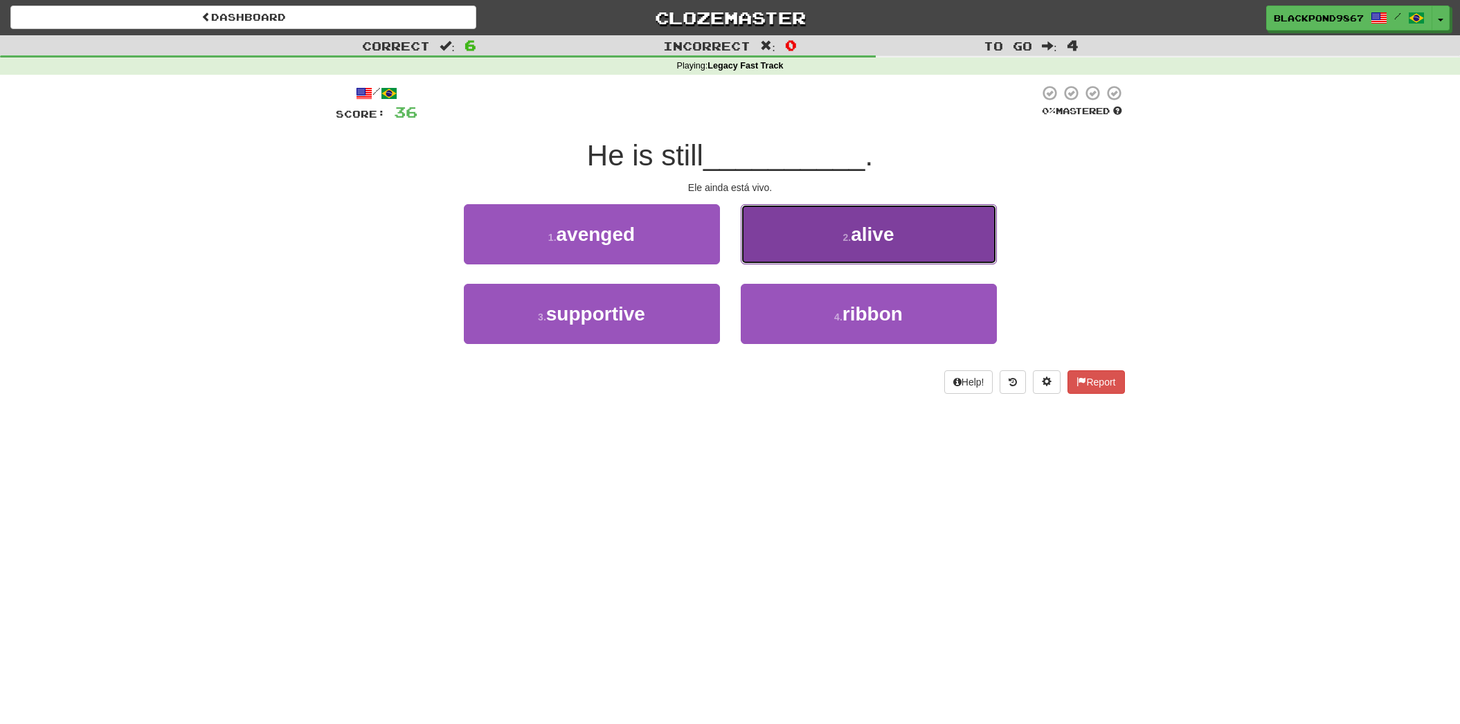
click at [782, 242] on button "2 . alive" at bounding box center [869, 234] width 256 height 60
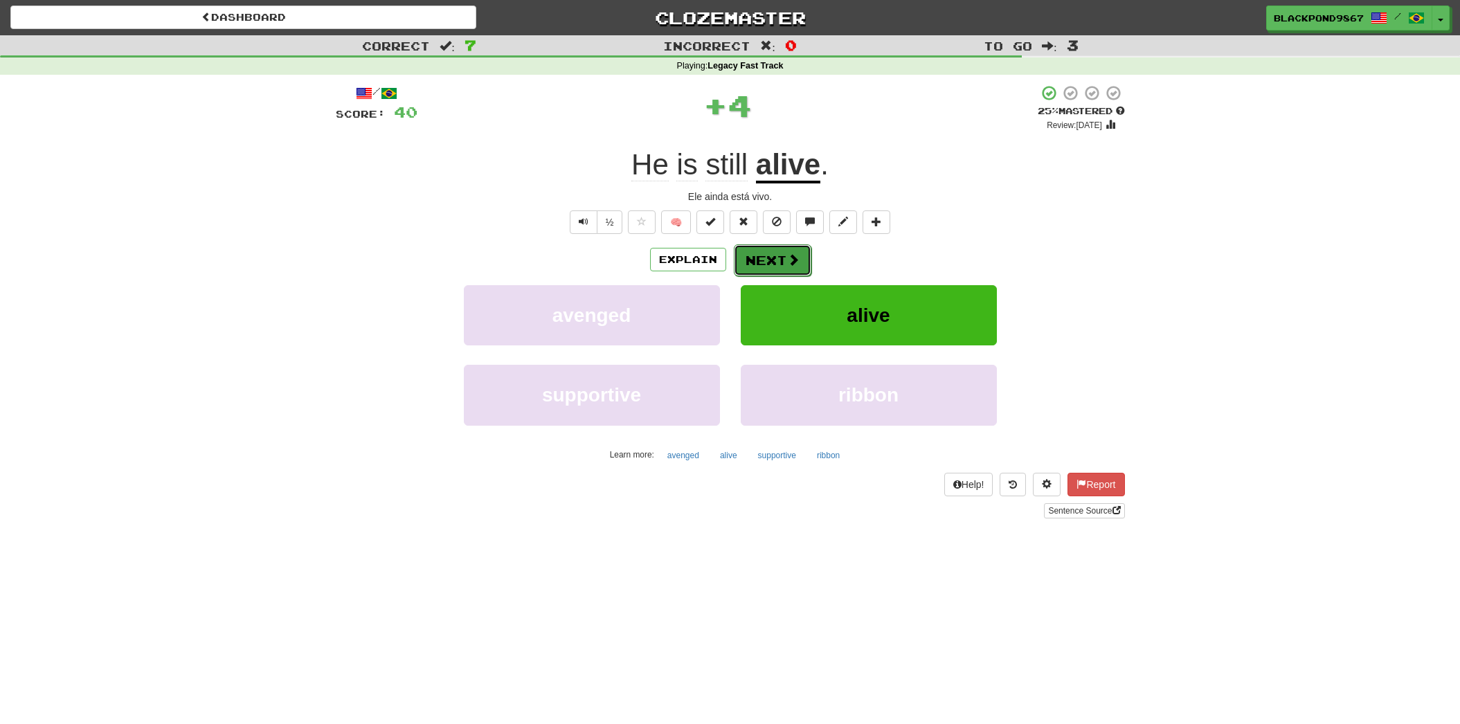
click at [753, 264] on button "Next" at bounding box center [773, 260] width 78 height 32
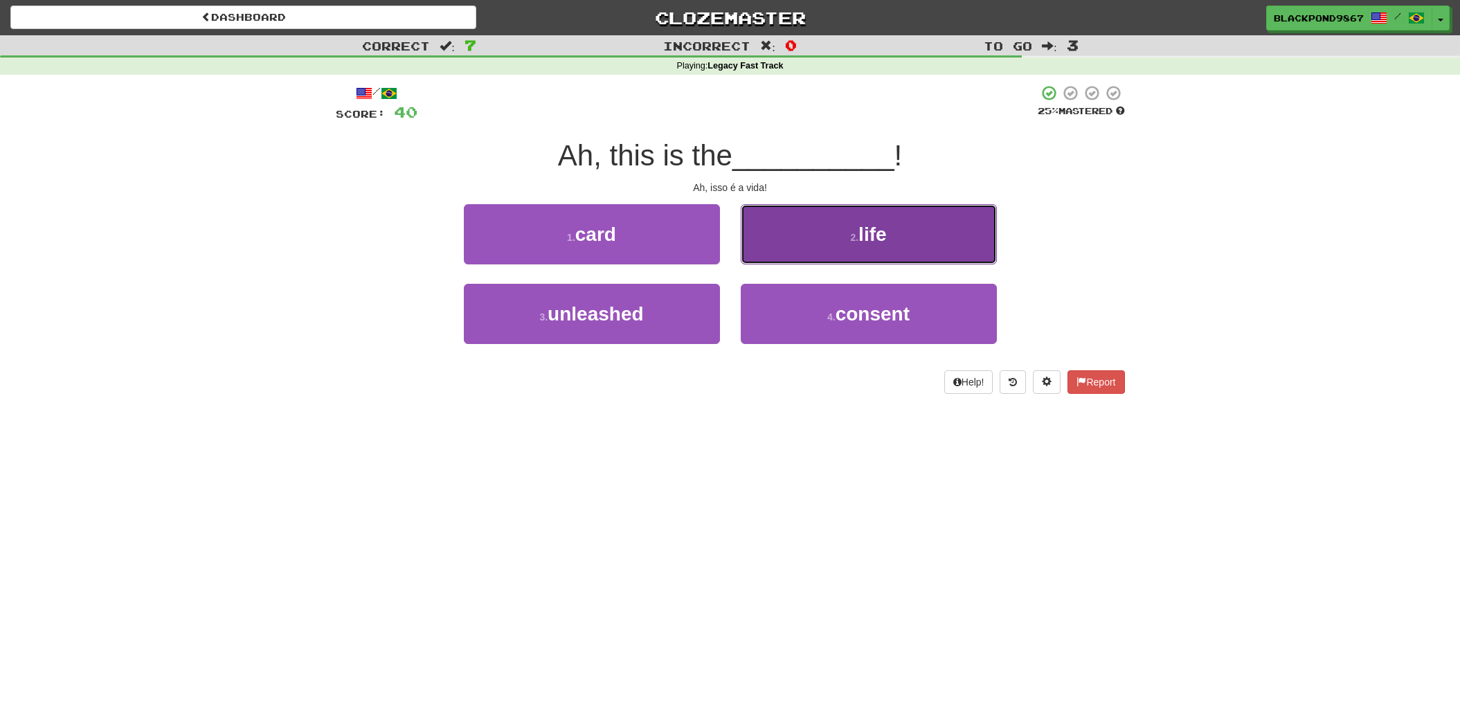
click at [806, 254] on button "2 . life" at bounding box center [869, 234] width 256 height 60
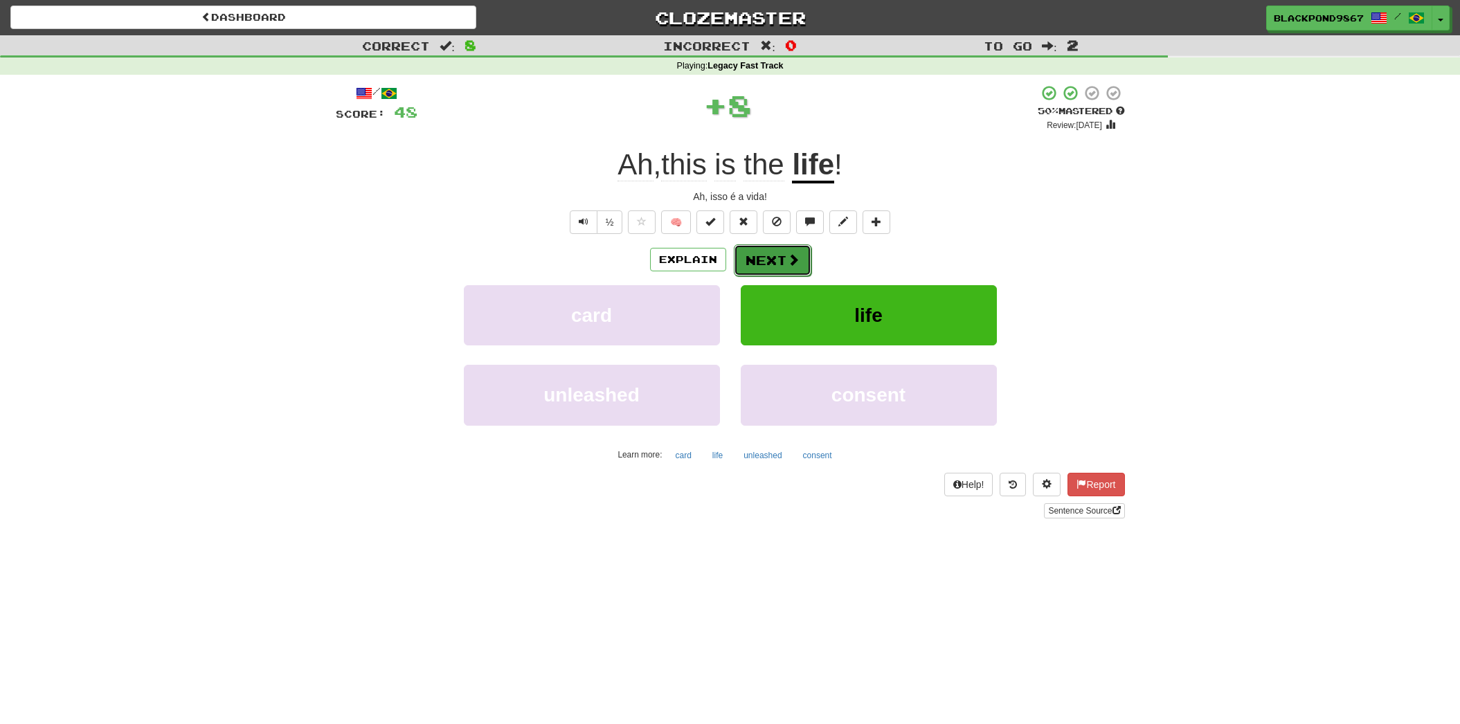
click at [770, 258] on button "Next" at bounding box center [773, 260] width 78 height 32
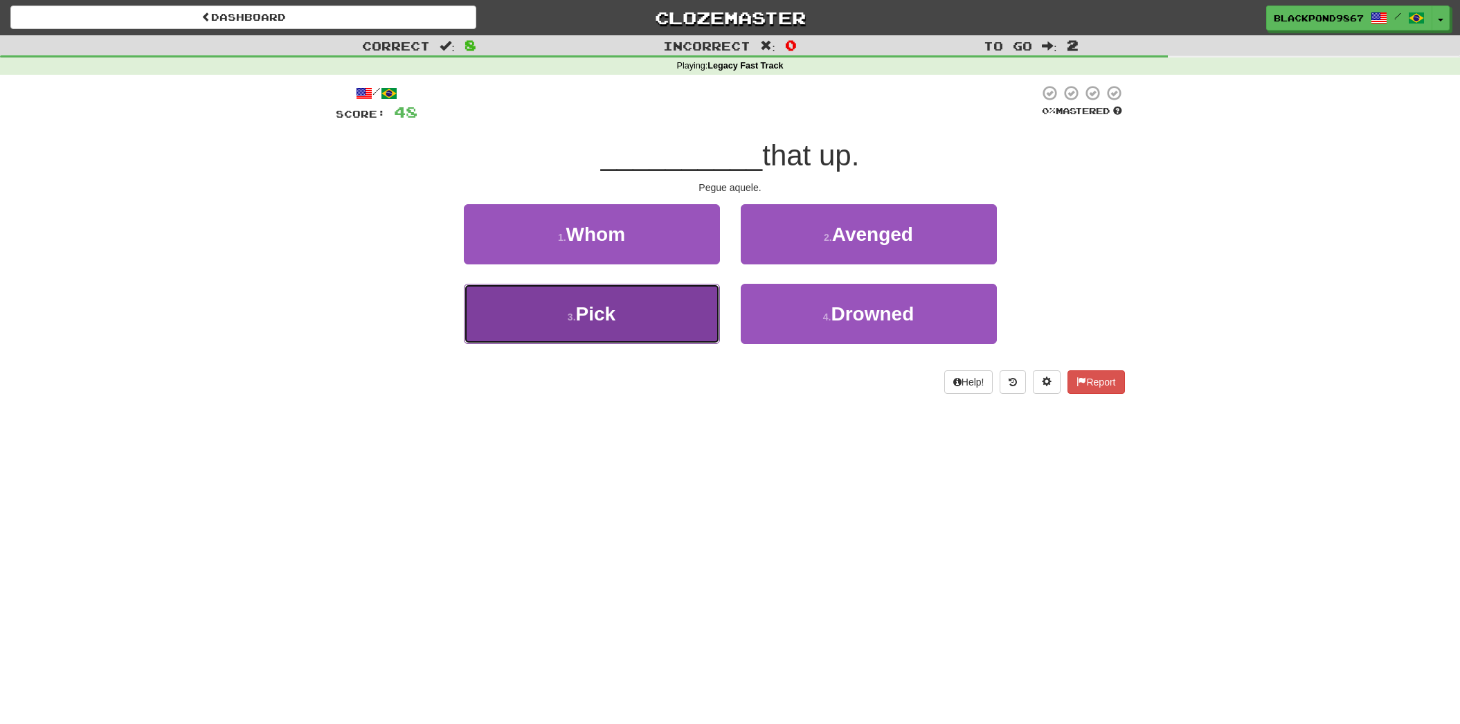
click at [663, 329] on button "3 . Pick" at bounding box center [592, 314] width 256 height 60
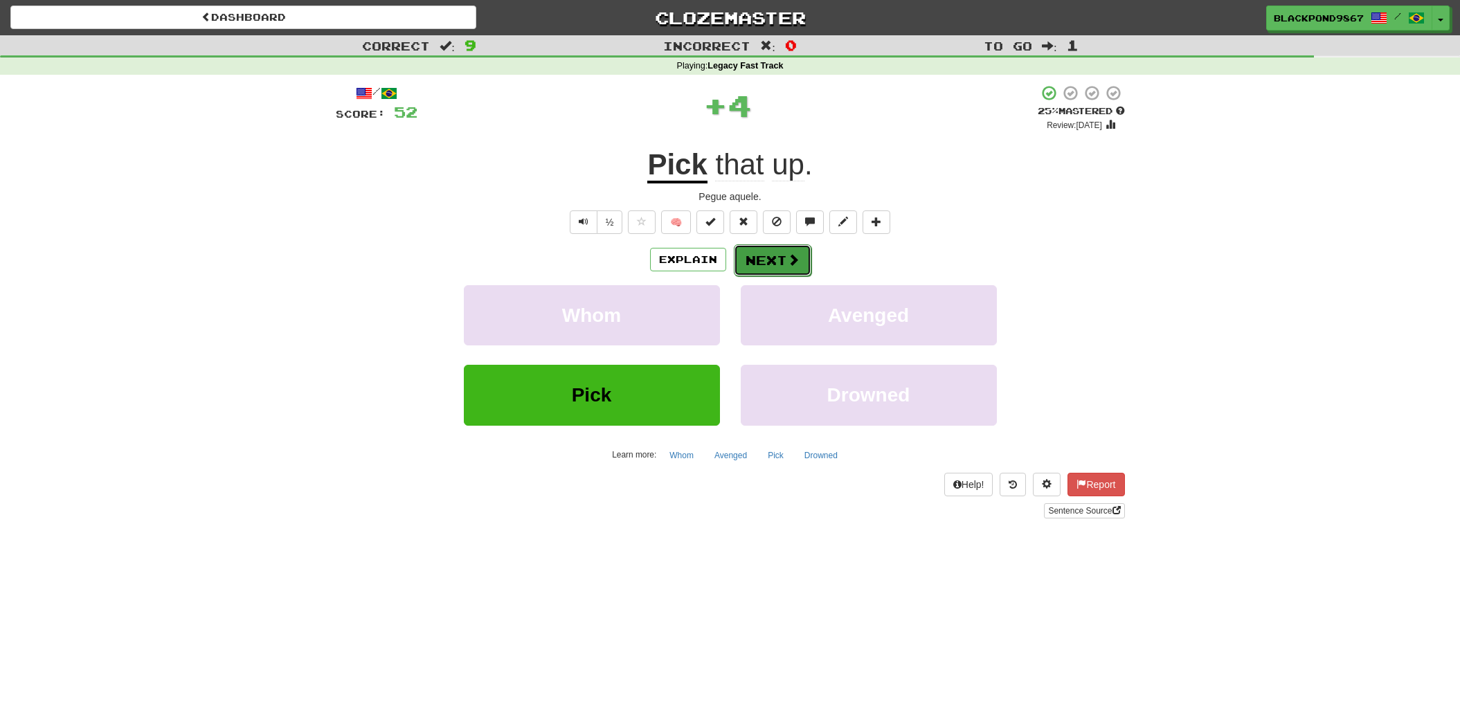
click at [787, 266] on span at bounding box center [793, 259] width 12 height 12
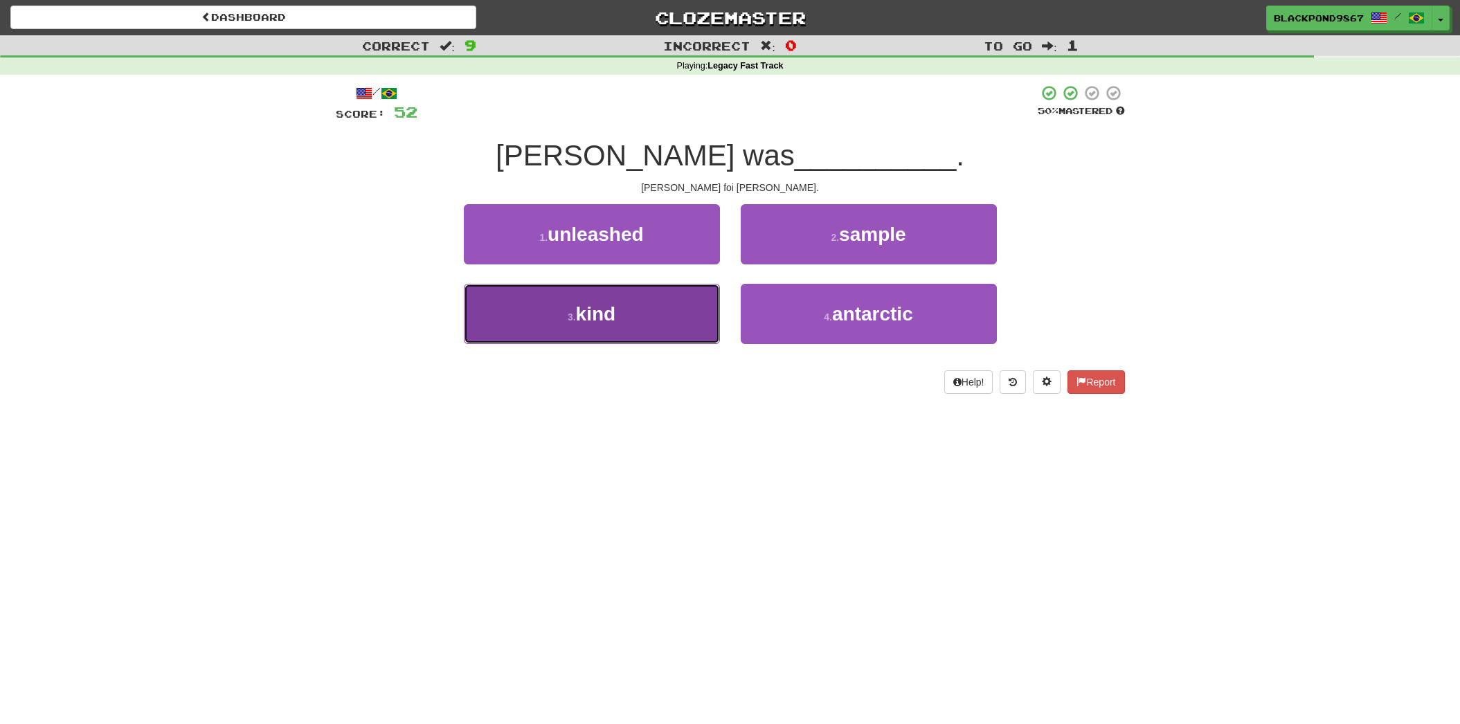
click at [639, 312] on button "3 . kind" at bounding box center [592, 314] width 256 height 60
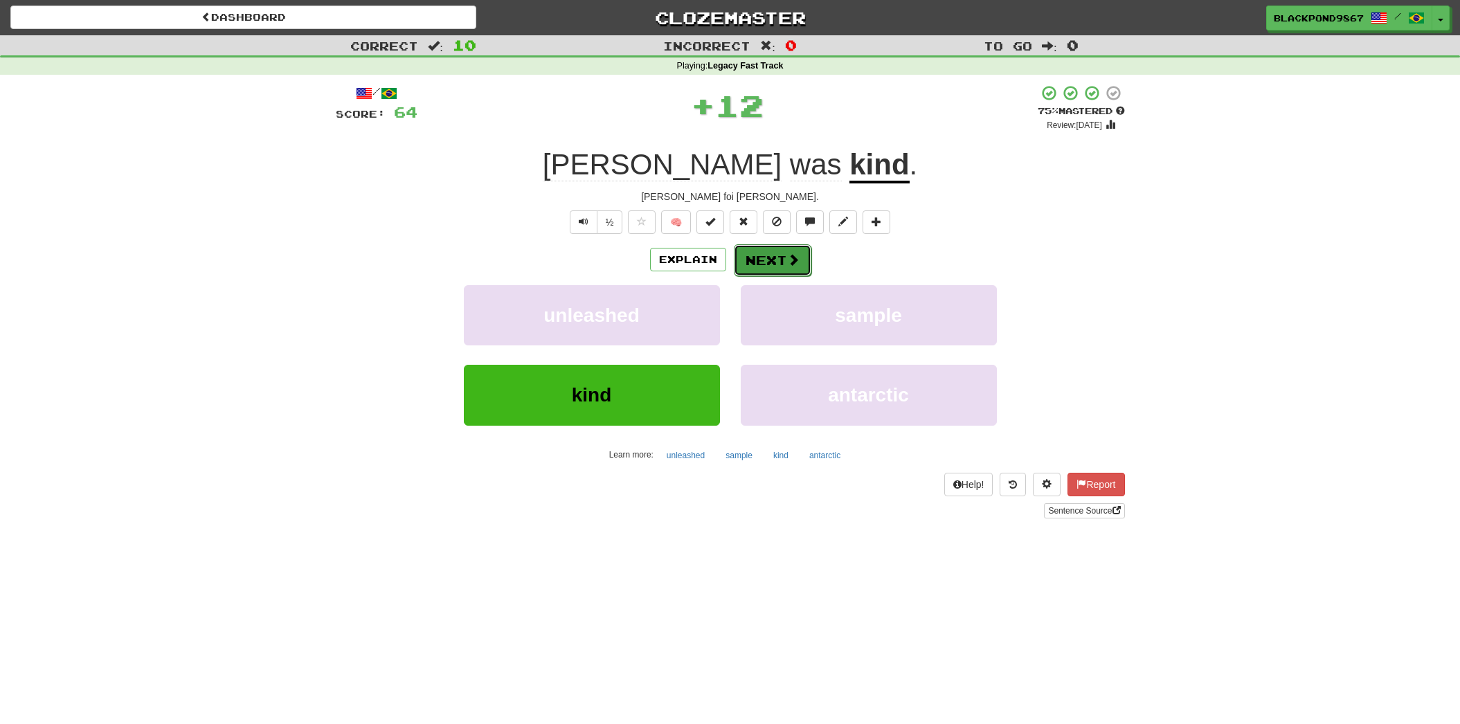
click at [760, 258] on button "Next" at bounding box center [773, 260] width 78 height 32
